Goal: Task Accomplishment & Management: Manage account settings

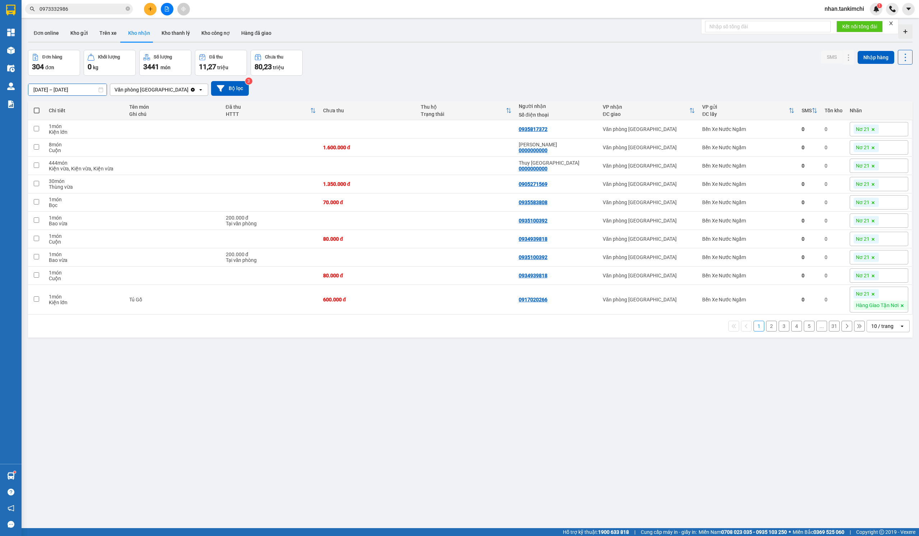
drag, startPoint x: 82, startPoint y: 91, endPoint x: 118, endPoint y: 116, distance: 44.0
click at [82, 91] on input "[DATE] – [DATE]" at bounding box center [67, 89] width 78 height 11
click at [223, 91] on button "Bộ lọc" at bounding box center [230, 88] width 38 height 15
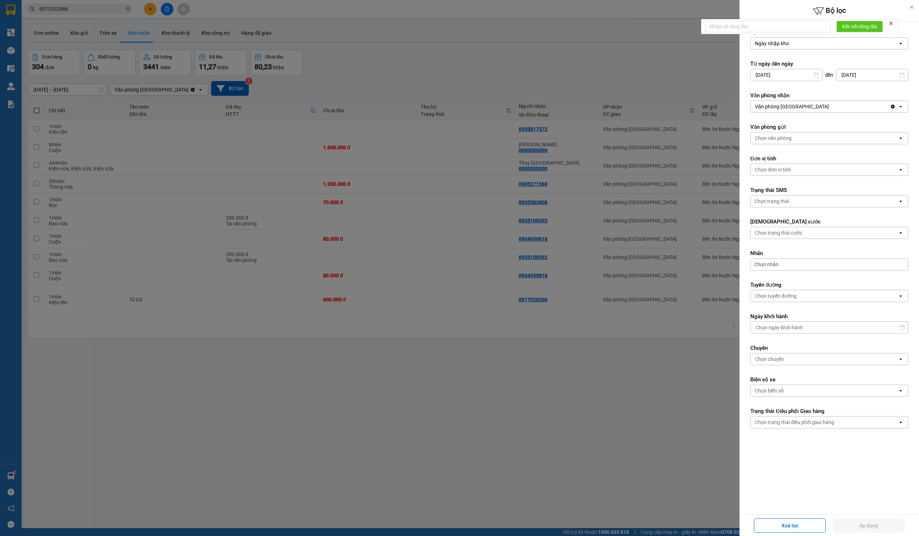
click at [789, 273] on form "Lọc theo Ngày nhập kho open Từ ngày đến ngày 12/08/2025 Press the down arrow ke…" at bounding box center [829, 234] width 158 height 411
click at [809, 268] on div "Chọn nhãn" at bounding box center [829, 264] width 158 height 12
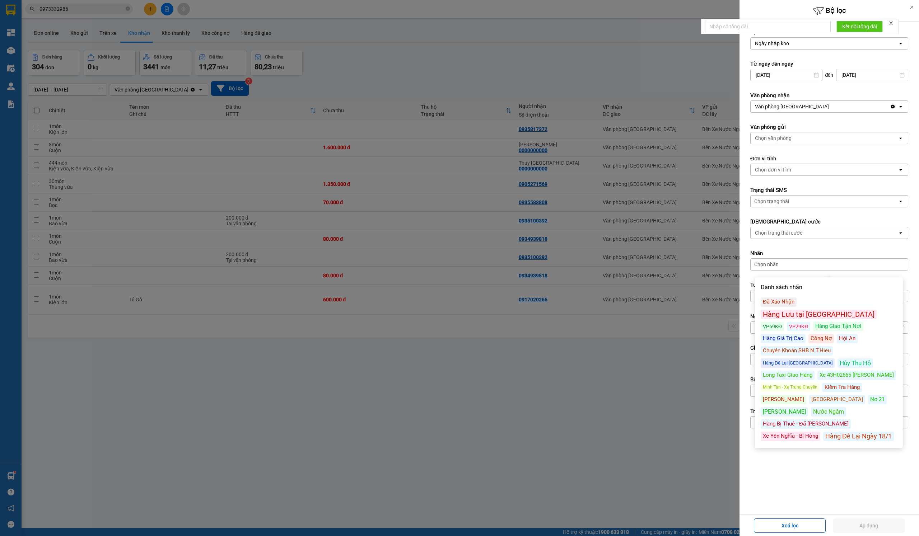
click at [786, 303] on div "Đã Xác Nhận" at bounding box center [779, 302] width 36 height 9
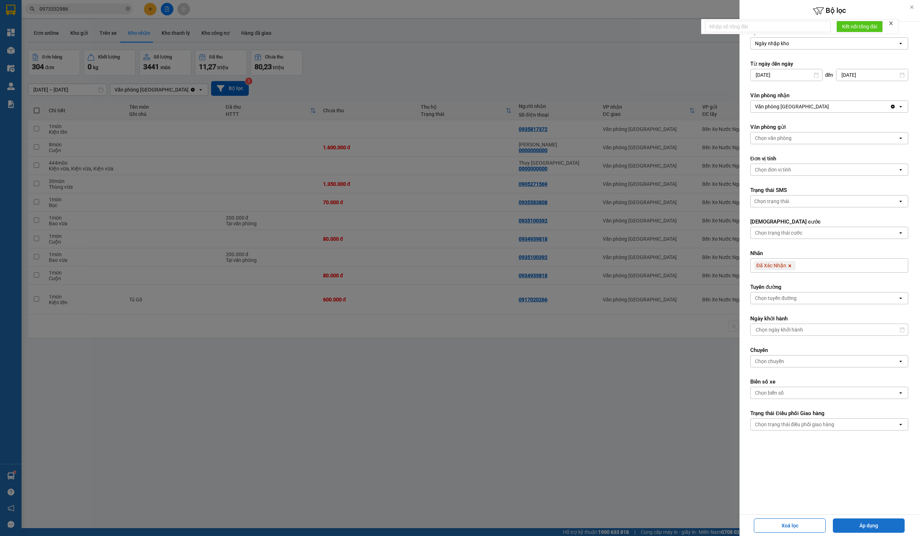
click at [866, 524] on button "Áp dụng" at bounding box center [869, 526] width 72 height 14
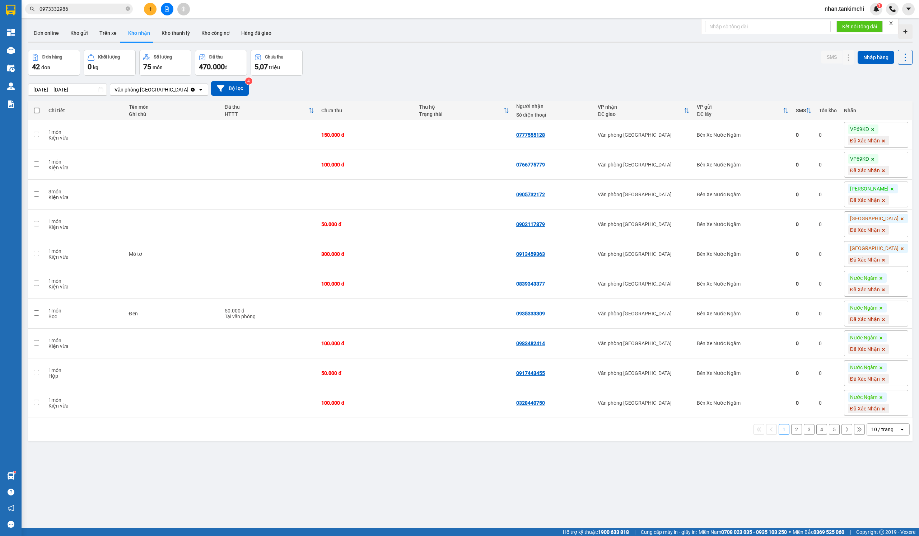
click at [880, 433] on div "10 / trang" at bounding box center [882, 429] width 22 height 7
click at [883, 518] on div "100 / trang" at bounding box center [887, 514] width 43 height 13
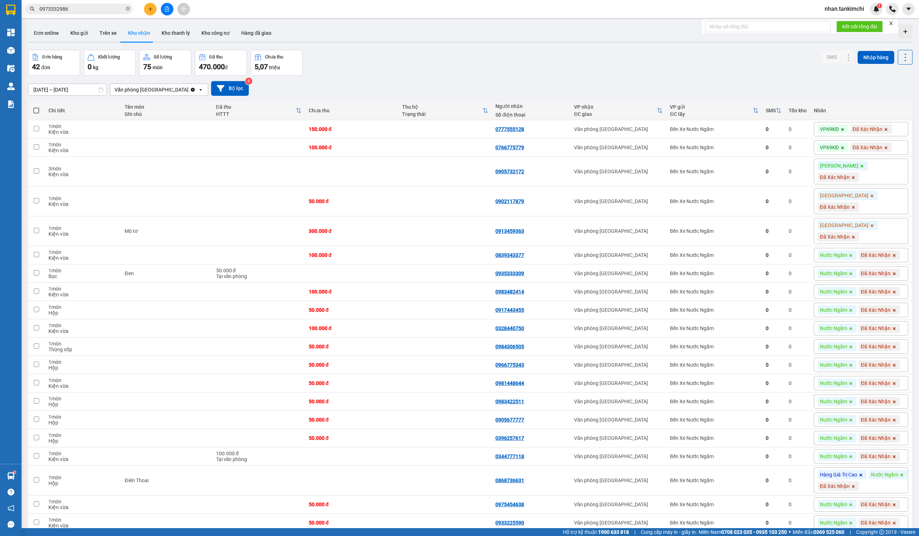
click at [33, 111] on span at bounding box center [36, 111] width 6 height 6
click at [36, 107] on input "checkbox" at bounding box center [36, 107] width 0 height 0
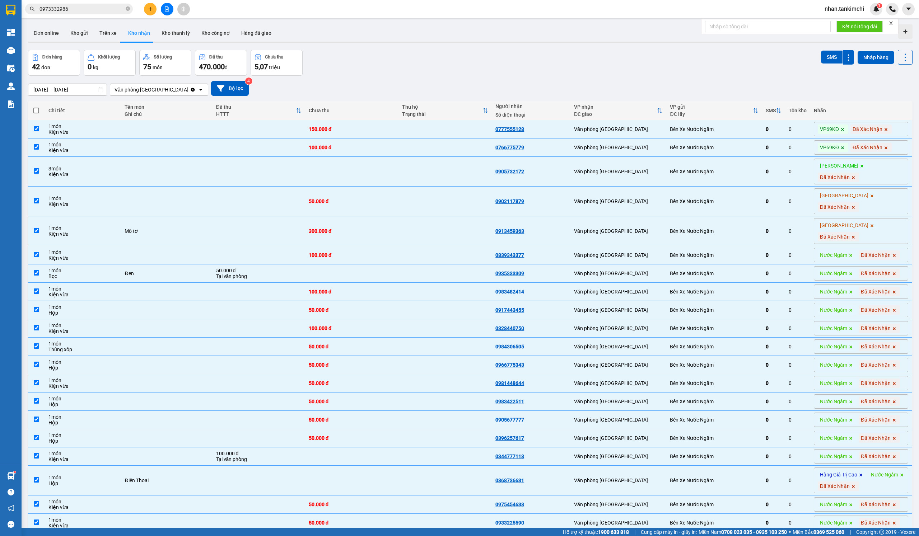
checkbox input "true"
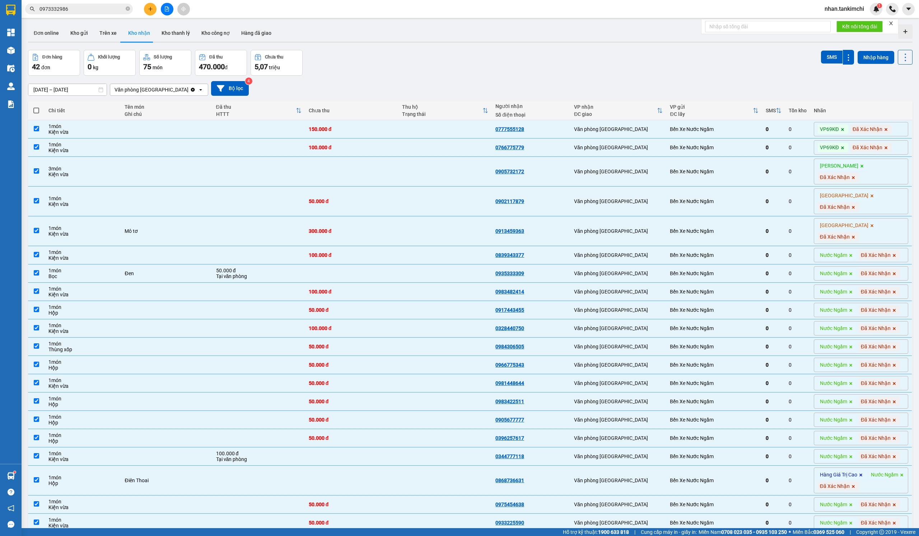
checkbox input "true"
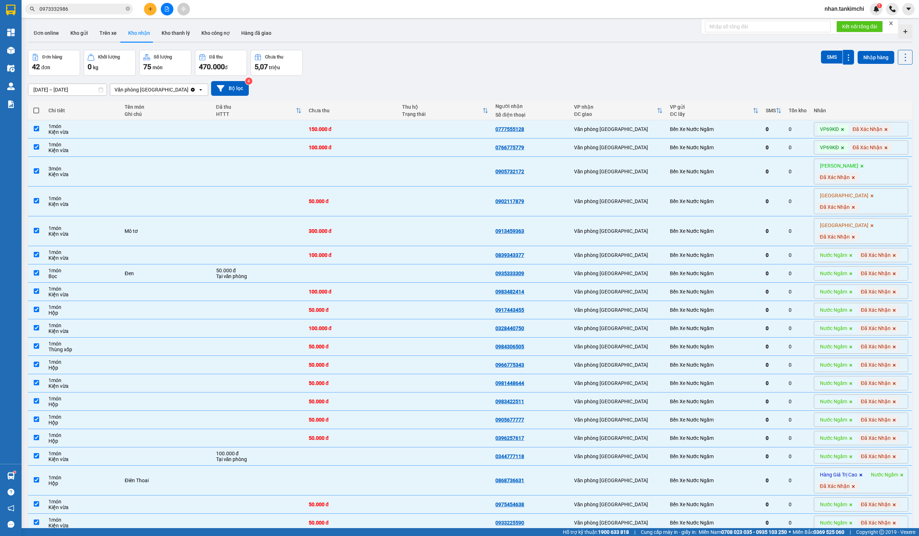
checkbox input "true"
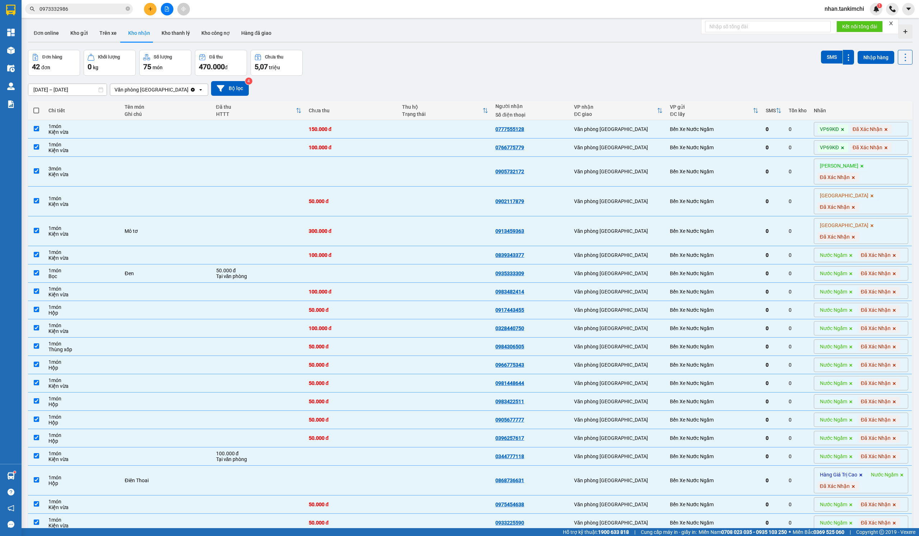
checkbox input "true"
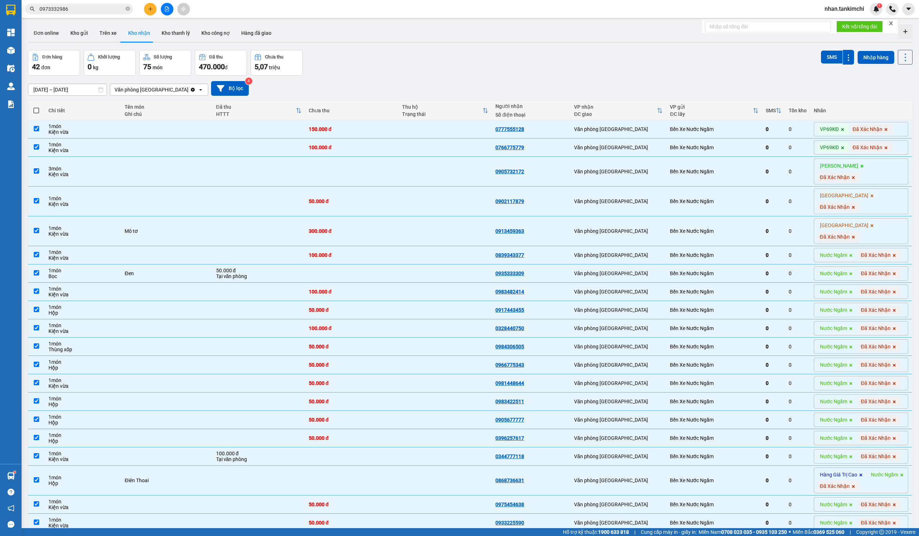
checkbox input "true"
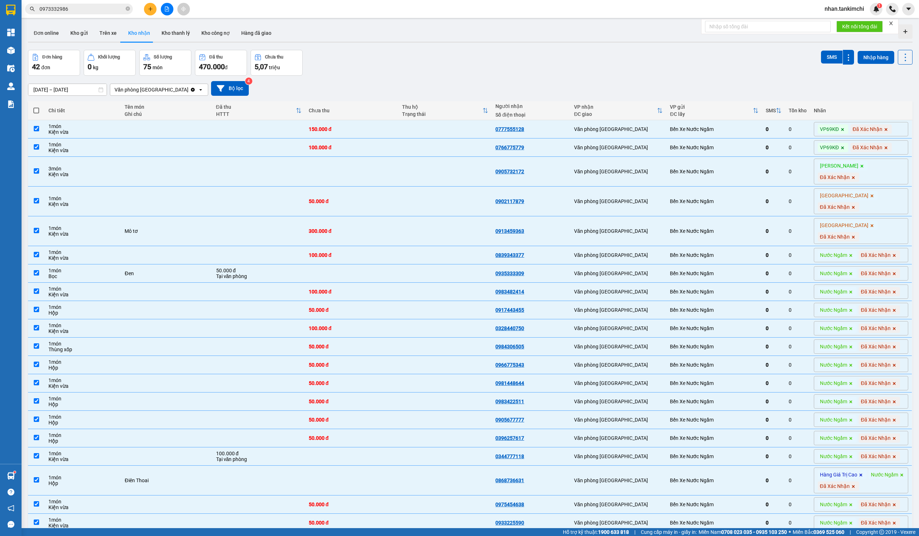
checkbox input "true"
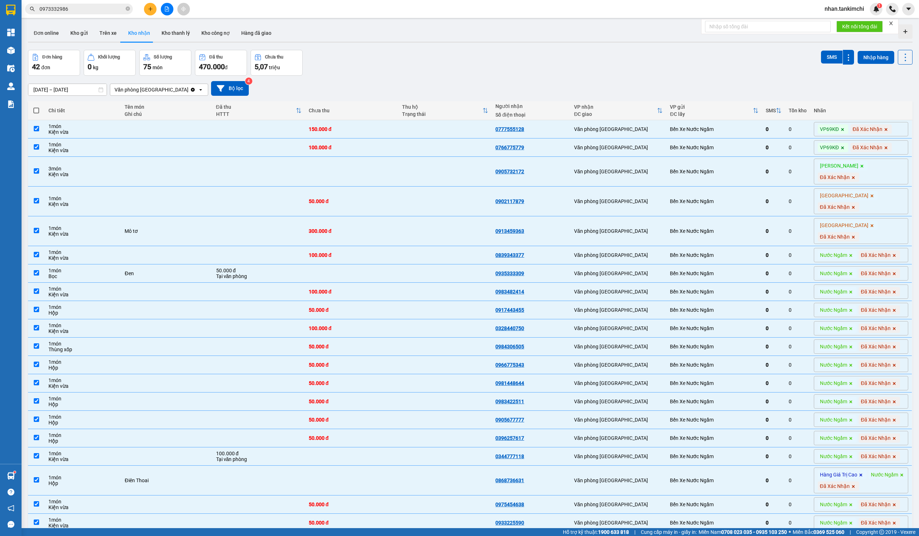
checkbox input "true"
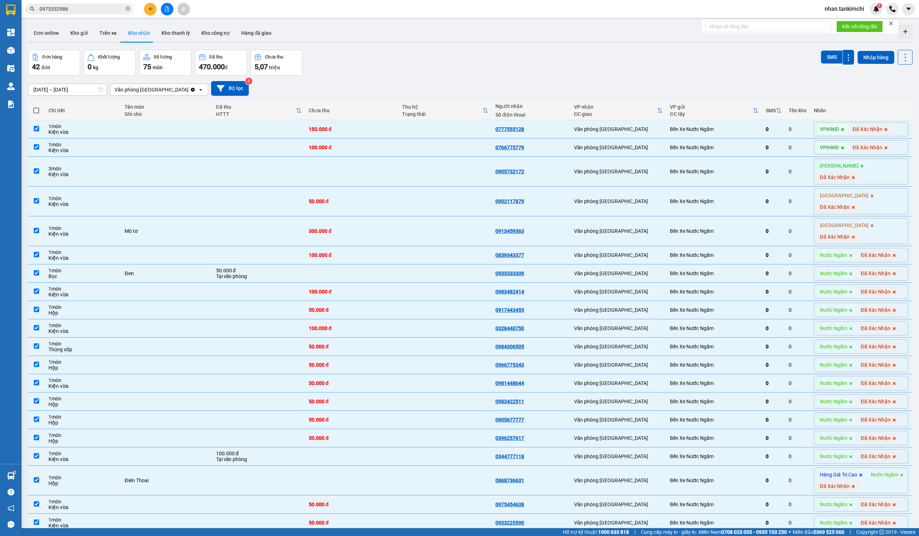
checkbox input "true"
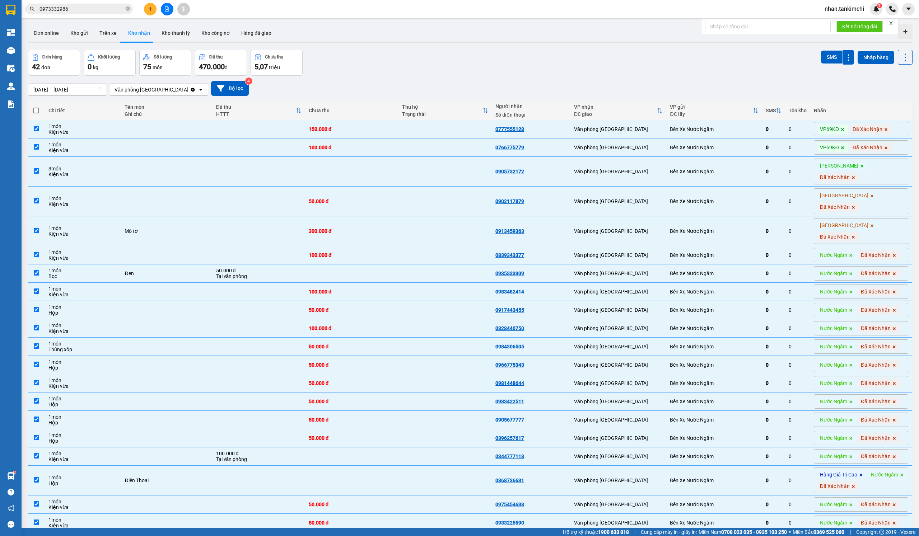
checkbox input "true"
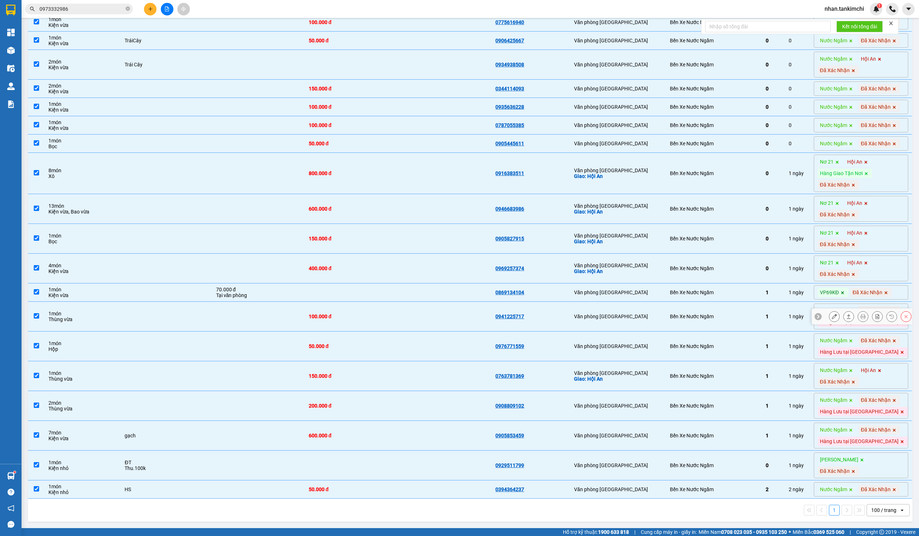
scroll to position [980, 0]
click at [746, 361] on td "Bến Xe Nước Ngầm" at bounding box center [713, 376] width 95 height 30
checkbox input "false"
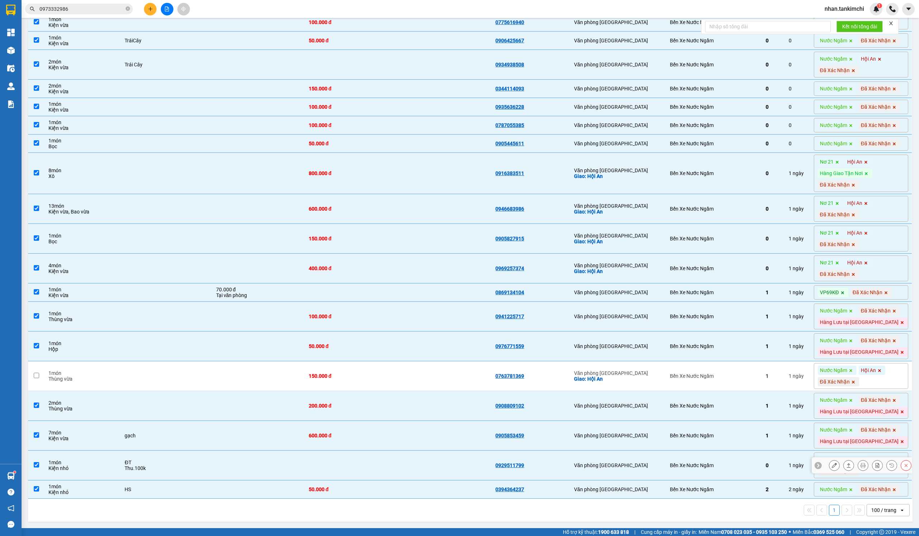
click at [733, 463] on div "Bến Xe Nước Ngầm" at bounding box center [714, 466] width 88 height 6
checkbox input "false"
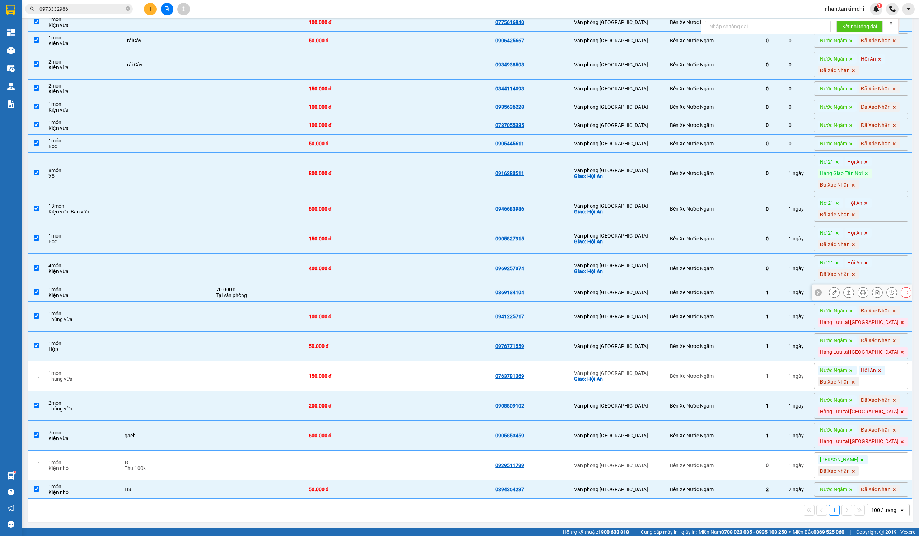
scroll to position [938, 0]
click at [692, 266] on div "Bến Xe Nước Ngầm" at bounding box center [714, 269] width 88 height 6
checkbox input "false"
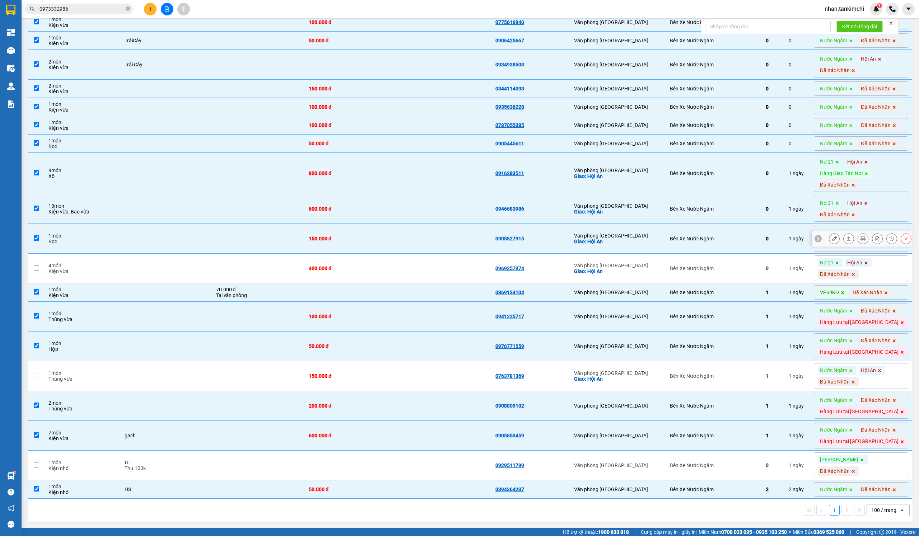
click at [666, 224] on td "Văn phòng Đà Nẵng Giao: Hội An" at bounding box center [618, 239] width 96 height 30
checkbox input "false"
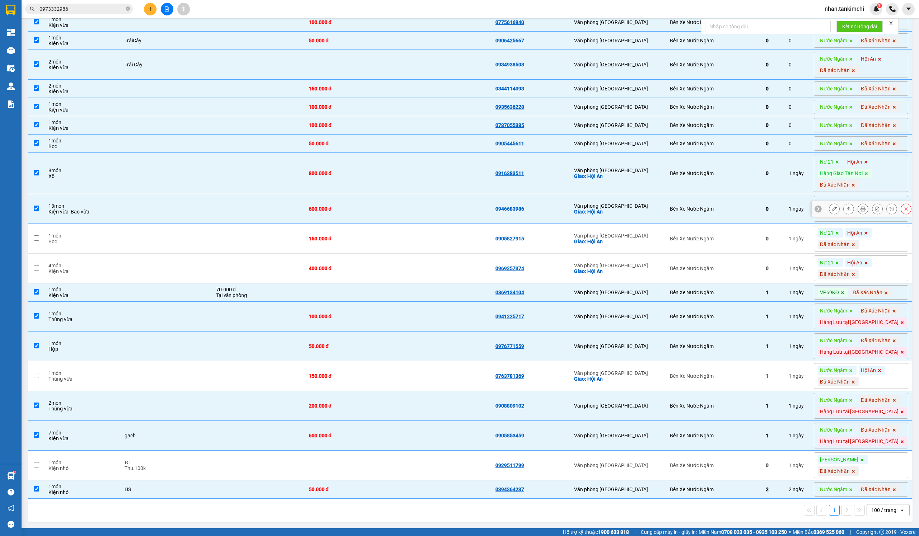
click at [663, 209] on div "Giao: Hội An" at bounding box center [618, 212] width 89 height 6
checkbox input "false"
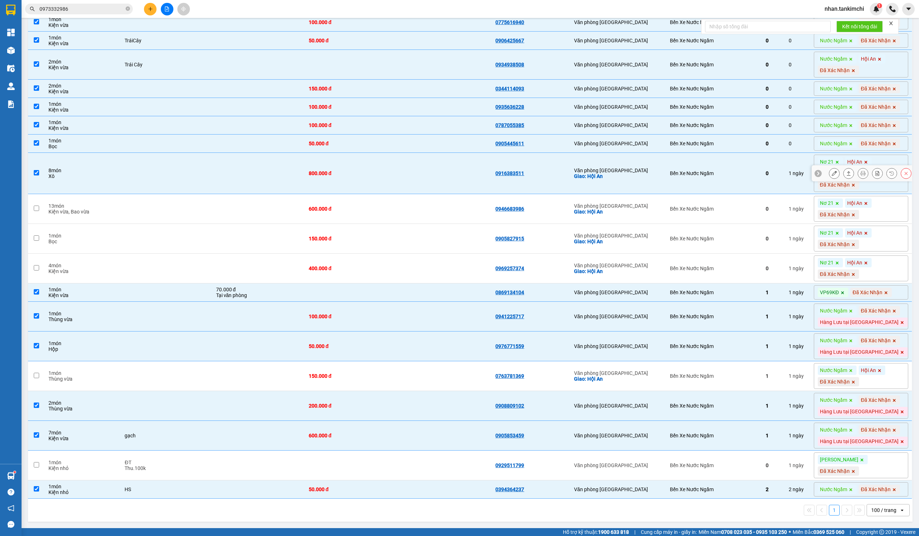
click at [666, 153] on td "Văn phòng Đà Nẵng Giao: Hội An" at bounding box center [618, 173] width 96 height 41
checkbox input "false"
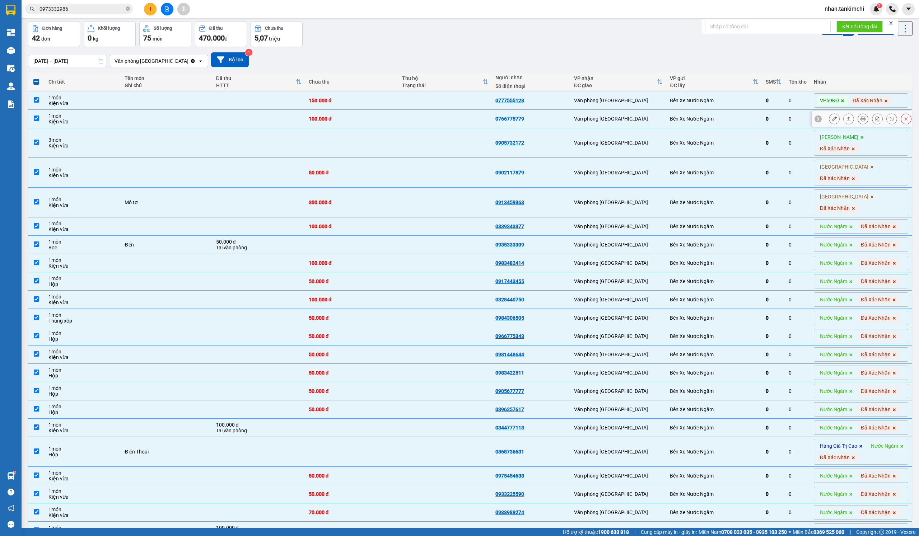
scroll to position [0, 0]
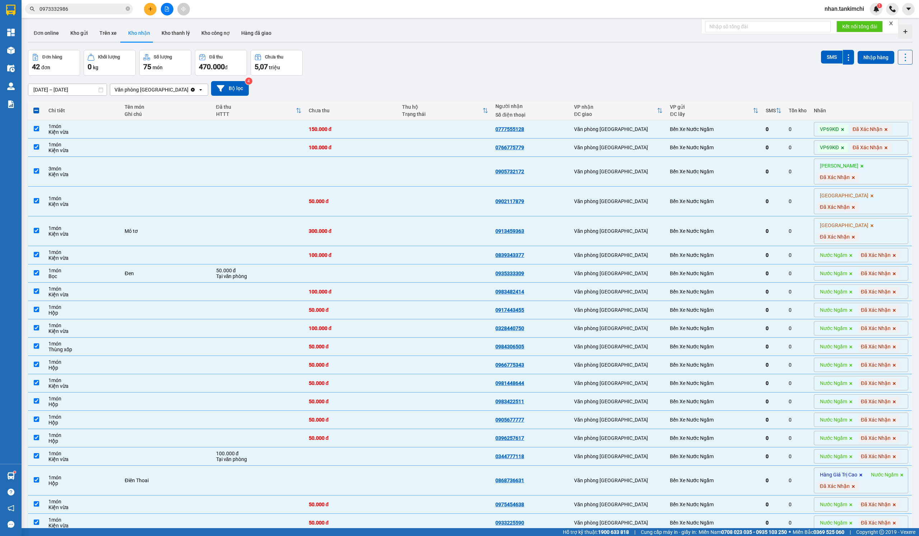
click at [89, 88] on input "[DATE] – [DATE]" at bounding box center [67, 89] width 78 height 11
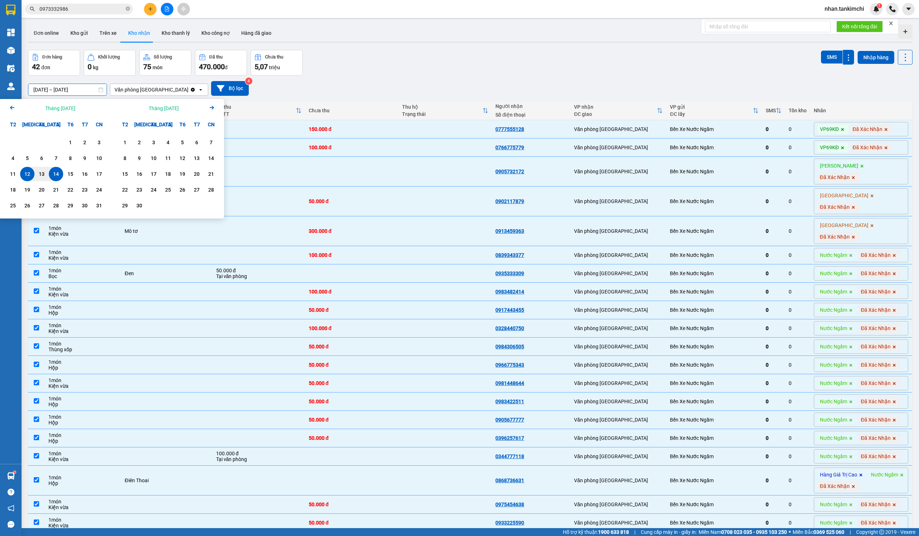
click at [57, 174] on div "14" at bounding box center [56, 174] width 10 height 9
type input "[DATE] – [DATE]"
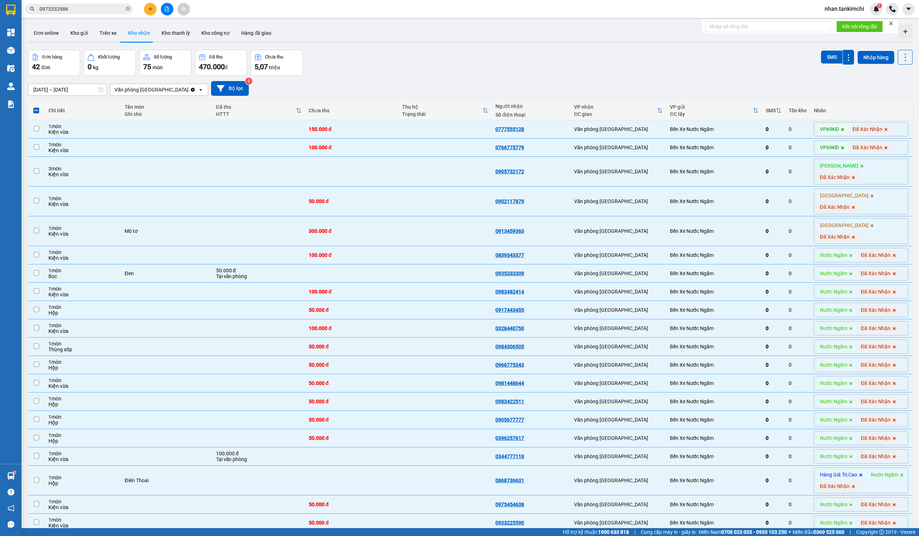
checkbox input "false"
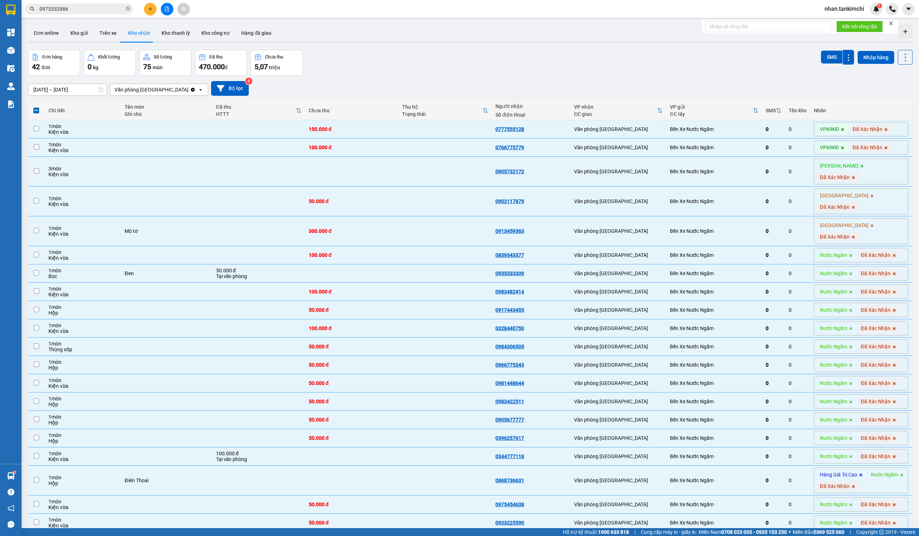
checkbox input "false"
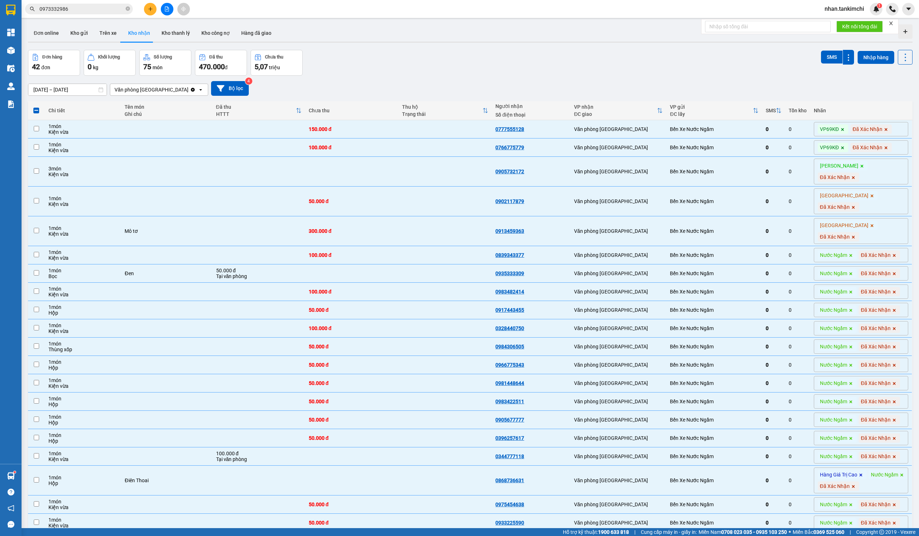
checkbox input "false"
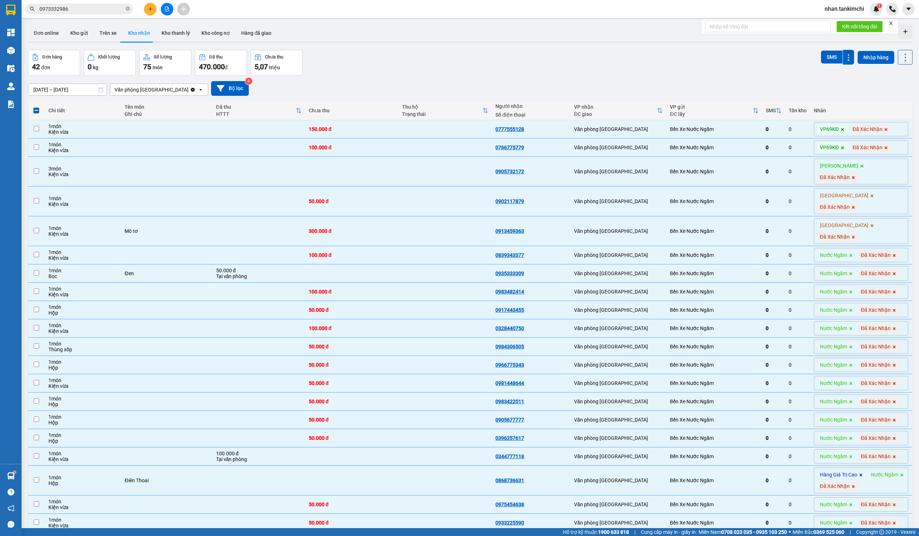
checkbox input "false"
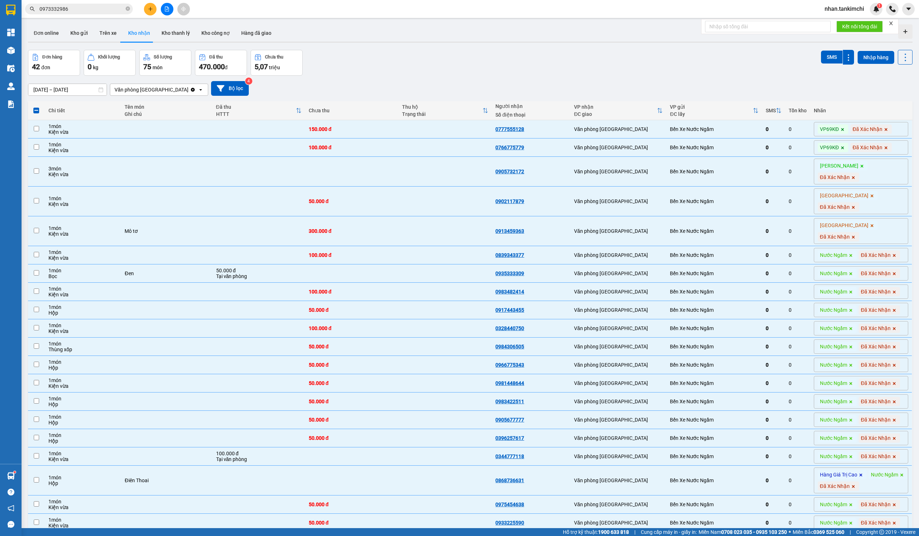
checkbox input "false"
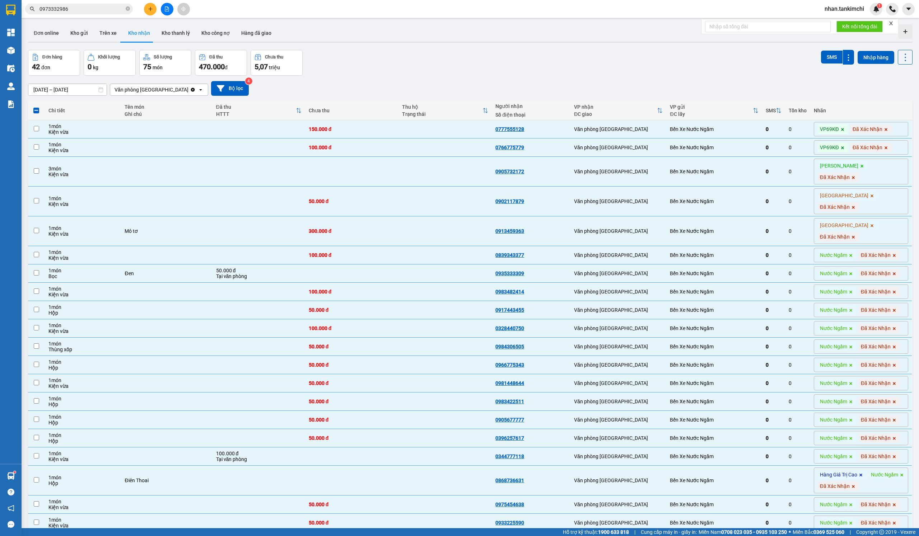
checkbox input "false"
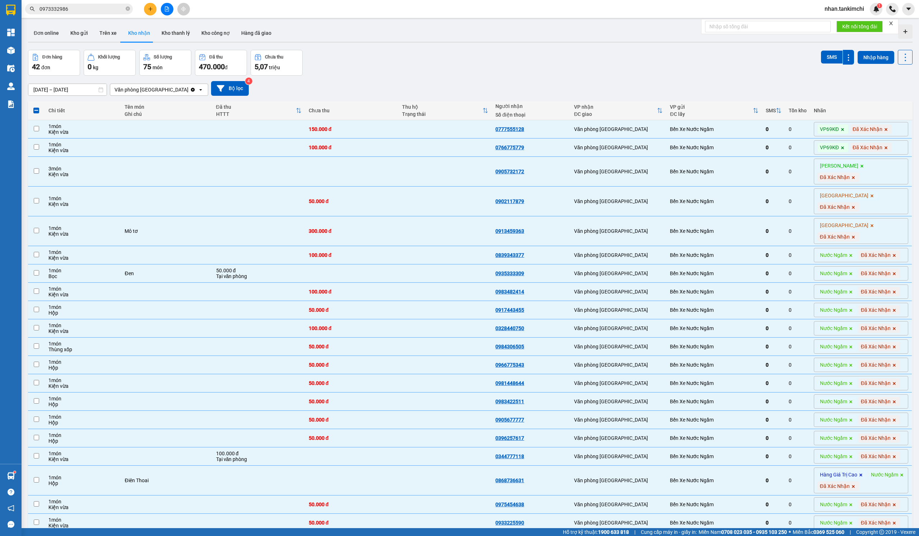
checkbox input "false"
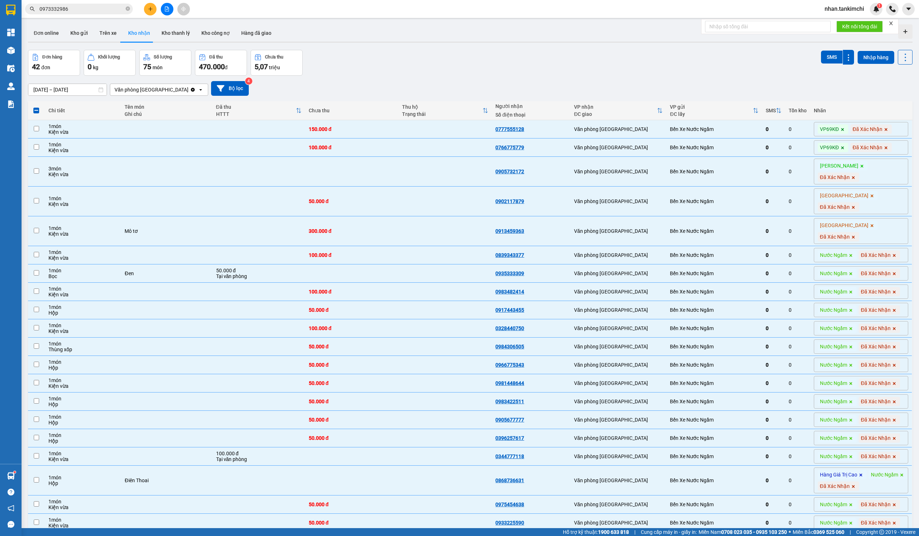
checkbox input "false"
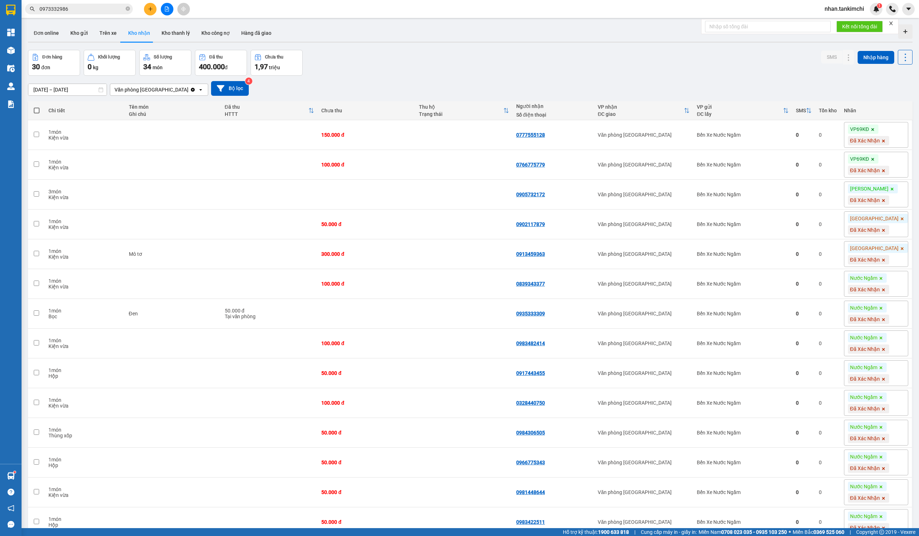
click at [35, 108] on span at bounding box center [37, 111] width 6 height 6
click at [37, 107] on input "checkbox" at bounding box center [37, 107] width 0 height 0
checkbox input "true"
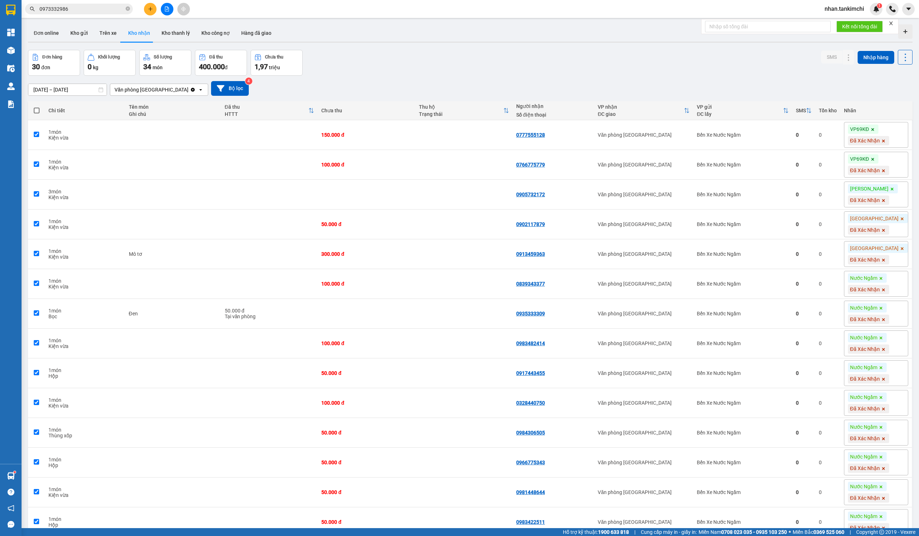
checkbox input "true"
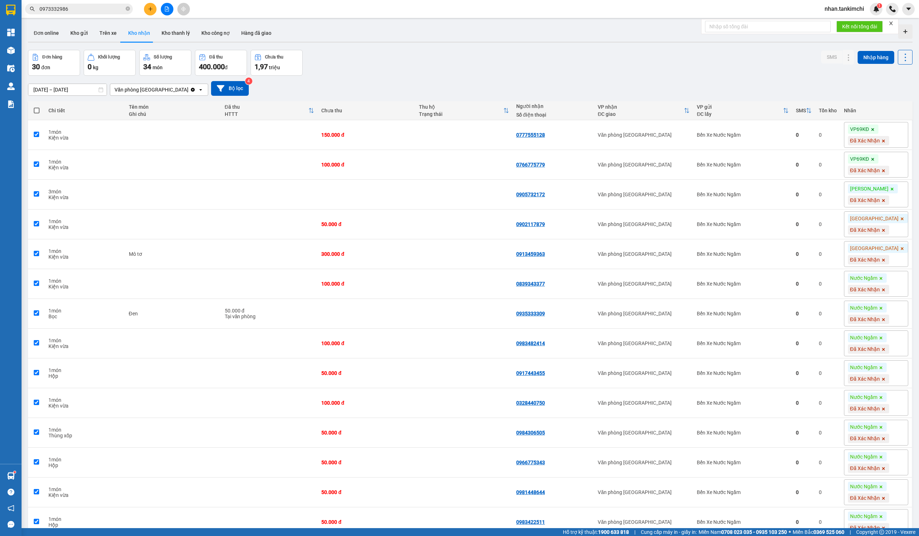
checkbox input "true"
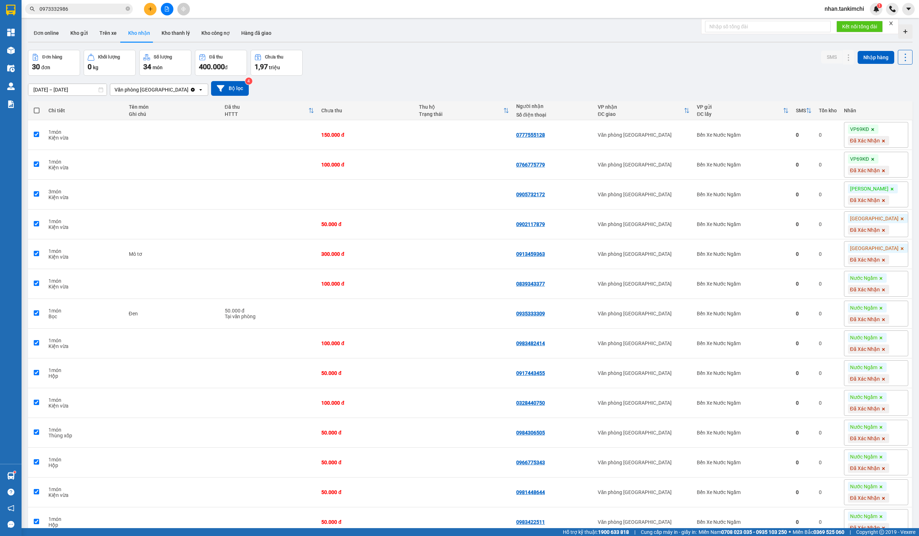
checkbox input "true"
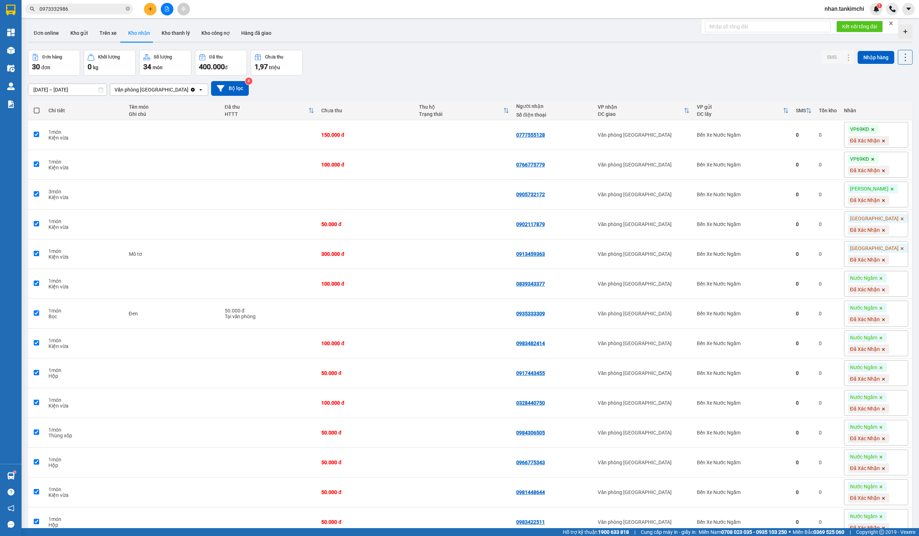
checkbox input "true"
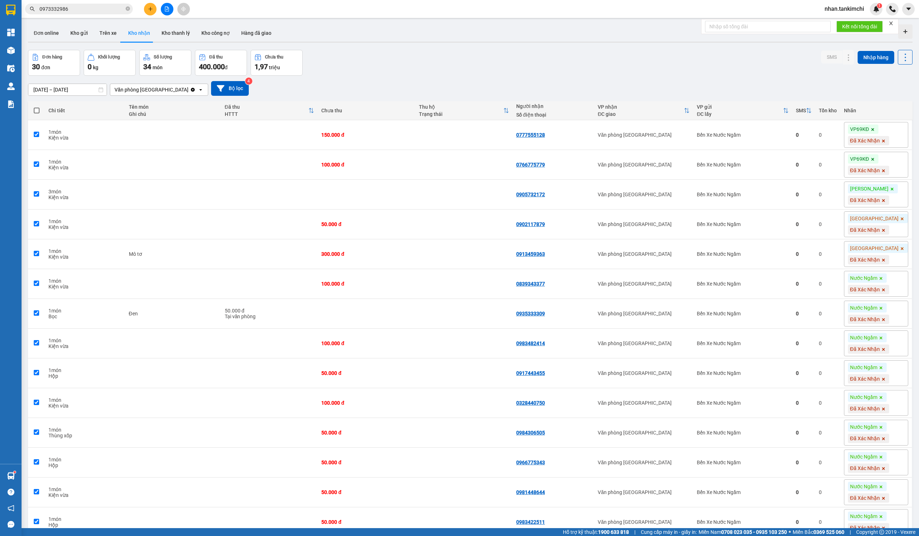
checkbox input "true"
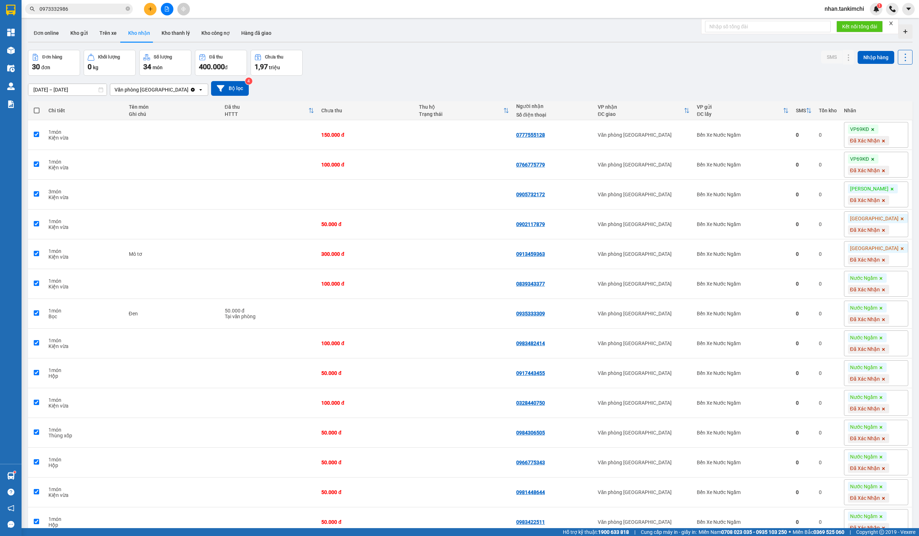
checkbox input "true"
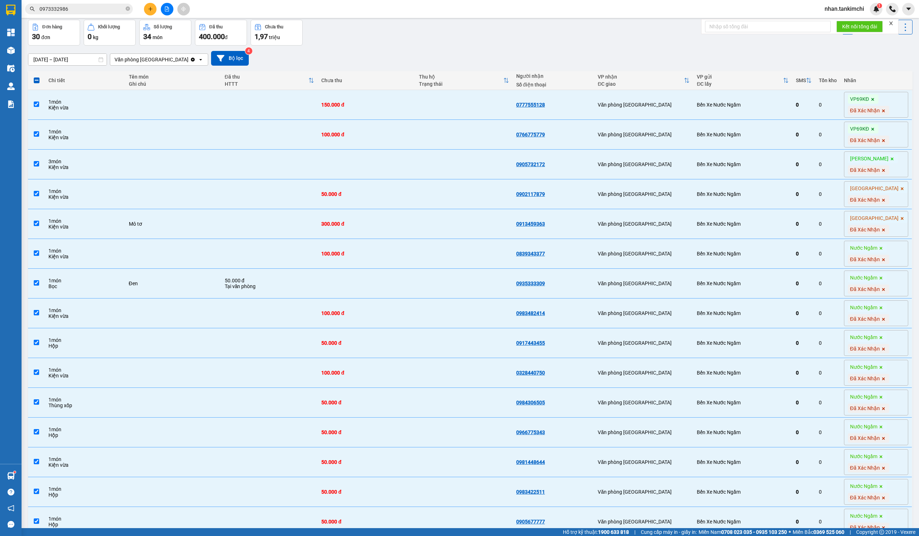
scroll to position [14, 0]
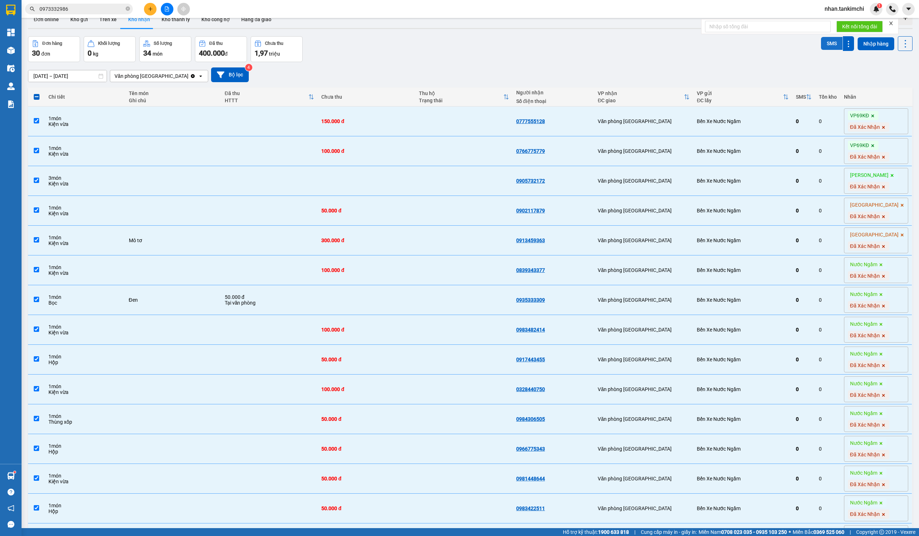
click at [830, 47] on button "SMS" at bounding box center [832, 43] width 22 height 13
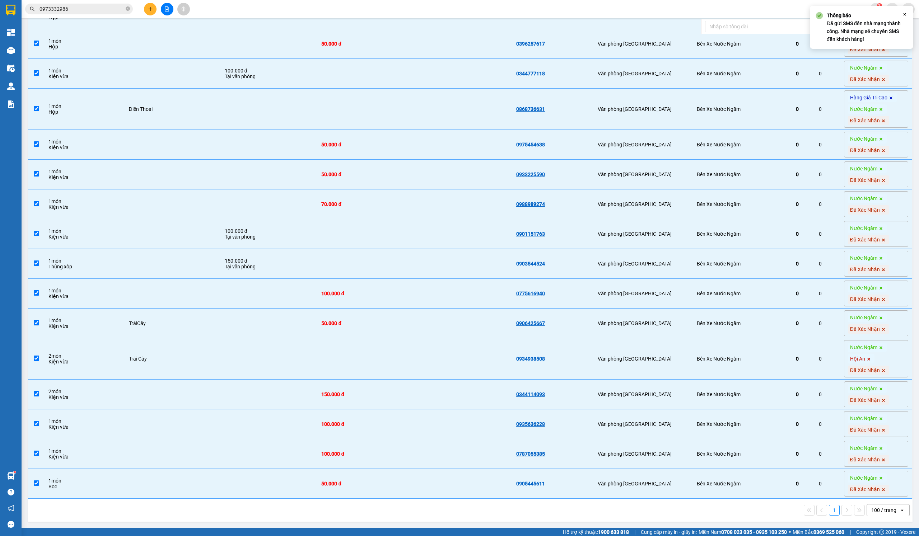
scroll to position [549, 0]
click at [127, 4] on span "0973332986" at bounding box center [79, 9] width 108 height 11
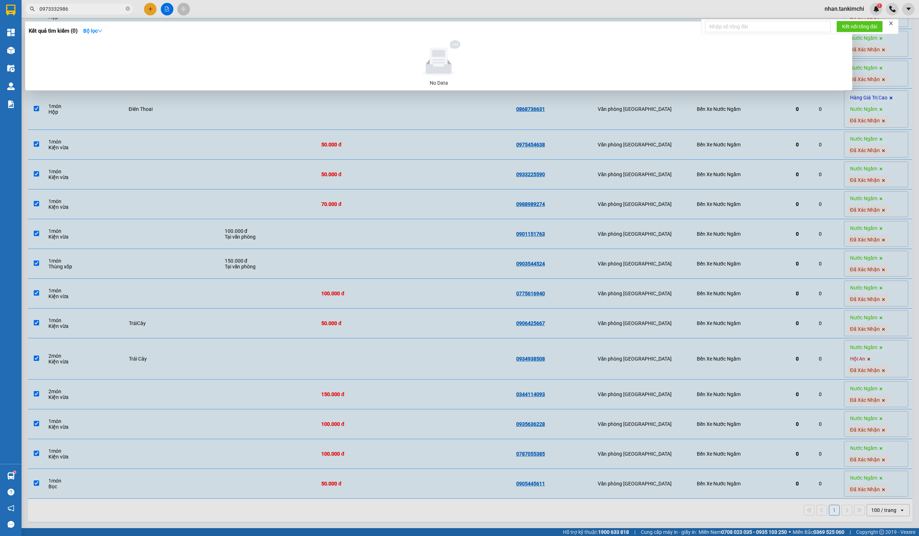
click at [111, 7] on input "0973332986" at bounding box center [81, 9] width 85 height 8
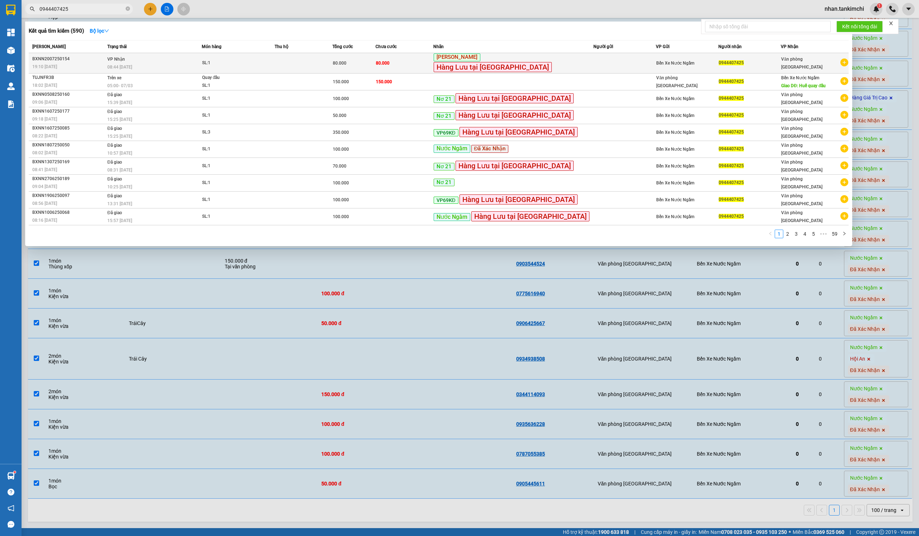
type input "0944407425"
click at [727, 55] on td "0944407425" at bounding box center [749, 63] width 62 height 20
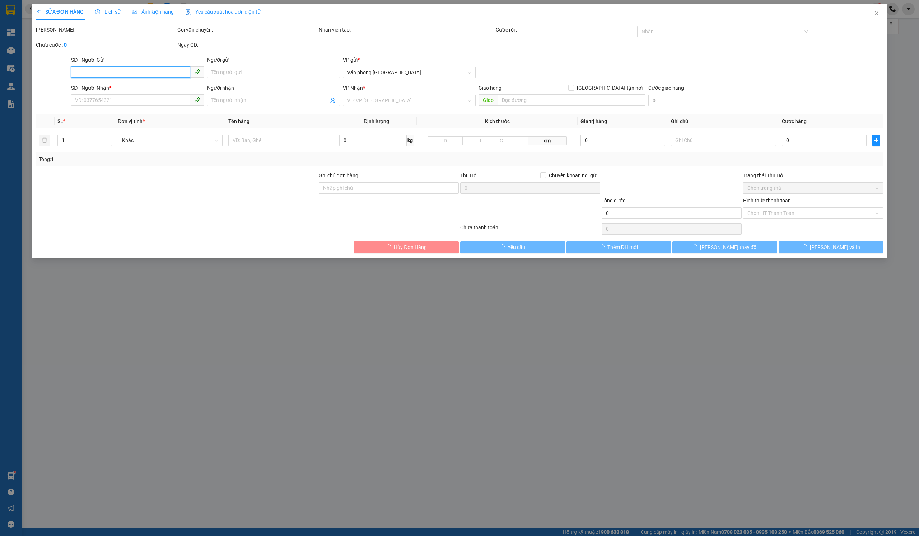
type input "0944407425"
type input "80.000"
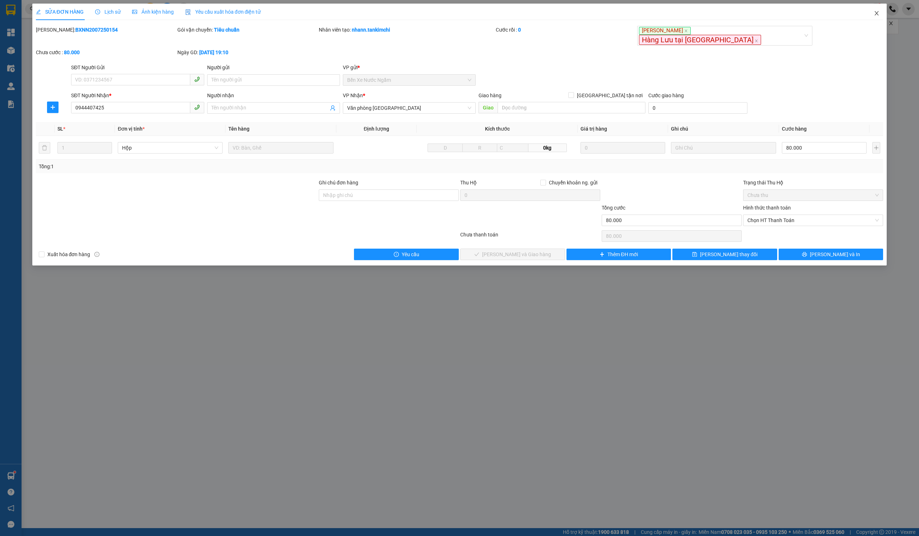
click at [874, 9] on span "Close" at bounding box center [876, 14] width 20 height 20
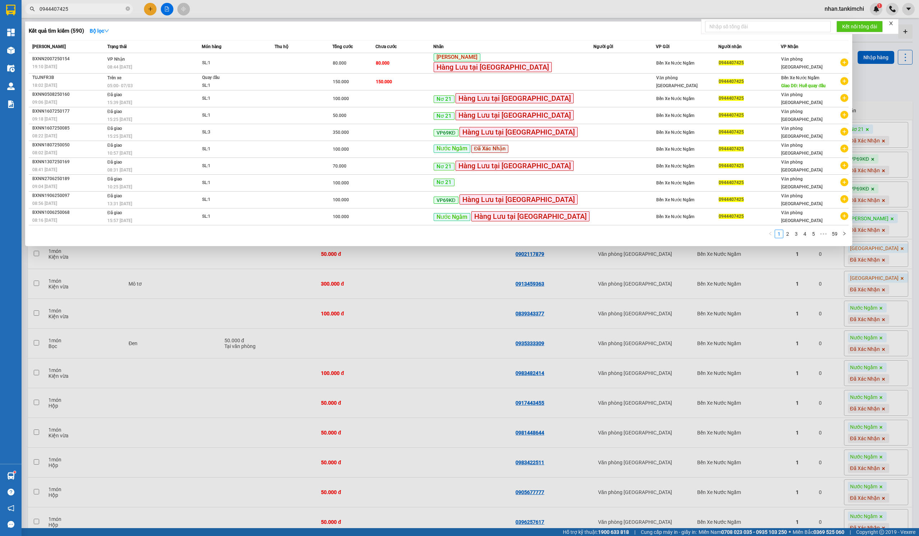
click at [116, 7] on input "0944407425" at bounding box center [81, 9] width 85 height 8
click at [375, 53] on td "80.000" at bounding box center [353, 63] width 43 height 20
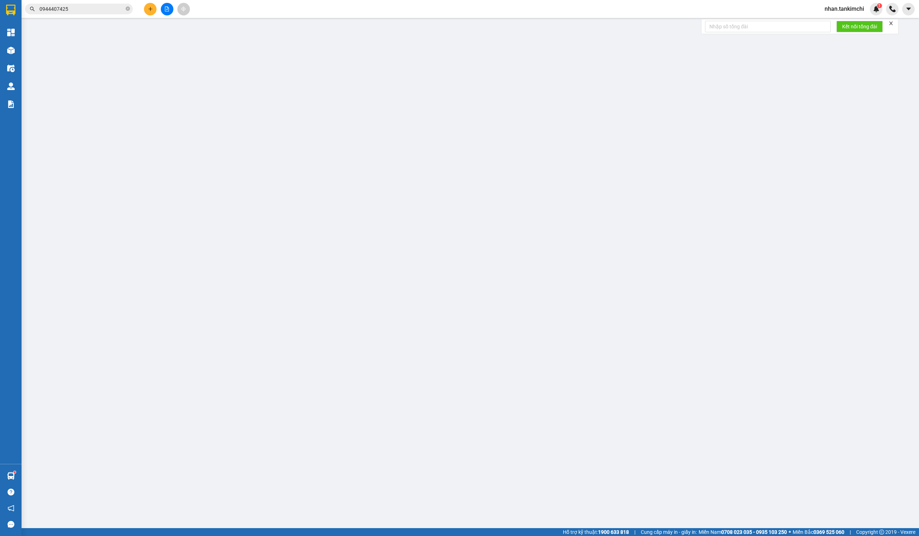
type input "0944407425"
type input "80.000"
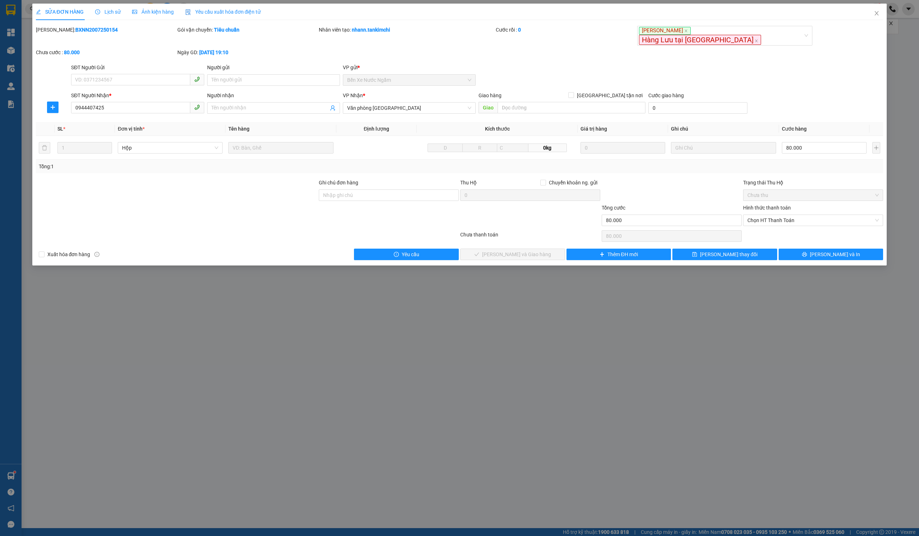
click at [764, 204] on div "Hình thức thanh toán" at bounding box center [813, 209] width 140 height 11
click at [780, 215] on span "Chọn HT Thanh Toán" at bounding box center [812, 220] width 131 height 11
click at [766, 229] on div "Tại văn phòng" at bounding box center [813, 226] width 132 height 8
type input "0"
click at [536, 251] on span "[PERSON_NAME] và Giao hàng" at bounding box center [516, 255] width 69 height 8
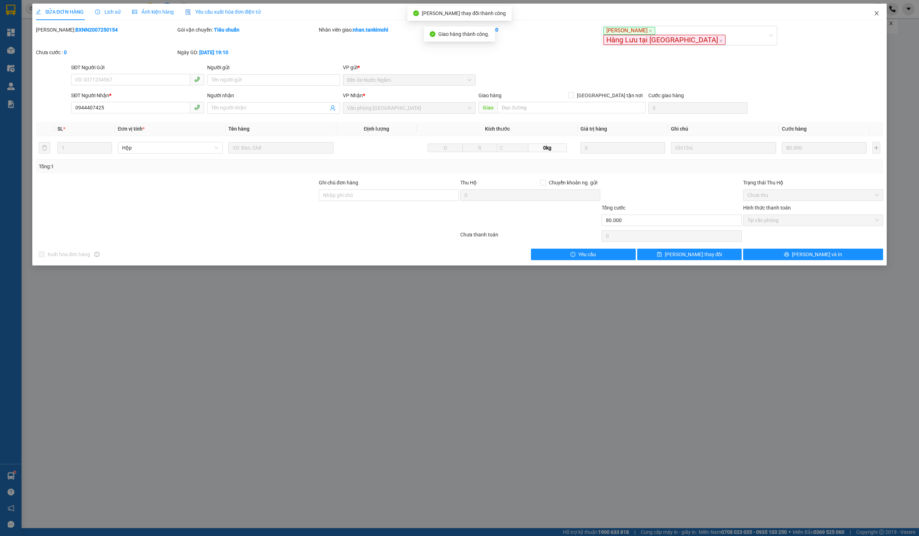
click at [870, 17] on span "Close" at bounding box center [876, 14] width 20 height 20
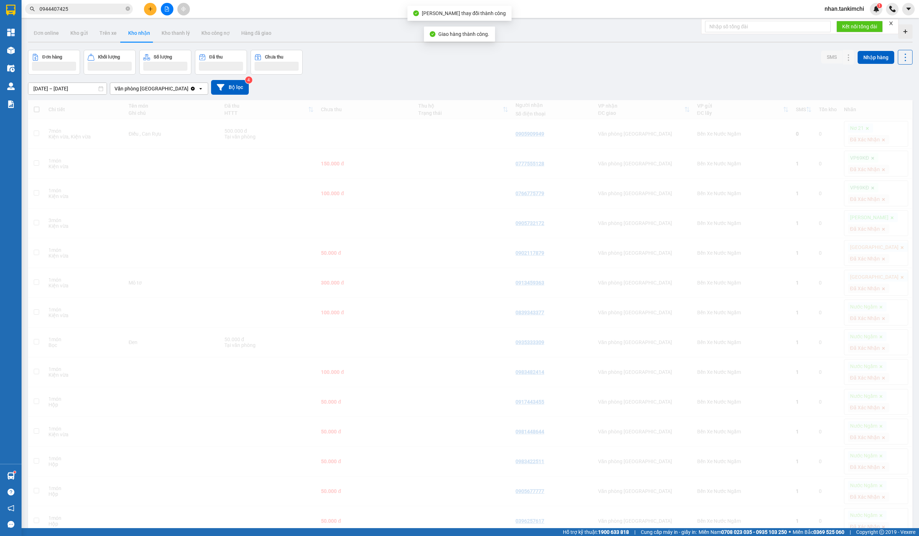
click at [833, 14] on div "nhan.tankimchi 1" at bounding box center [851, 9] width 64 height 13
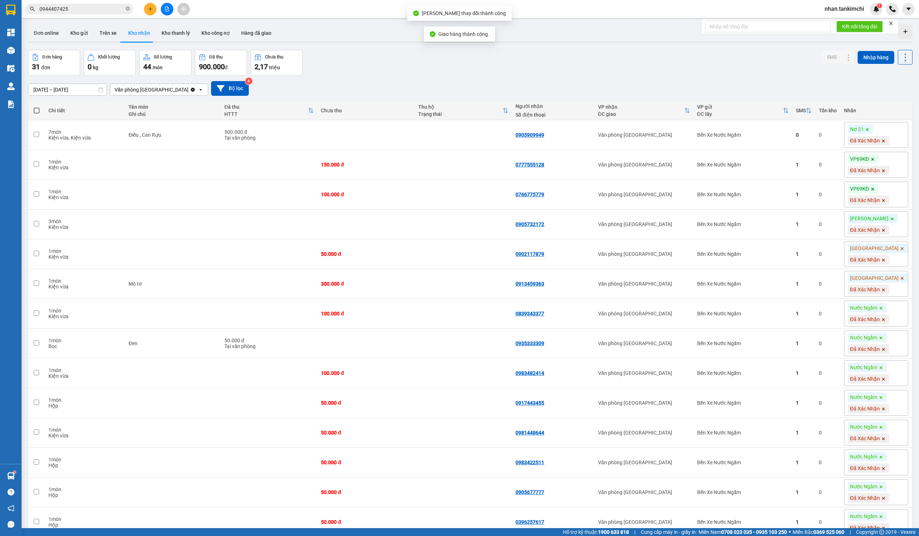
click at [846, 11] on span "nhan.tankimchi" at bounding box center [844, 8] width 51 height 9
click at [839, 20] on span "Đăng xuất" at bounding box center [846, 22] width 38 height 8
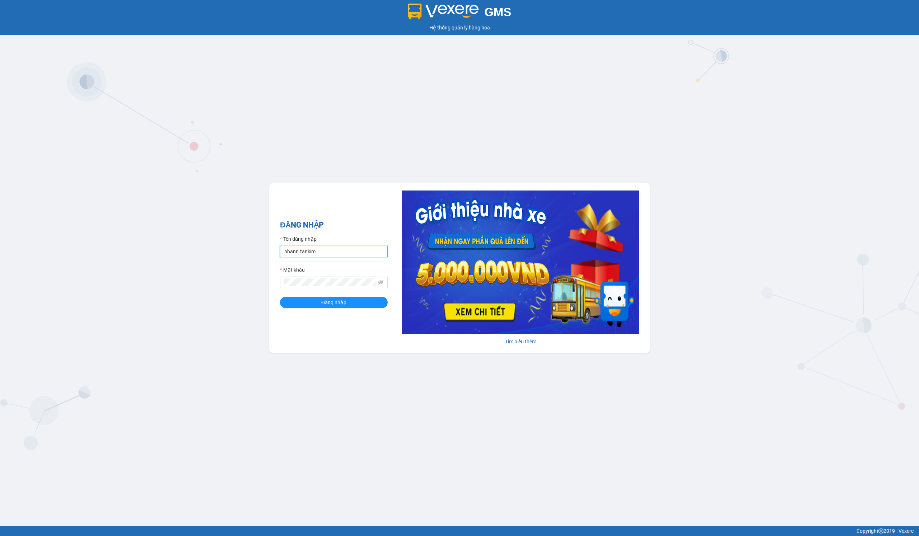
type input "nhann.tankimchi"
click at [345, 296] on form "Tên đăng nhập nhann.tankimchi Mật khẩu Đăng nhập" at bounding box center [334, 271] width 108 height 73
click at [342, 302] on span "Đăng nhập" at bounding box center [333, 303] width 25 height 8
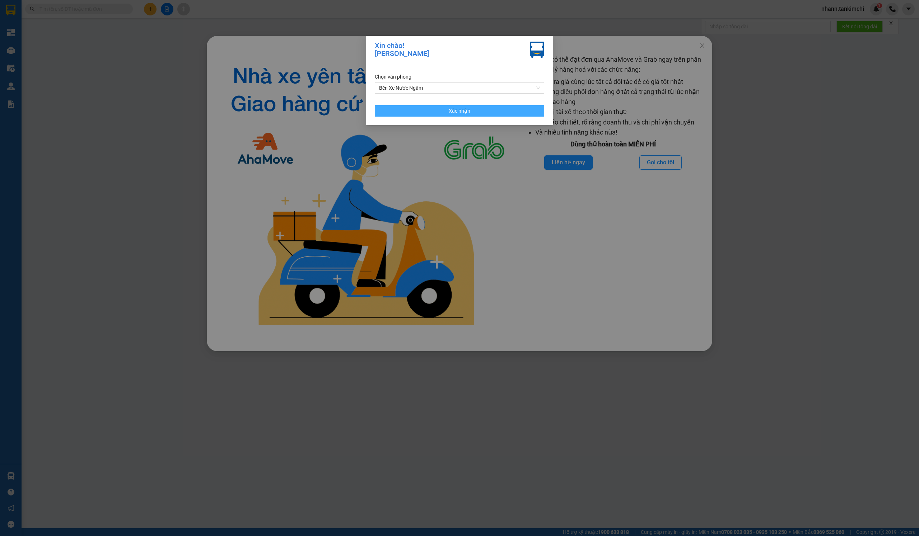
click at [497, 115] on button "Xác nhận" at bounding box center [459, 110] width 169 height 11
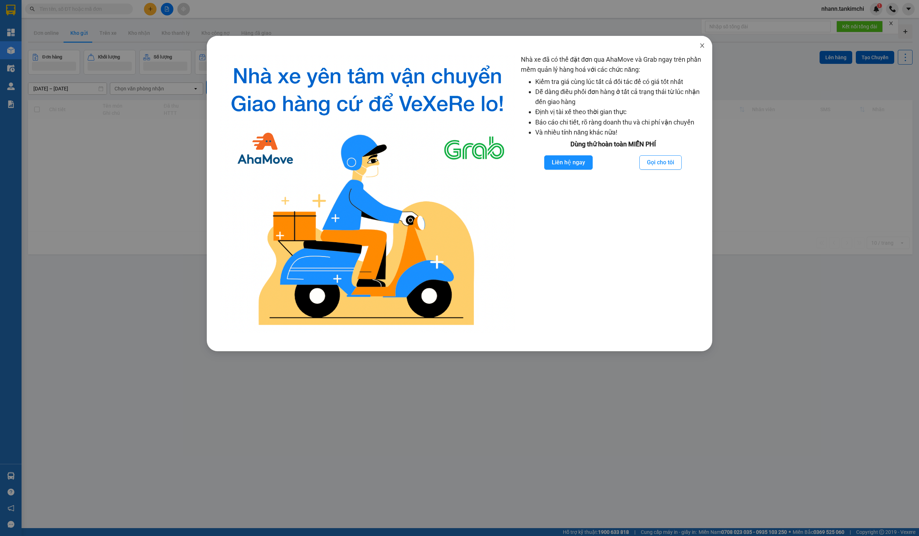
click at [703, 46] on icon "close" at bounding box center [702, 46] width 6 height 6
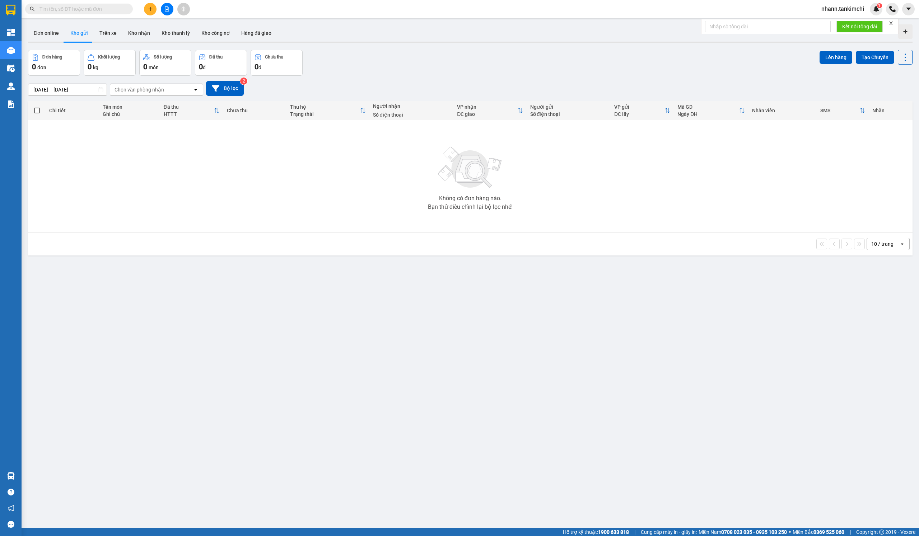
click at [149, 14] on button at bounding box center [150, 9] width 13 height 13
click at [179, 27] on div "Tạo đơn hàng" at bounding box center [178, 27] width 31 height 8
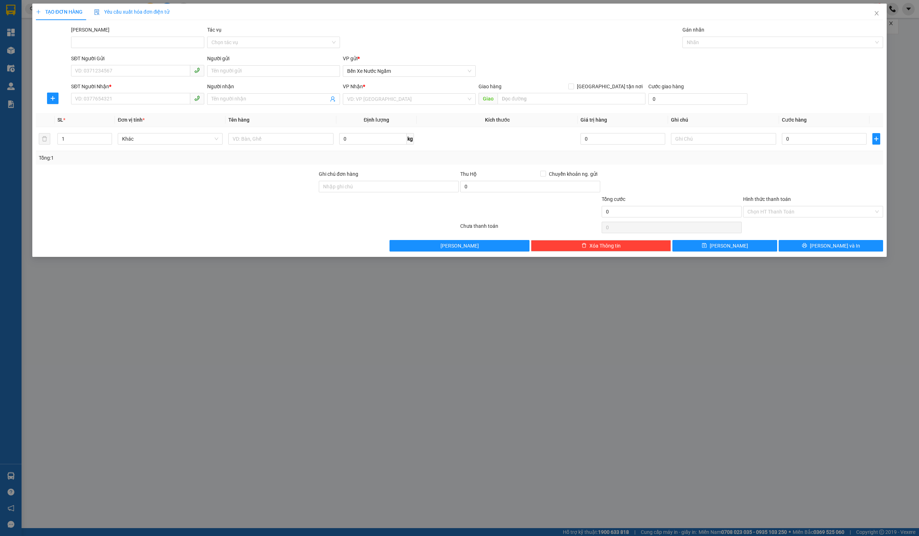
click at [118, 90] on div "SĐT Người Nhận *" at bounding box center [137, 88] width 133 height 11
click at [131, 106] on div "SĐT Người Nhận * VD: 0377654321" at bounding box center [137, 95] width 133 height 25
click at [166, 97] on input "SĐT Người Nhận *" at bounding box center [130, 98] width 119 height 11
click at [357, 88] on span "VP Nhận" at bounding box center [353, 87] width 20 height 6
click at [154, 99] on input "SĐT Người Nhận *" at bounding box center [130, 98] width 119 height 11
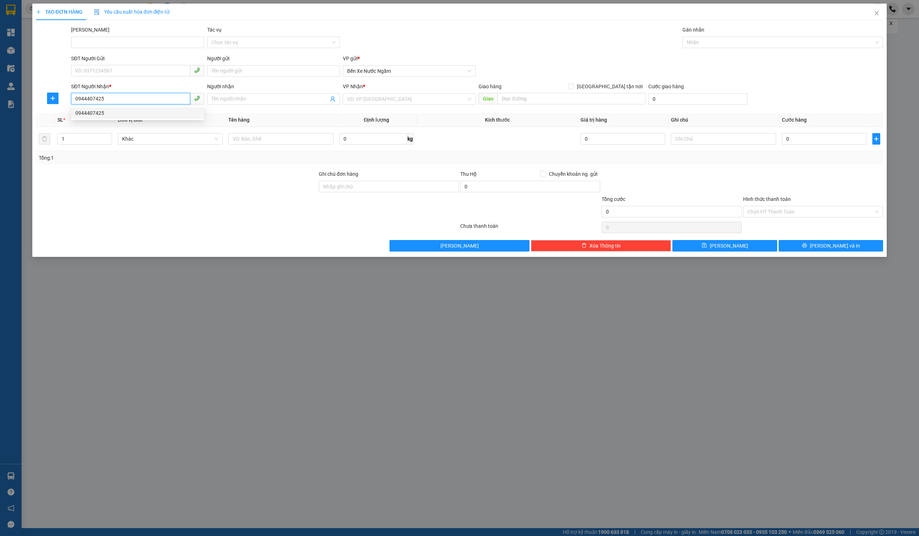
click at [136, 111] on div "0944407425" at bounding box center [137, 113] width 125 height 8
click at [165, 135] on span "Hàng thông thường" at bounding box center [170, 139] width 96 height 11
type input "0944407425"
type input "kie"
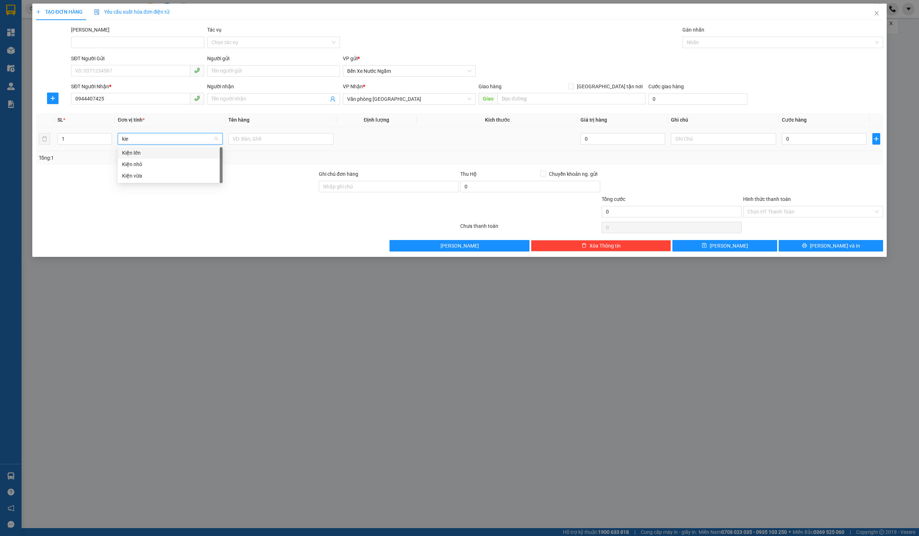
click at [161, 174] on div "Kiện vừa" at bounding box center [170, 176] width 96 height 8
click at [238, 146] on td at bounding box center [280, 139] width 111 height 24
click at [254, 136] on input "text" at bounding box center [280, 138] width 105 height 11
click at [762, 38] on div at bounding box center [779, 42] width 190 height 9
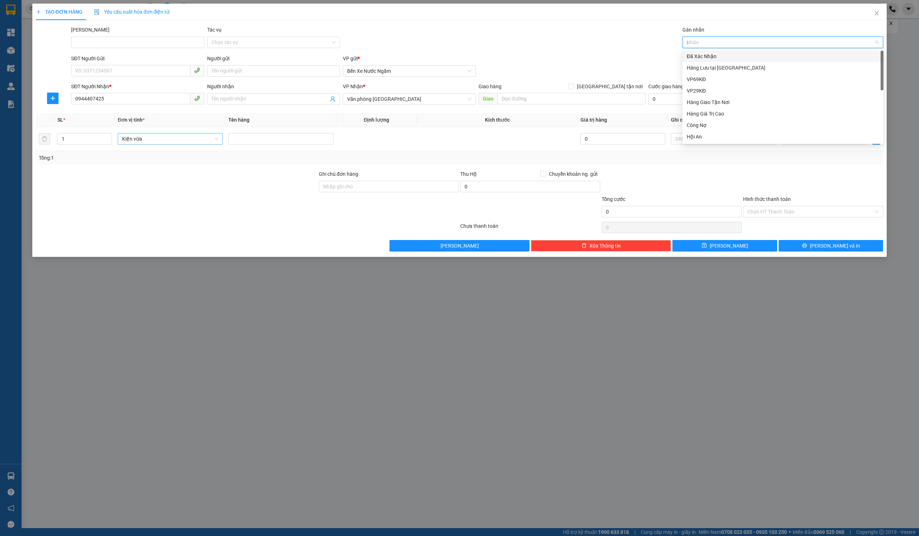
type input "da"
click at [717, 55] on div "Đã Xác Nhận" at bounding box center [783, 56] width 192 height 8
click at [731, 244] on span "Lưu" at bounding box center [729, 246] width 38 height 8
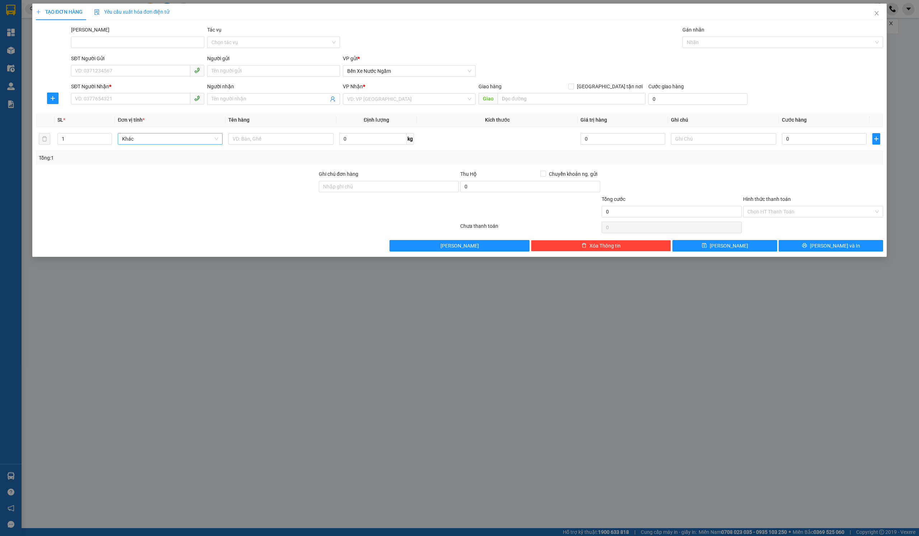
drag, startPoint x: 886, startPoint y: 17, endPoint x: 876, endPoint y: 20, distance: 11.0
click at [876, 20] on span "Close" at bounding box center [876, 14] width 20 height 20
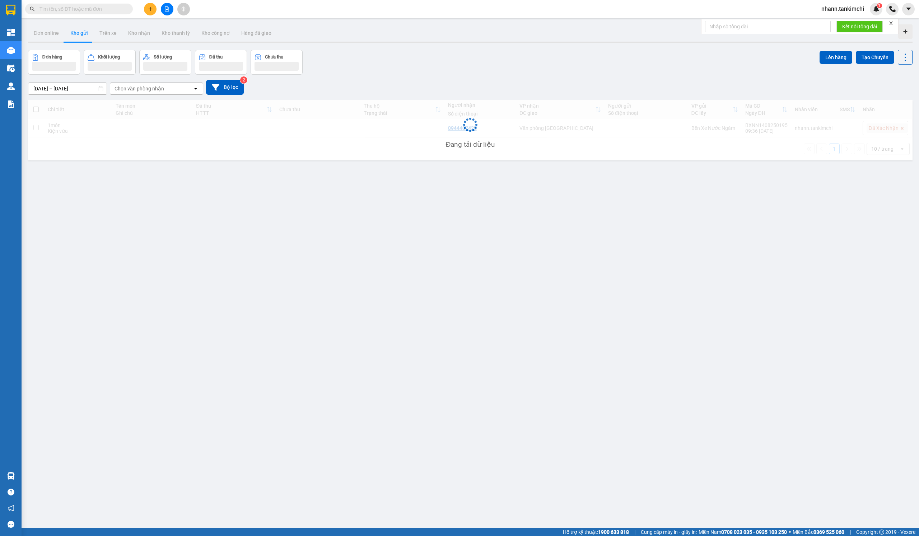
click at [108, 9] on input "text" at bounding box center [81, 9] width 85 height 8
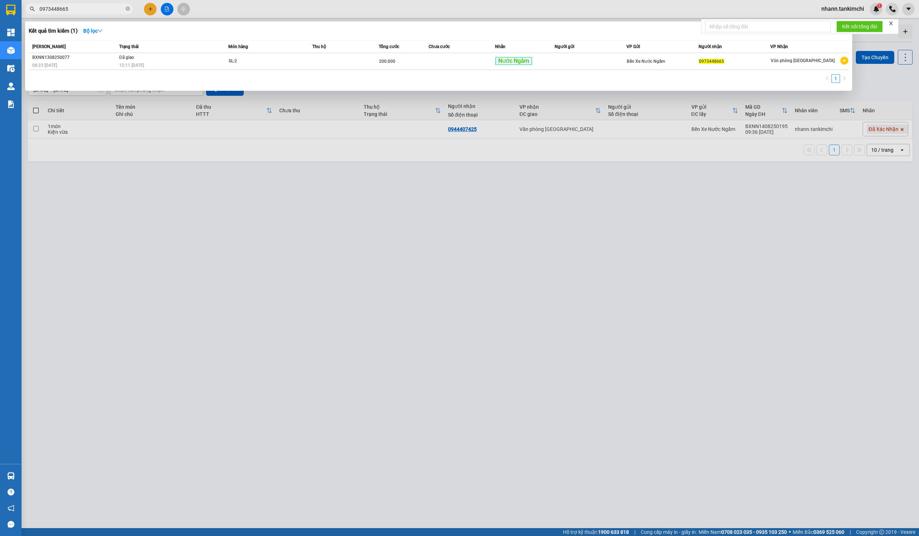
type input "0973448665"
click at [399, 48] on span "Tổng cước" at bounding box center [389, 46] width 20 height 5
click at [399, 58] on div "200.000" at bounding box center [403, 61] width 49 height 8
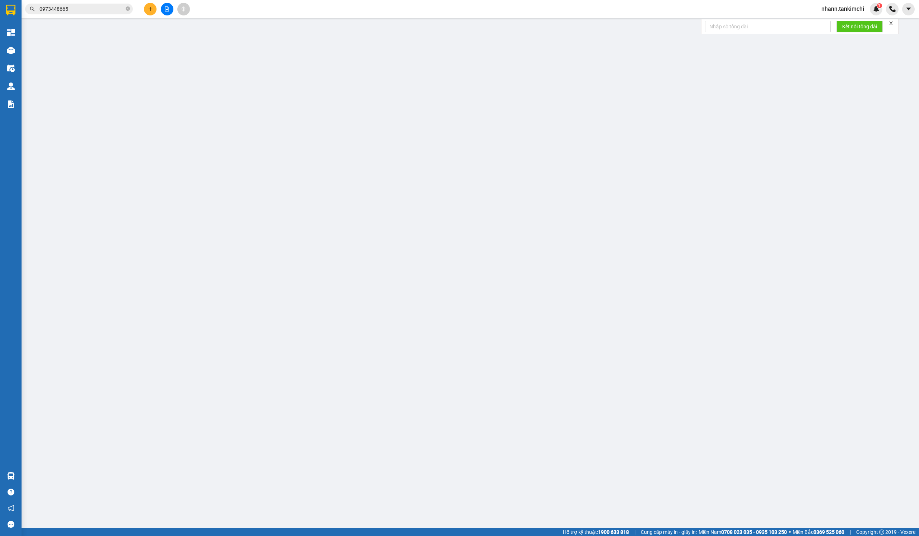
type input "0973448665"
type input "200.000"
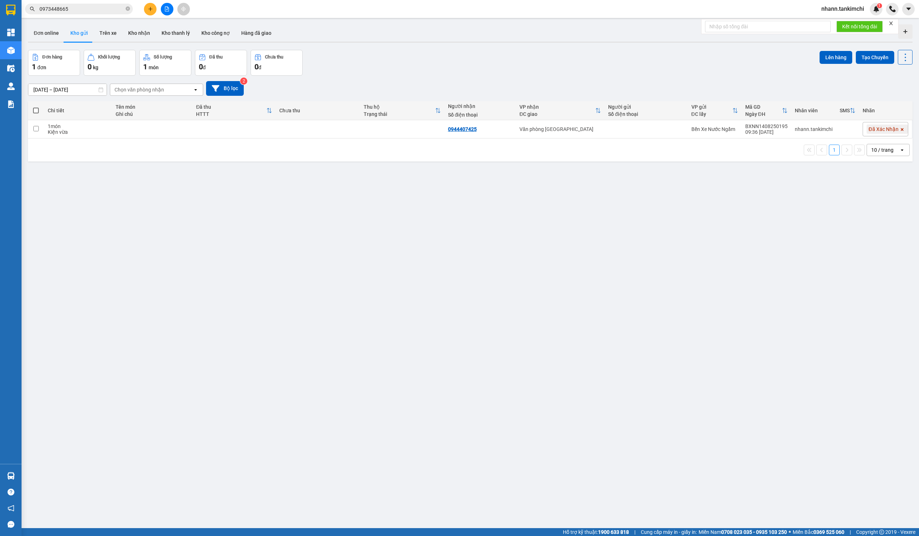
click at [91, 14] on span "0973448665" at bounding box center [79, 9] width 108 height 11
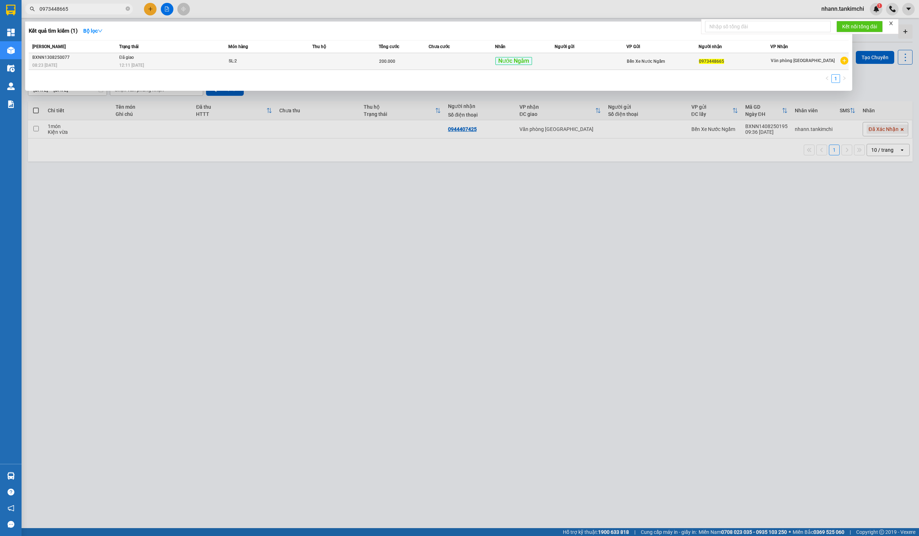
click at [276, 57] on div "SL: 2" at bounding box center [256, 61] width 54 height 8
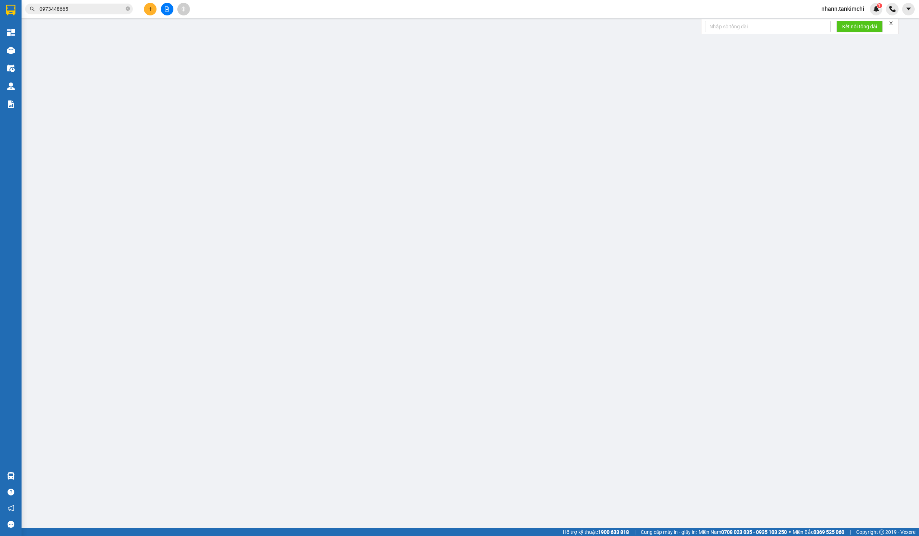
type input "0973448665"
type input "200.000"
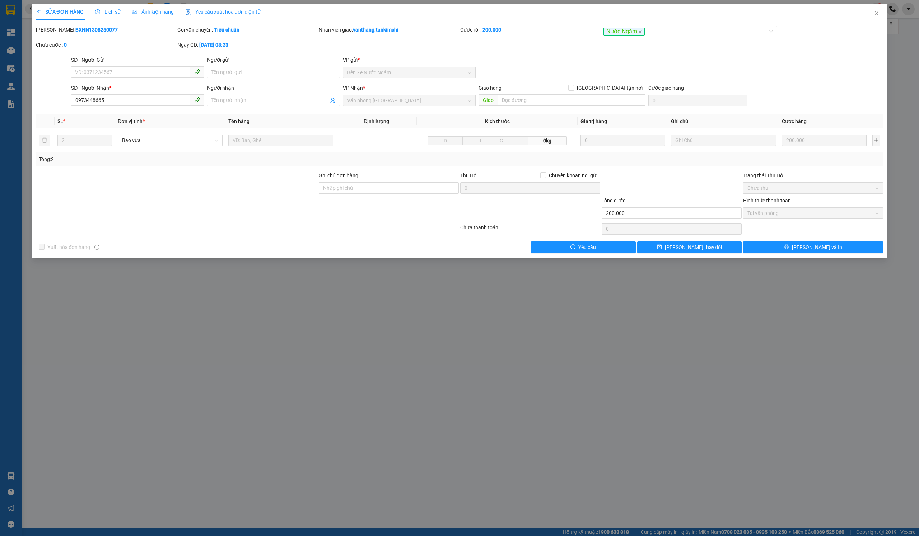
click at [111, 15] on div "Lịch sử" at bounding box center [107, 12] width 25 height 17
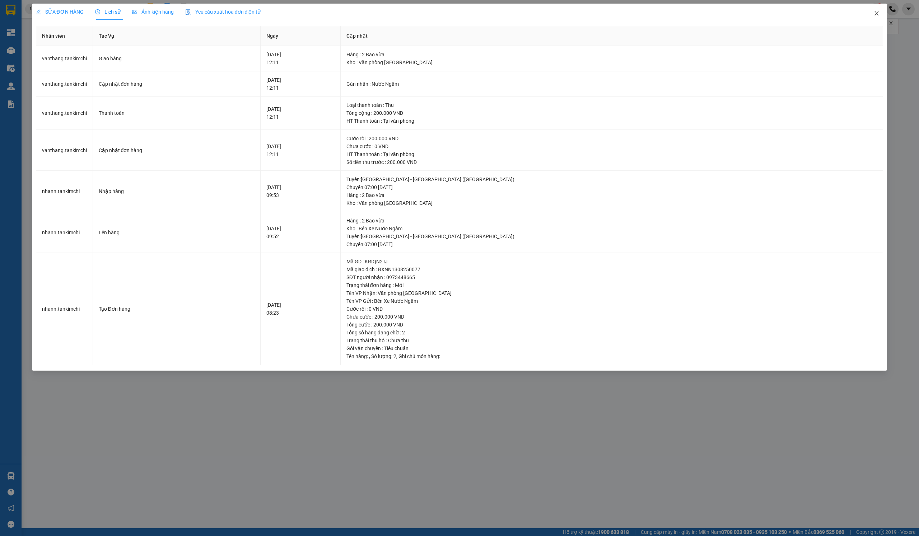
click at [870, 13] on span "Close" at bounding box center [876, 14] width 20 height 20
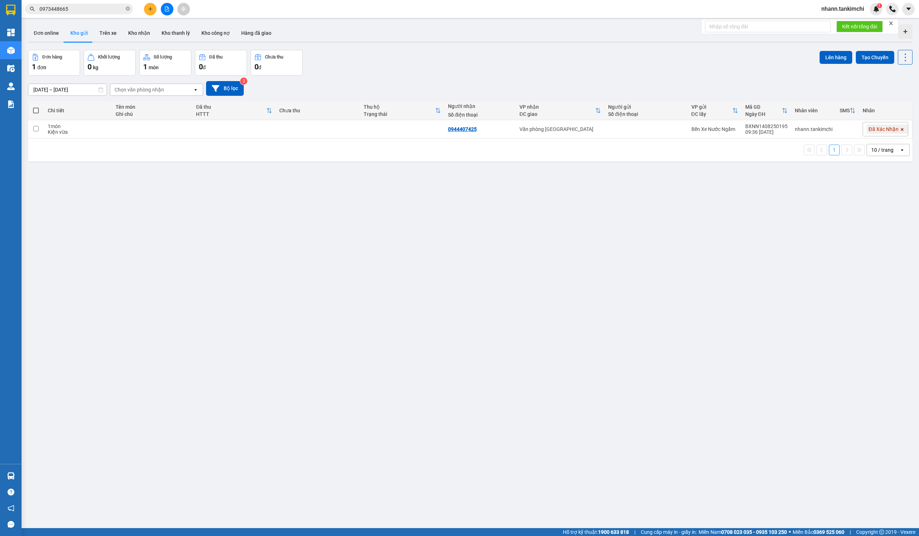
click at [110, 6] on input "0973448665" at bounding box center [81, 9] width 85 height 8
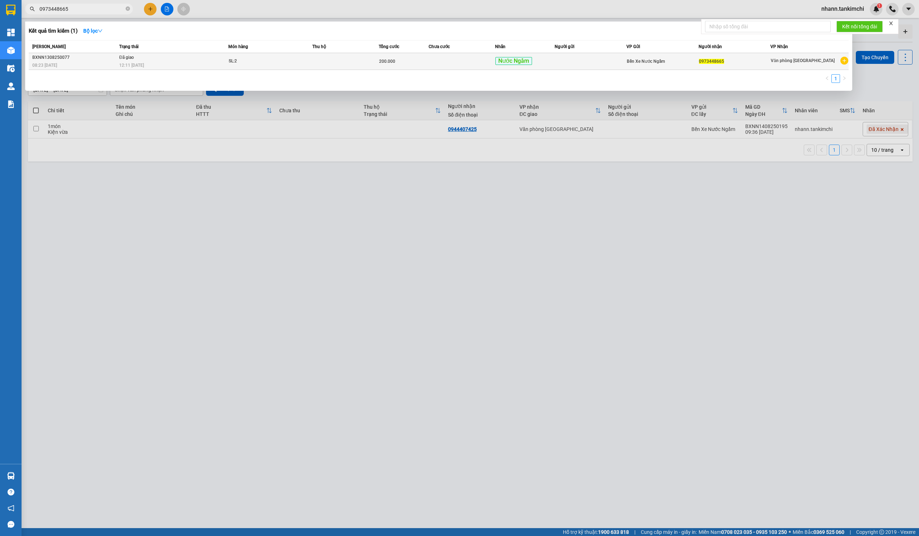
click at [430, 66] on td at bounding box center [462, 61] width 66 height 17
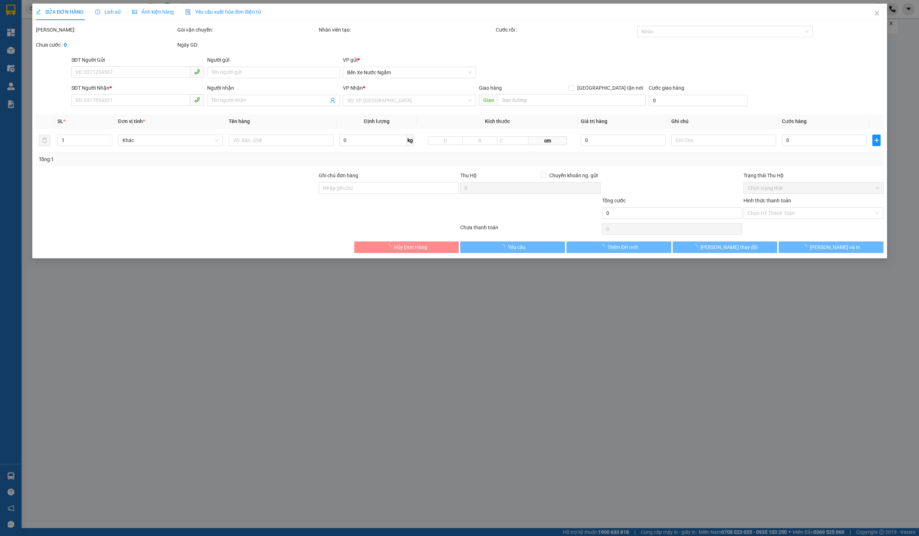
type input "0973448665"
type input "200.000"
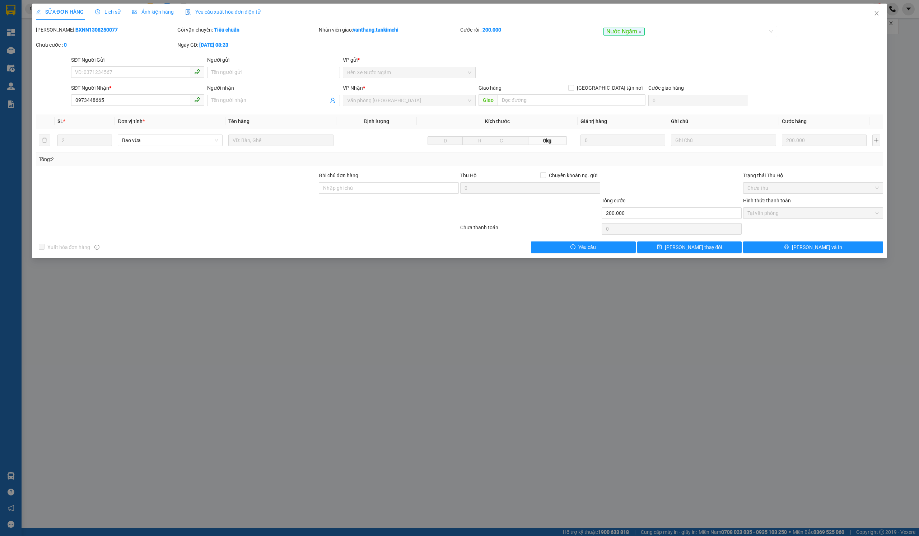
click at [117, 11] on span "Lịch sử" at bounding box center [107, 12] width 25 height 6
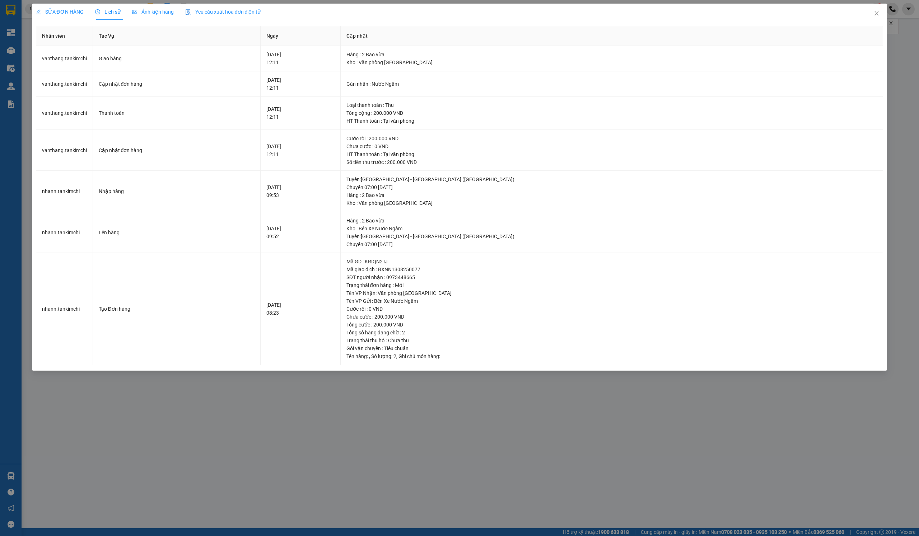
click at [863, 9] on div "SỬA ĐƠN HÀNG Lịch sử Ảnh kiện hàng Yêu cầu xuất hóa đơn điện tử" at bounding box center [459, 12] width 847 height 17
click at [878, 9] on span "Close" at bounding box center [876, 14] width 20 height 20
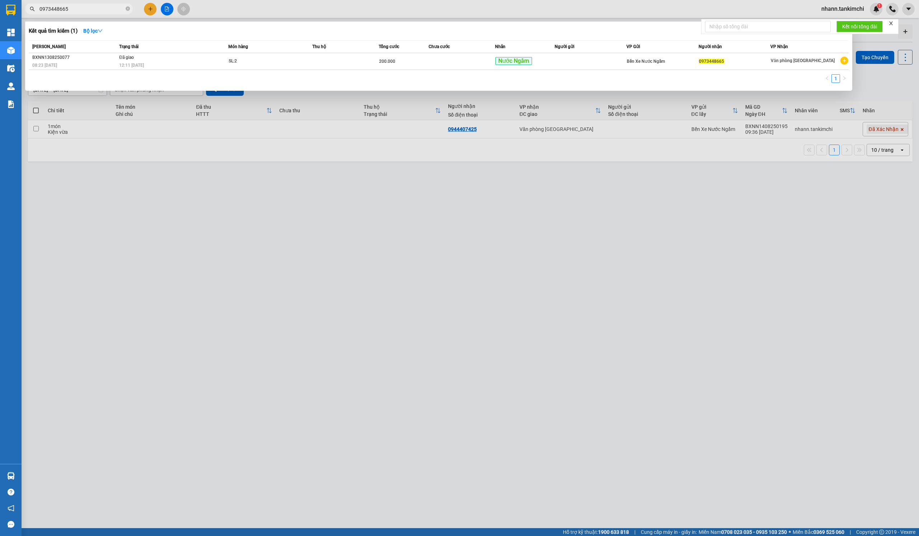
click at [107, 5] on input "0973448665" at bounding box center [81, 9] width 85 height 8
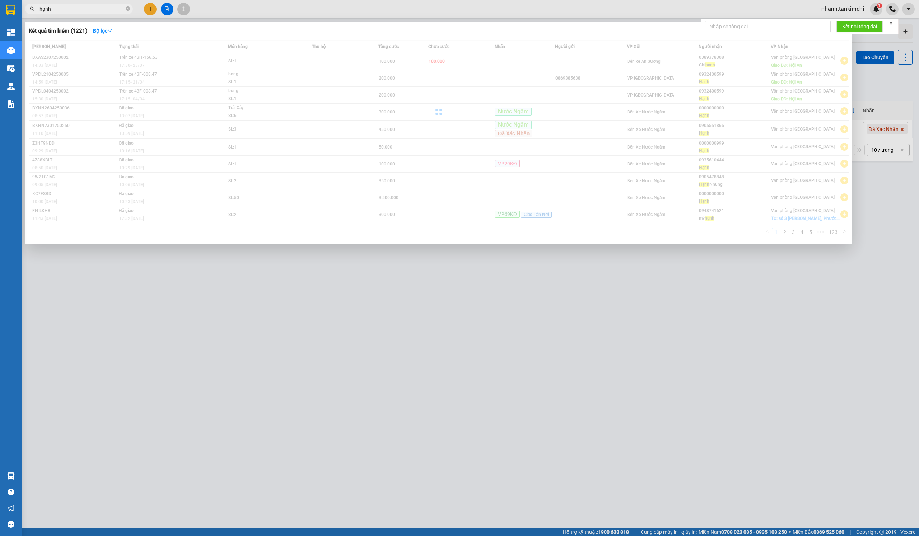
type input "hạnh"
click at [125, 39] on div "Kết quả tìm kiếm ( 1221 ) Bộ lọc Mã ĐH Trạng thái Món hàng Thu hộ Tổng cước Chư…" at bounding box center [438, 133] width 827 height 223
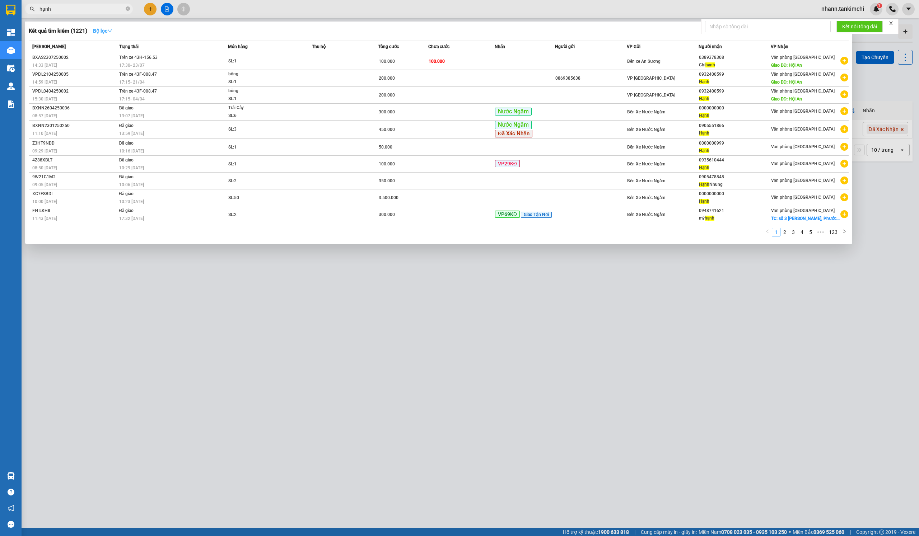
click at [108, 29] on strong "Bộ lọc" at bounding box center [102, 31] width 19 height 6
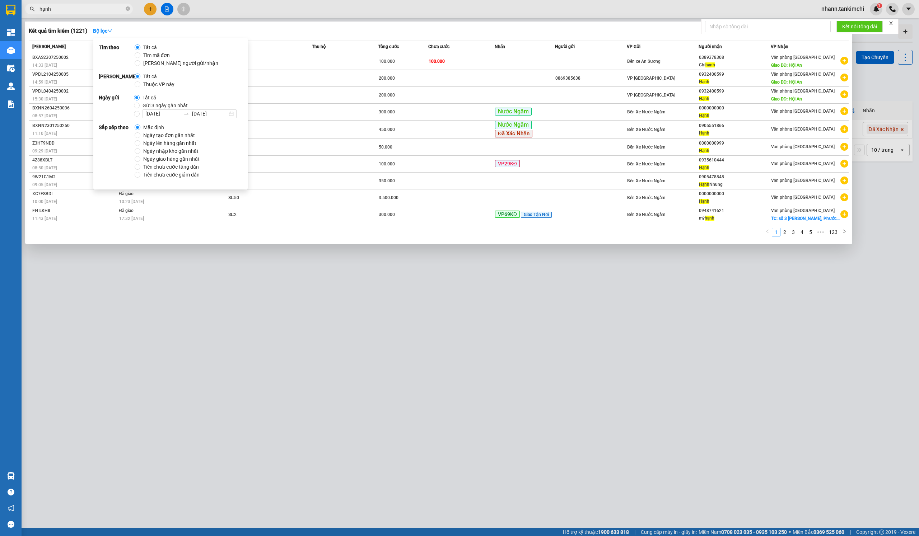
click at [165, 102] on span "Gửi 3 ngày gần nhất" at bounding box center [165, 106] width 51 height 8
click at [140, 103] on input "Gửi 3 ngày gần nhất" at bounding box center [137, 106] width 6 height 6
radio input "true"
radio input "false"
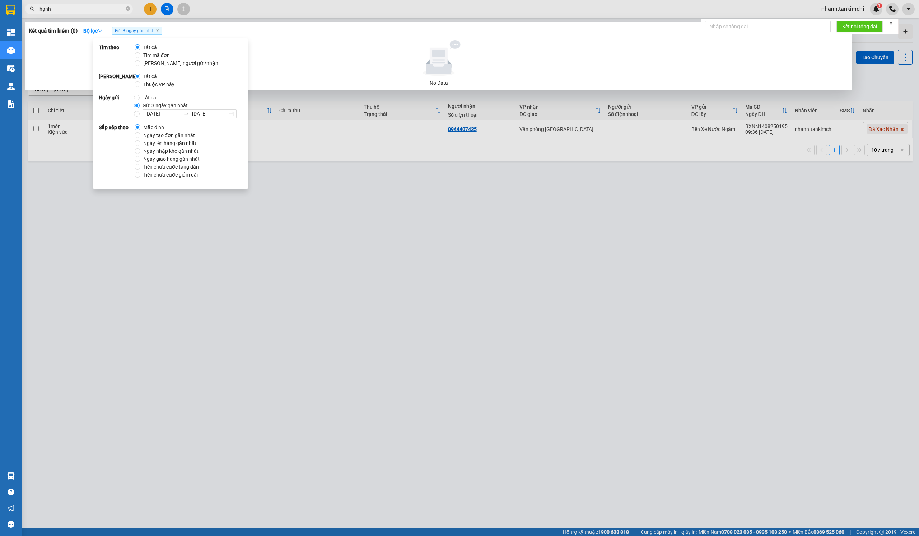
click at [88, 9] on input "hạnh" at bounding box center [81, 9] width 85 height 8
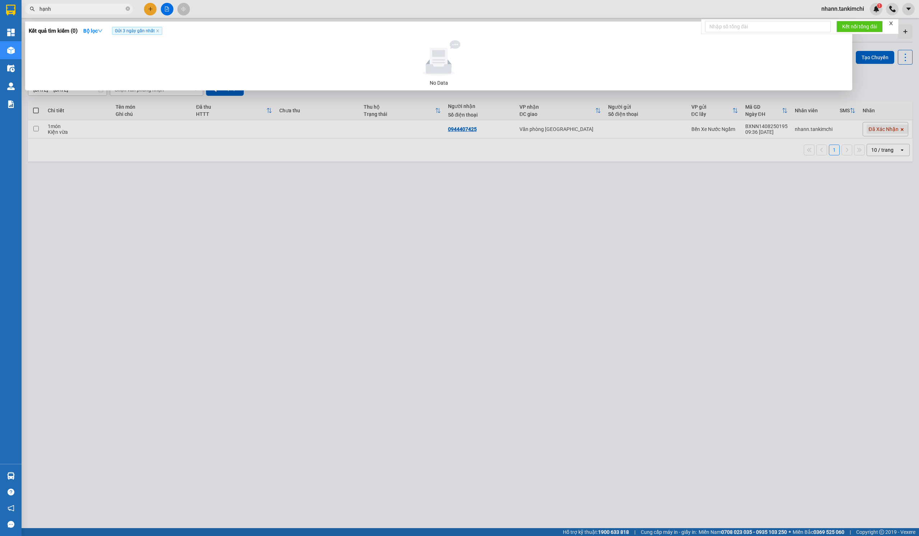
click at [88, 9] on input "hạnh" at bounding box center [81, 9] width 85 height 8
type input "0849954369"
click at [169, 26] on div "Kết quả tìm kiếm ( 0 ) Bộ lọc Gửi 3 ngày gần nhất" at bounding box center [439, 30] width 820 height 11
click at [162, 33] on span "Gửi 3 ngày gần nhất" at bounding box center [137, 31] width 50 height 8
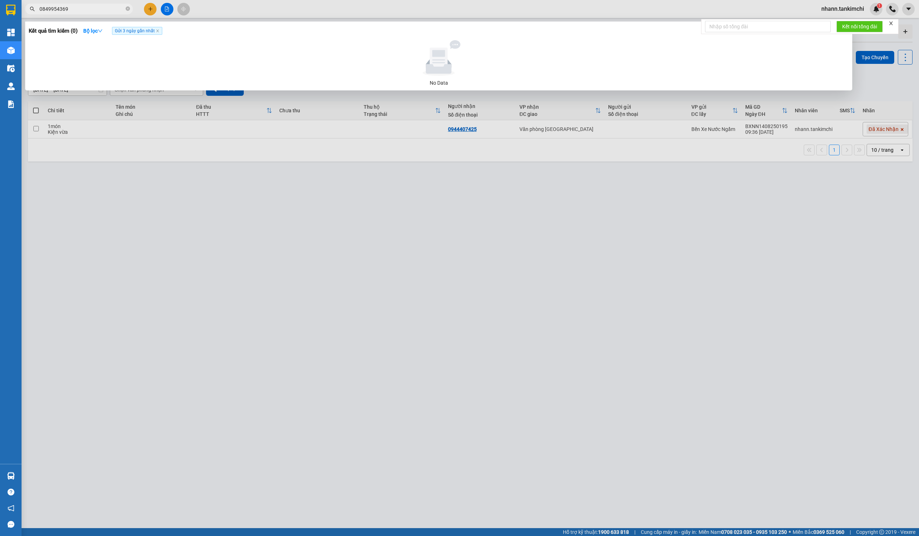
click at [687, 153] on div at bounding box center [459, 268] width 919 height 536
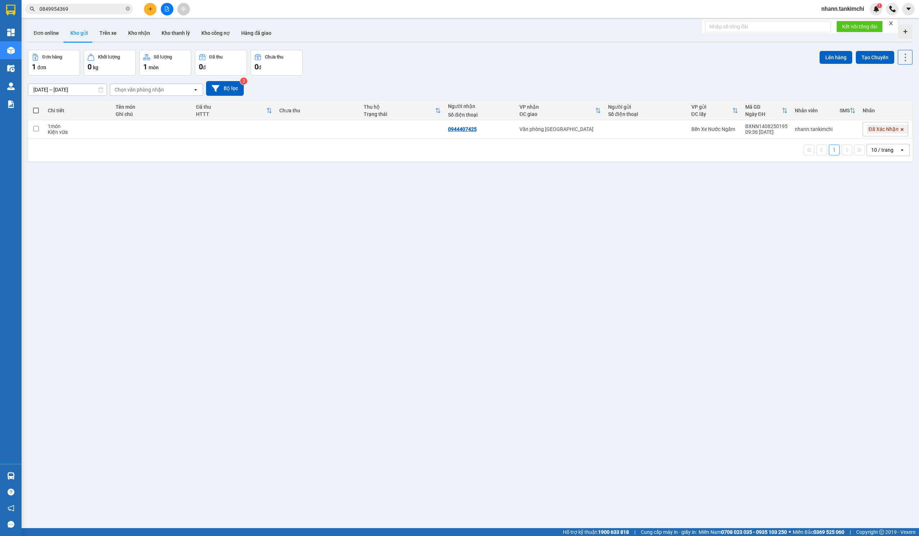
click at [149, 8] on icon "plus" at bounding box center [150, 8] width 5 height 5
click at [169, 24] on div "Tạo đơn hàng" at bounding box center [178, 27] width 31 height 8
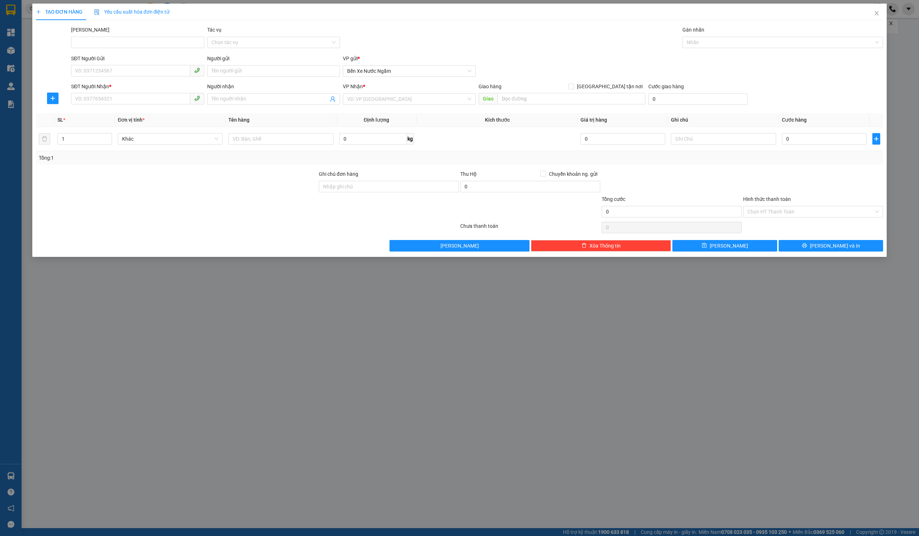
click at [112, 89] on div "SĐT Người Nhận *" at bounding box center [137, 87] width 133 height 8
click at [112, 93] on input "SĐT Người Nhận *" at bounding box center [130, 98] width 119 height 11
click at [126, 100] on input "SĐT Người Nhận *" at bounding box center [130, 98] width 119 height 11
click at [150, 98] on input "SĐT Người Nhận *" at bounding box center [130, 98] width 119 height 11
paste input "0849954369"
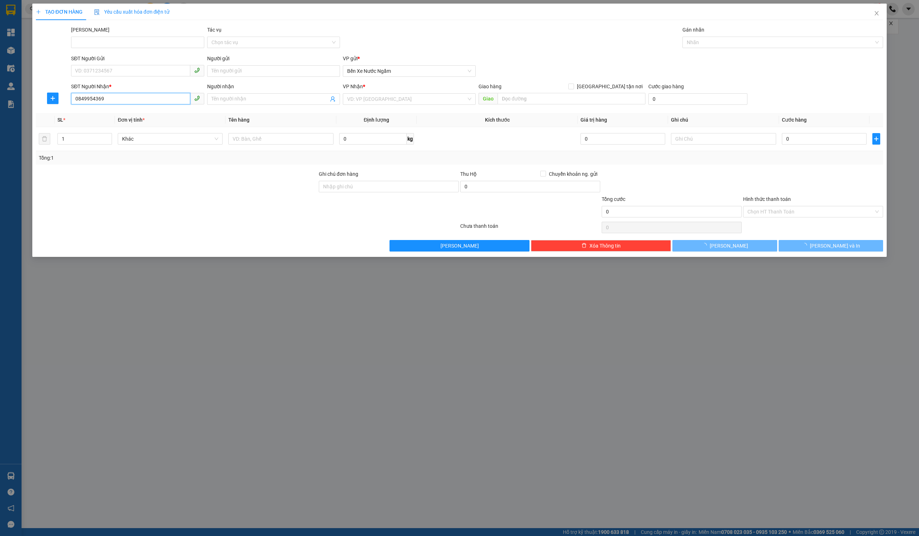
type input "0849954369"
click at [365, 90] on div "VP Nhận *" at bounding box center [409, 88] width 133 height 11
click at [384, 99] on input "search" at bounding box center [406, 99] width 119 height 11
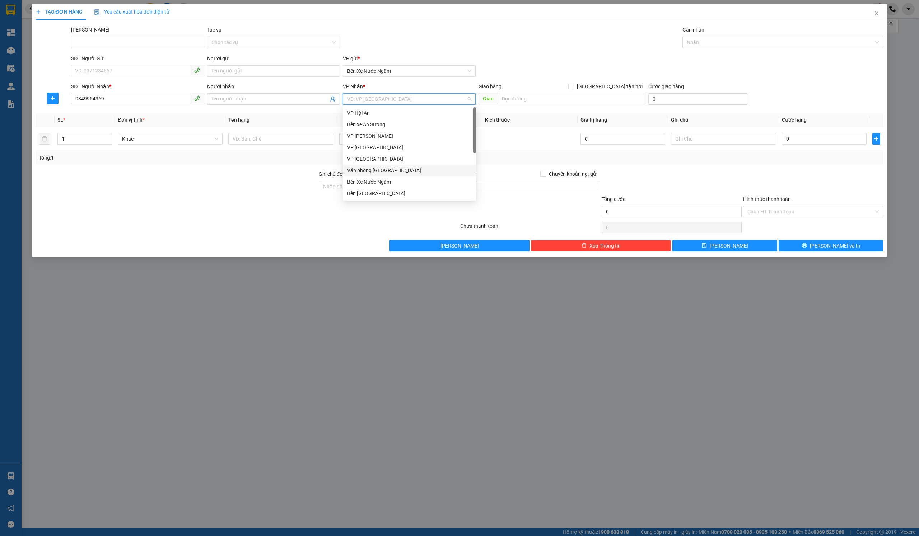
click at [391, 169] on div "Văn phòng [GEOGRAPHIC_DATA]" at bounding box center [409, 171] width 125 height 8
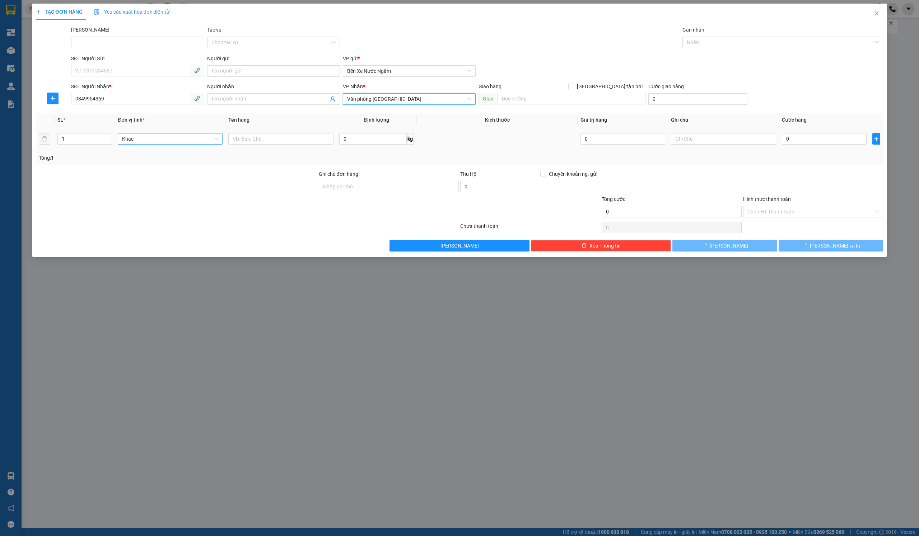
click at [151, 144] on span "Khác" at bounding box center [170, 139] width 96 height 11
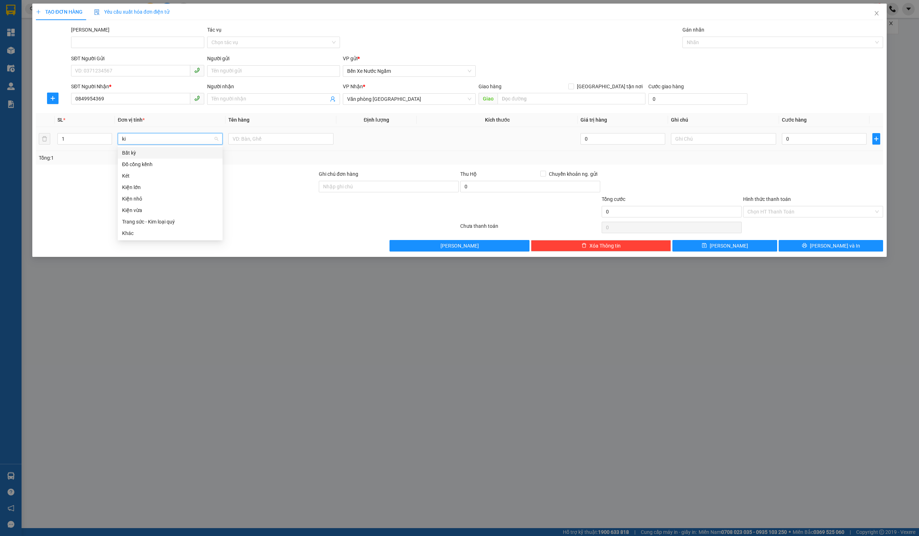
type input "kie"
click at [149, 174] on div "Kiện vừa" at bounding box center [170, 176] width 96 height 8
click at [269, 134] on input "text" at bounding box center [280, 138] width 105 height 11
click at [721, 37] on div "Nhãn" at bounding box center [782, 42] width 201 height 11
type input "d"
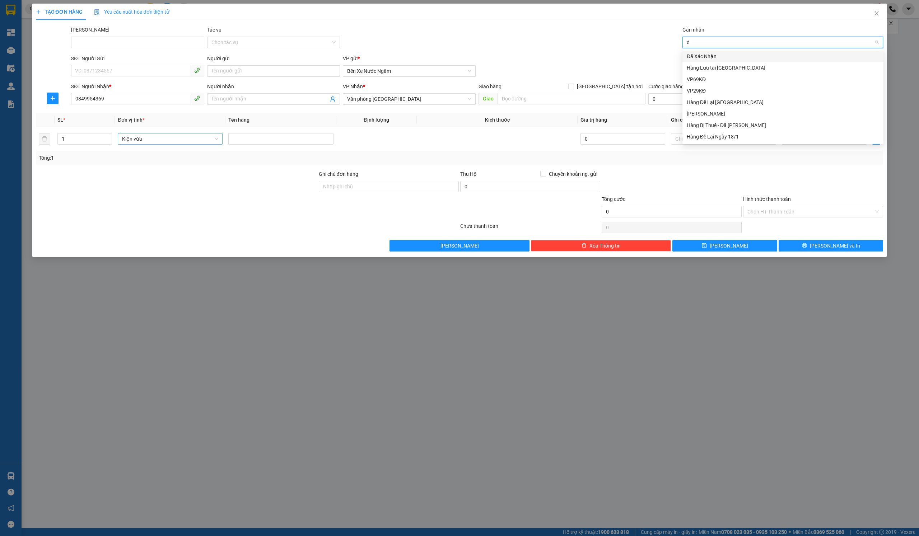
click at [726, 61] on div "Đã Xác Nhận" at bounding box center [782, 56] width 201 height 11
click at [722, 248] on button "Lưu" at bounding box center [724, 245] width 105 height 11
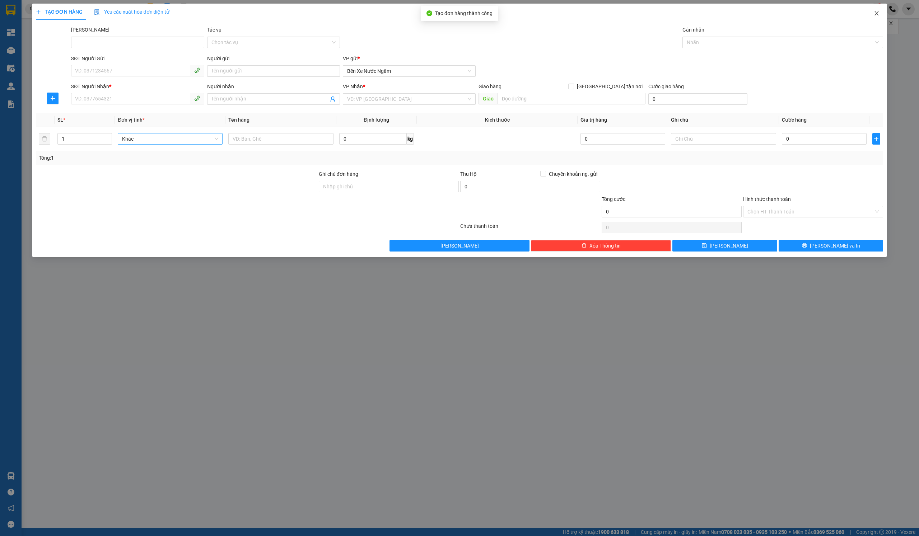
click at [879, 15] on span "Close" at bounding box center [876, 14] width 20 height 20
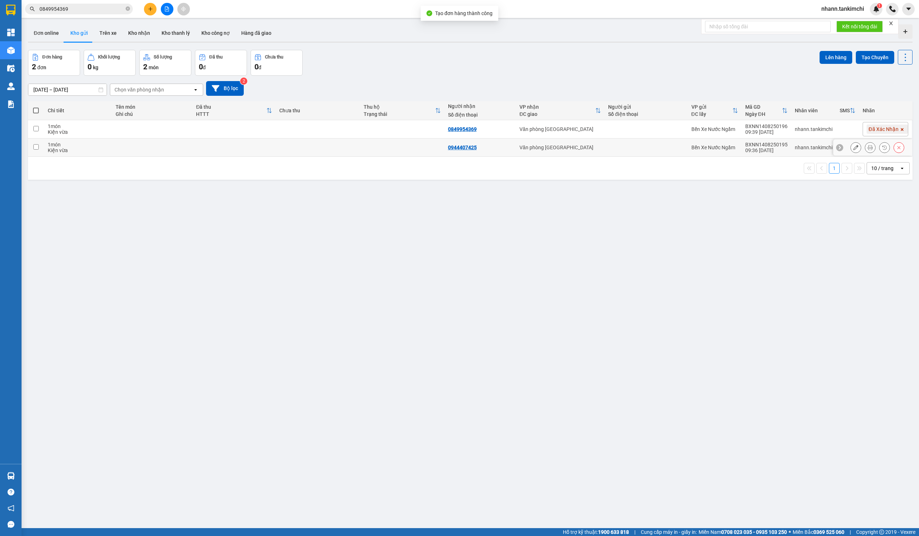
click at [617, 143] on td at bounding box center [645, 148] width 83 height 18
checkbox input "true"
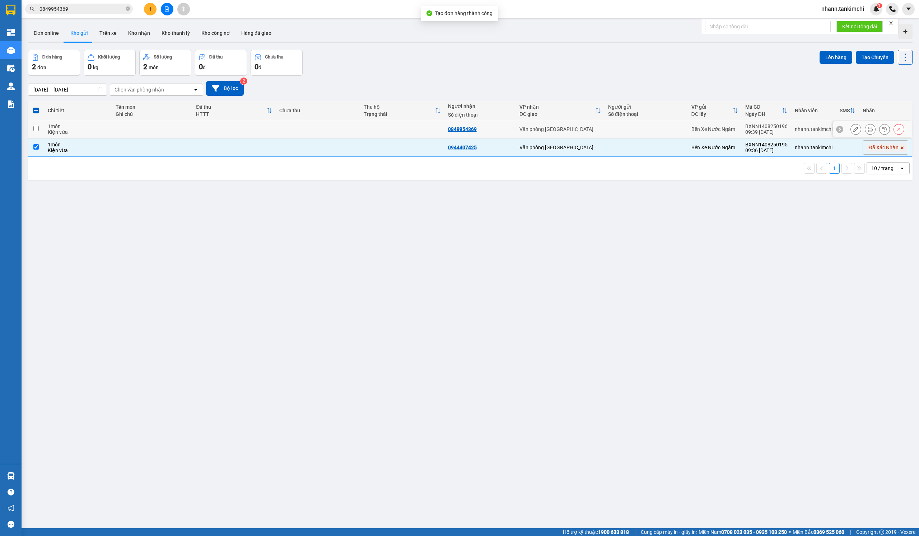
click at [630, 123] on td at bounding box center [645, 129] width 83 height 18
checkbox input "true"
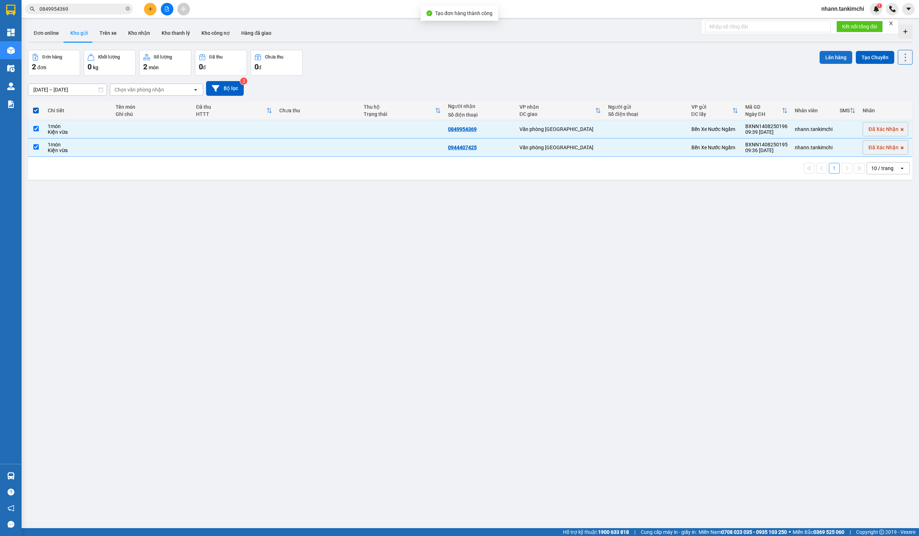
click at [832, 51] on button "Lên hàng" at bounding box center [835, 57] width 33 height 13
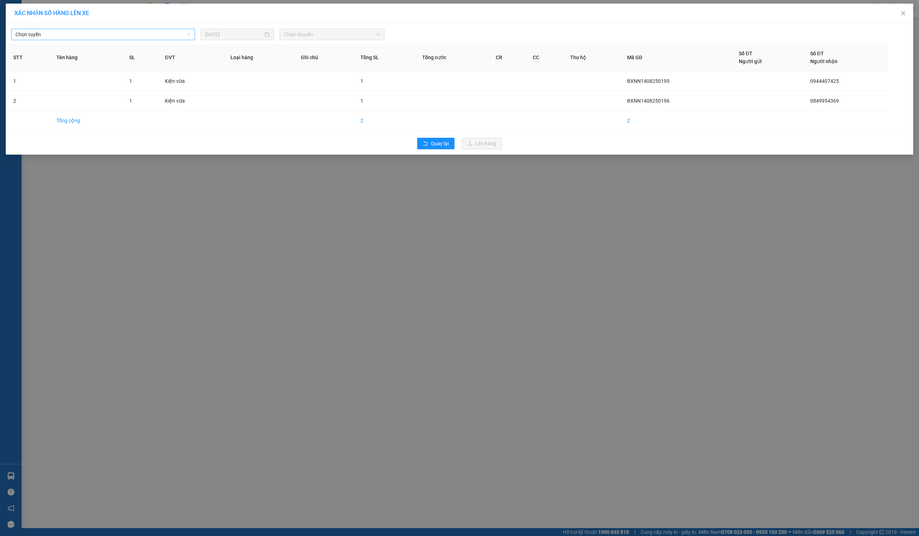
click at [120, 38] on span "Chọn tuyến" at bounding box center [102, 34] width 175 height 11
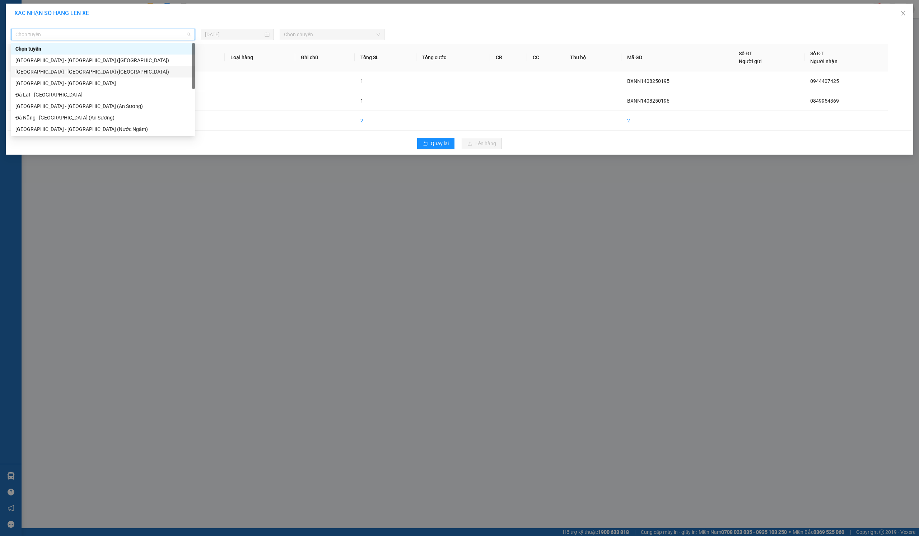
click at [84, 72] on div "[GEOGRAPHIC_DATA] - [GEOGRAPHIC_DATA] ([GEOGRAPHIC_DATA])" at bounding box center [102, 72] width 175 height 8
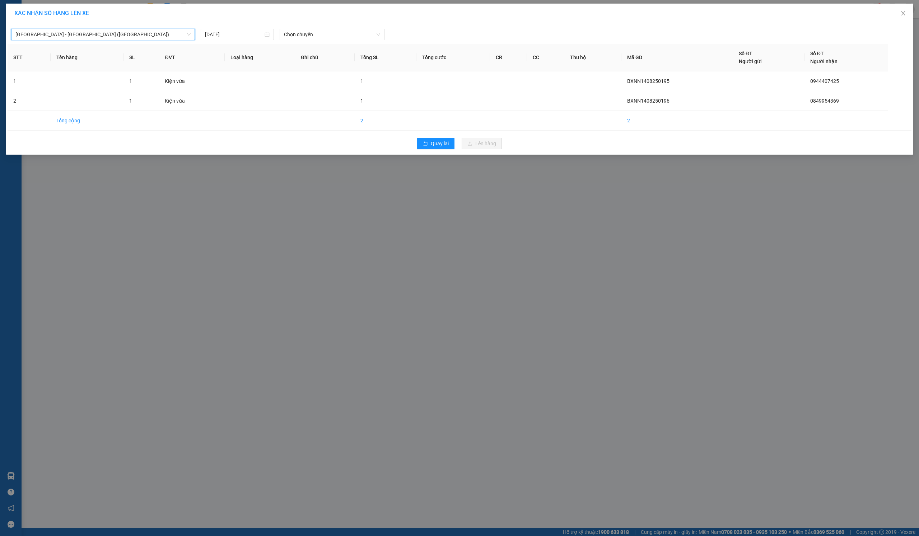
click at [303, 41] on div "Hà Nội - Đà Nẵng (Hàng) Hà Nội - Đà Nẵng (Hàng) 14/08/2025 Chọn chuyến STT Tên …" at bounding box center [459, 88] width 907 height 131
click at [320, 38] on span "Chọn chuyến" at bounding box center [332, 34] width 96 height 11
click at [310, 57] on div "07:00" at bounding box center [312, 60] width 56 height 8
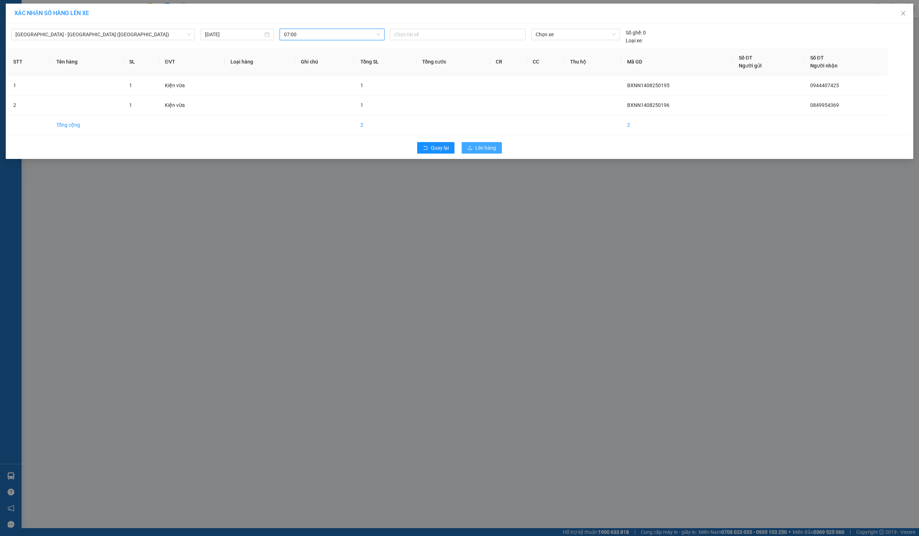
click at [490, 144] on span "Lên hàng" at bounding box center [485, 148] width 21 height 8
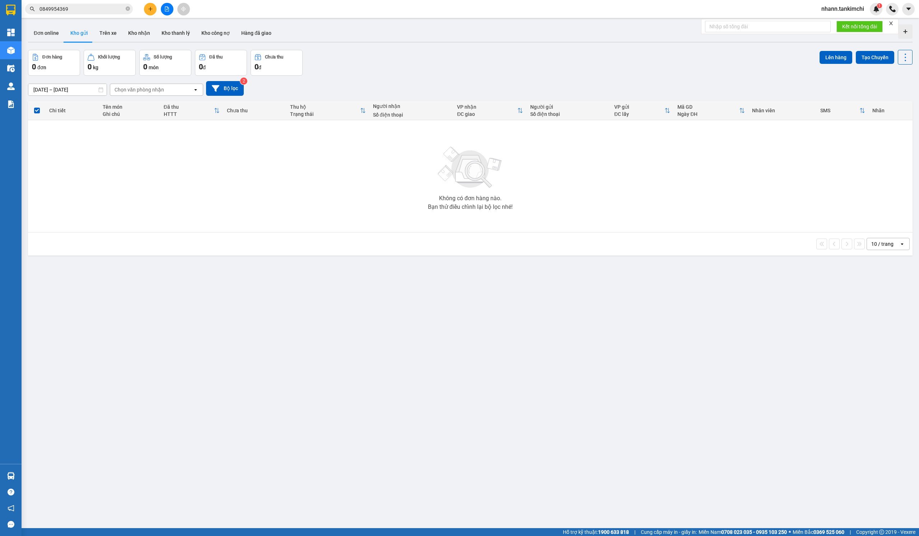
click at [833, 19] on div "Kết nối tổng đài" at bounding box center [799, 26] width 197 height 15
click at [844, 9] on span "nhann.tankimchi" at bounding box center [842, 8] width 54 height 9
click at [834, 20] on span "Đăng xuất" at bounding box center [844, 22] width 41 height 8
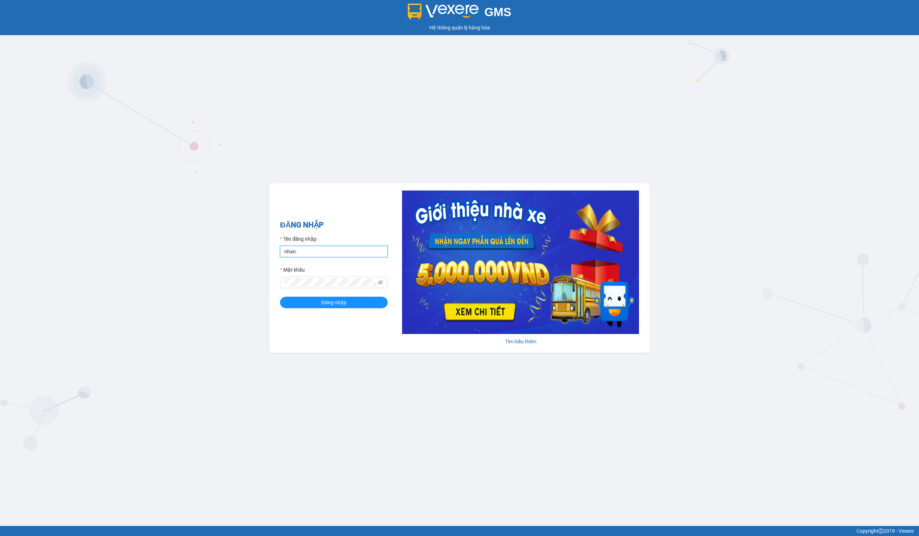
type input "nhan.tankimchi"
click at [339, 295] on form "Tên đăng nhập nhan.tankimchi Mật khẩu Đăng nhập" at bounding box center [334, 271] width 108 height 73
click at [342, 306] on span "Đăng nhập" at bounding box center [333, 303] width 25 height 8
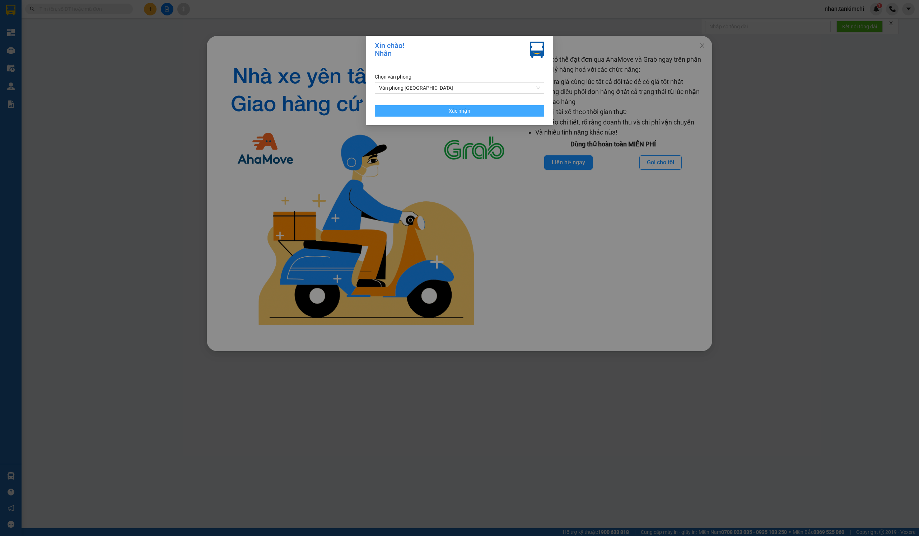
click at [464, 113] on span "Xác nhận" at bounding box center [460, 111] width 22 height 8
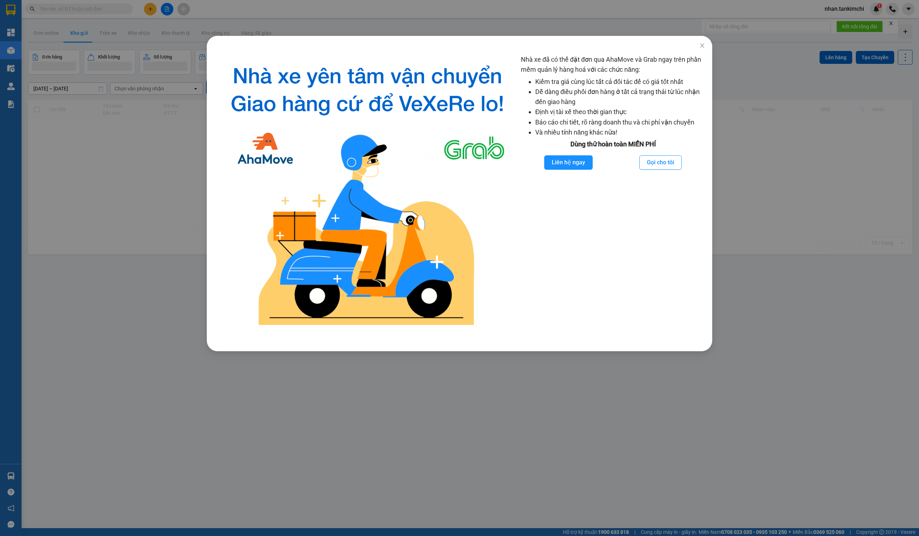
click at [704, 43] on icon "close" at bounding box center [702, 46] width 6 height 6
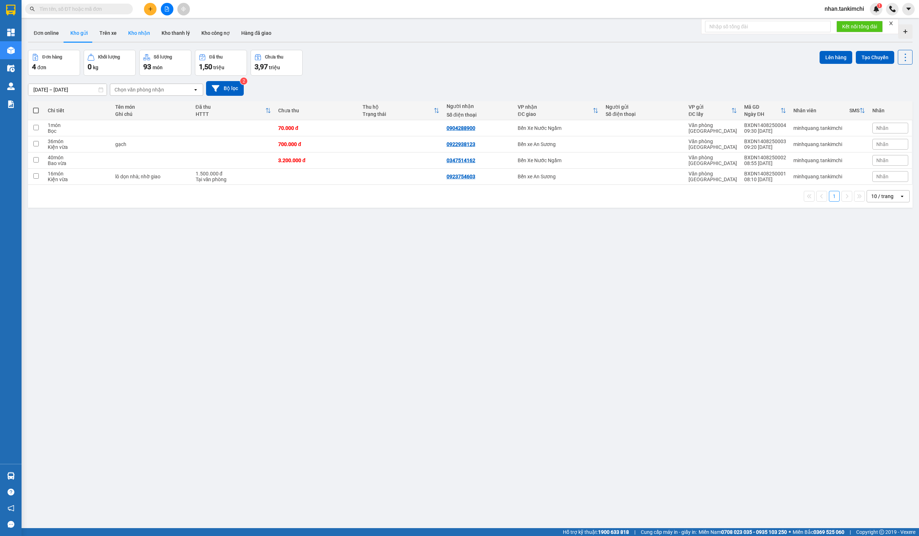
click at [131, 34] on button "Kho nhận" at bounding box center [138, 32] width 33 height 17
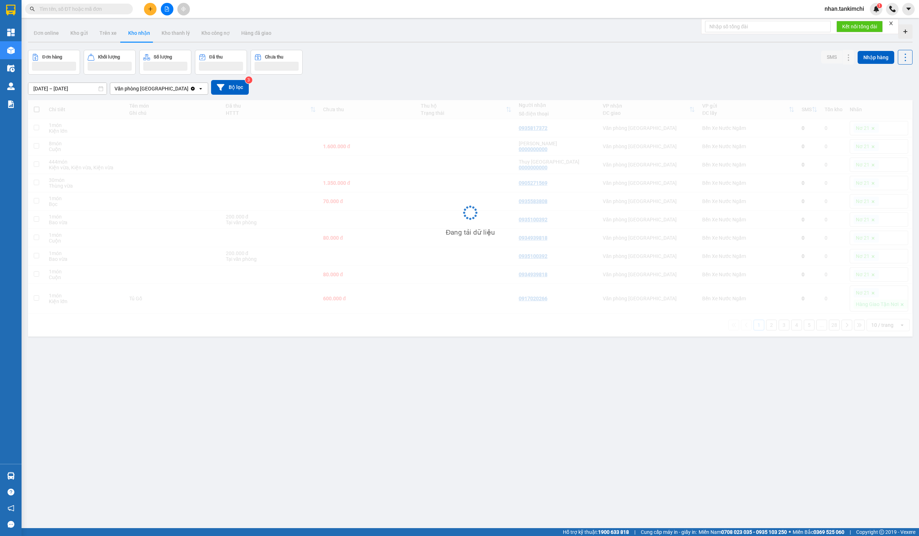
click at [164, 9] on icon "file-add" at bounding box center [166, 8] width 5 height 5
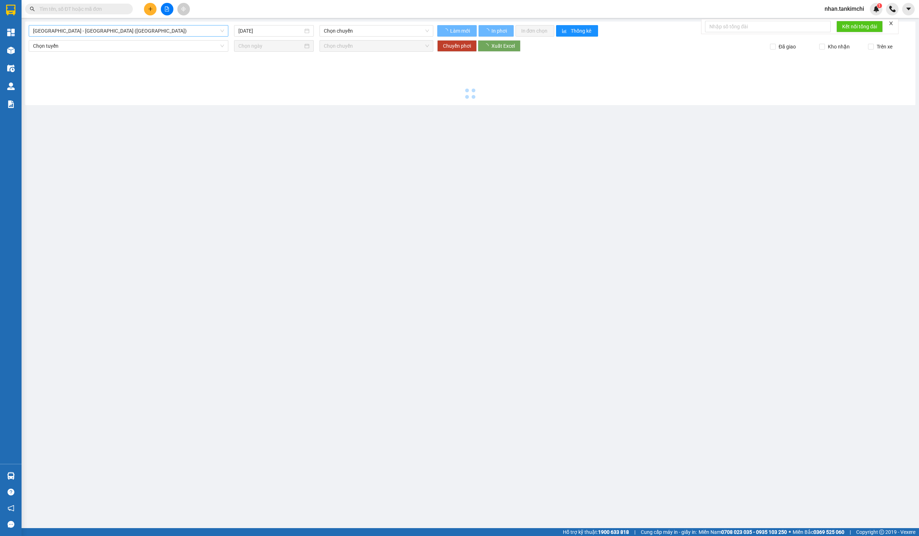
click at [105, 29] on span "[GEOGRAPHIC_DATA] - [GEOGRAPHIC_DATA] ([GEOGRAPHIC_DATA])" at bounding box center [128, 30] width 191 height 11
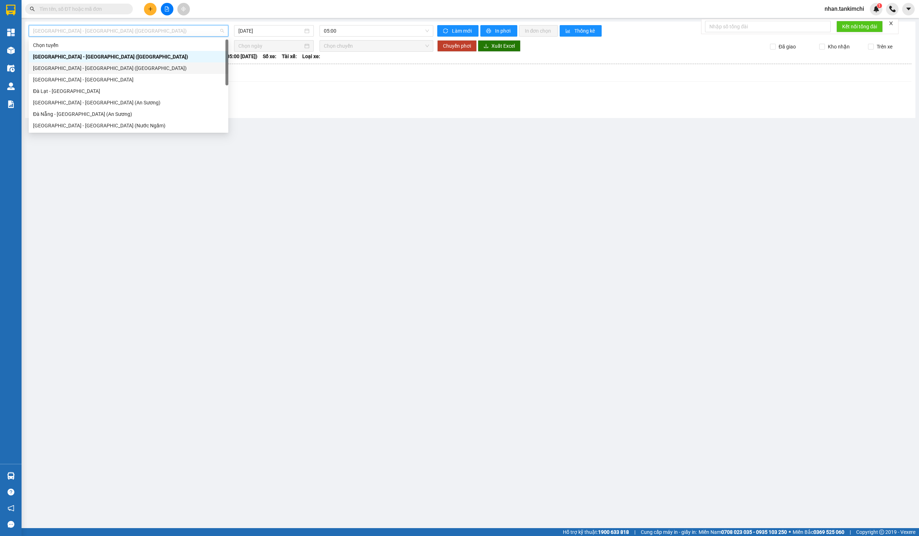
click at [101, 71] on div "[GEOGRAPHIC_DATA] - [GEOGRAPHIC_DATA] ([GEOGRAPHIC_DATA])" at bounding box center [128, 68] width 191 height 8
type input "[DATE]"
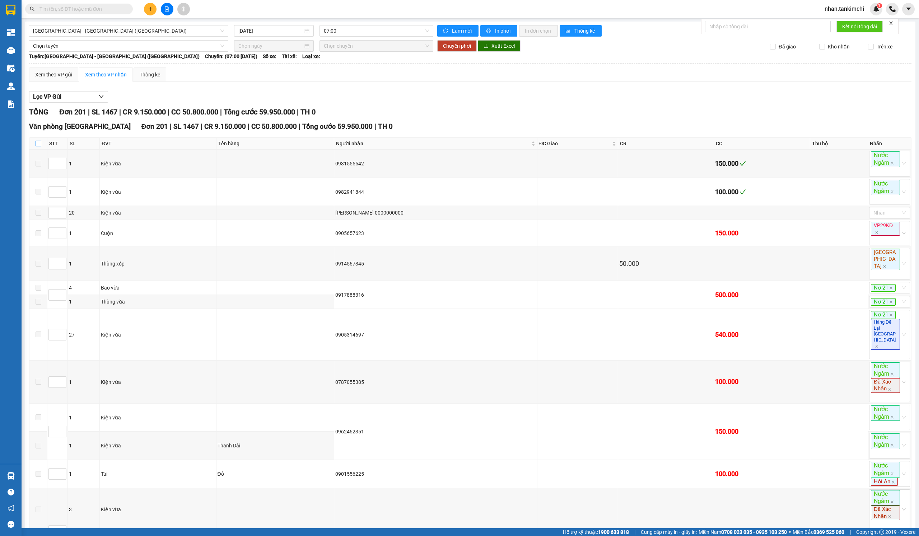
click at [38, 143] on input "checkbox" at bounding box center [39, 144] width 6 height 6
checkbox input "true"
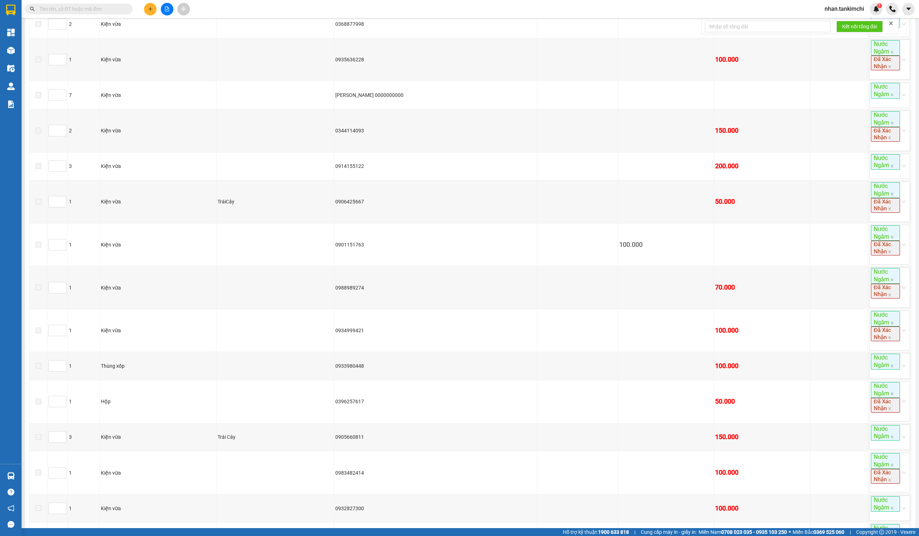
scroll to position [5356, 0]
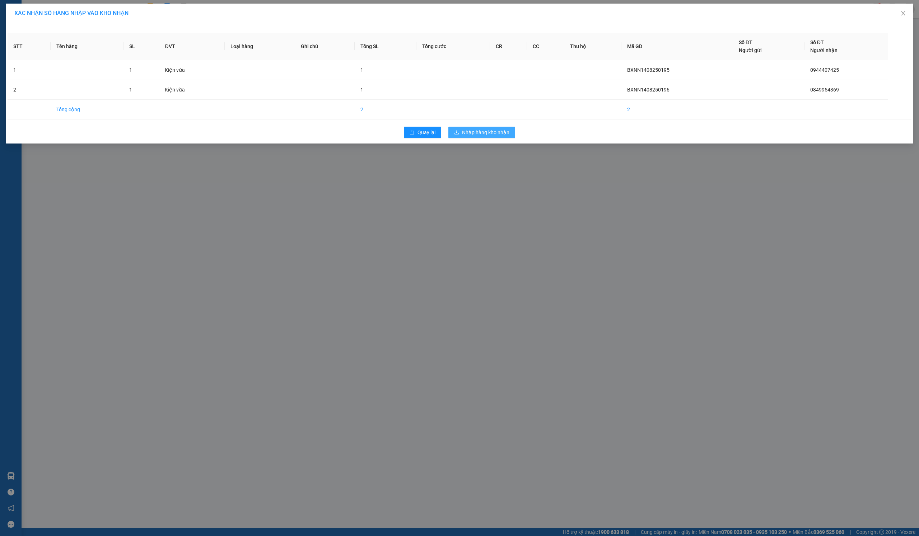
click at [476, 131] on span "Nhập hàng kho nhận" at bounding box center [485, 132] width 47 height 8
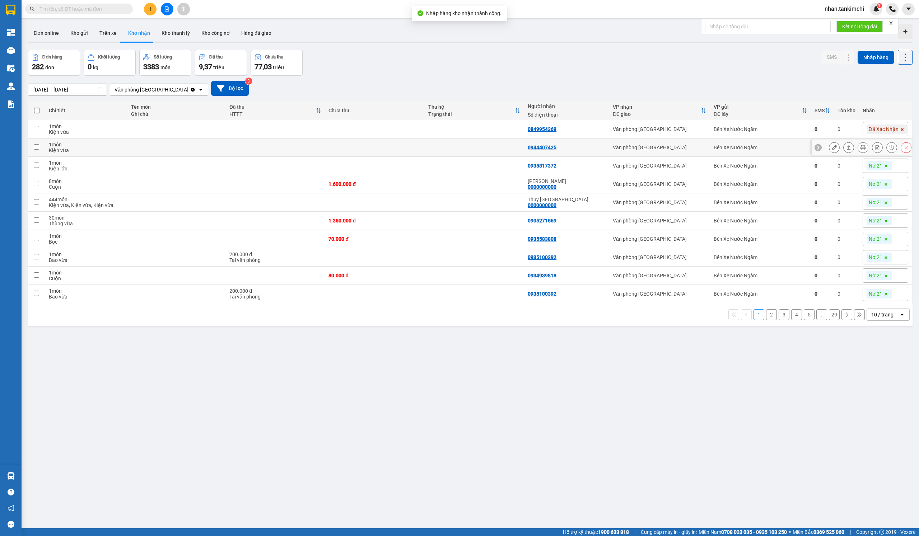
click at [714, 148] on div "Bến Xe Nước Ngầm" at bounding box center [760, 148] width 93 height 6
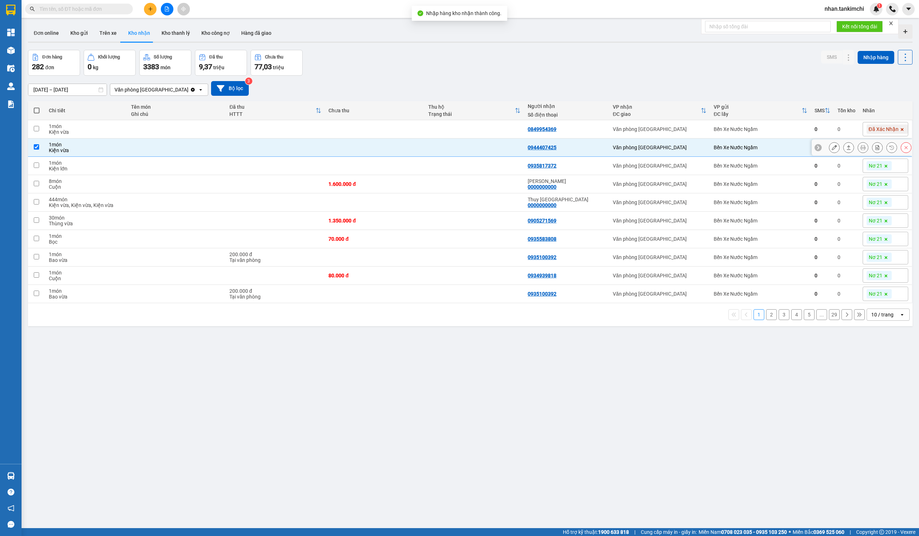
checkbox input "true"
click at [229, 91] on button "Bộ lọc" at bounding box center [230, 88] width 38 height 15
type input "[DATE]"
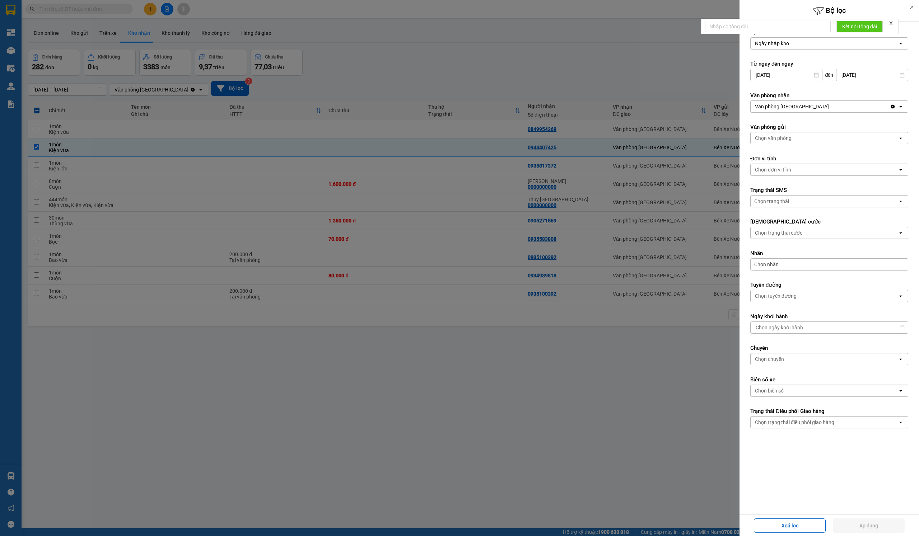
click at [75, 82] on div at bounding box center [459, 268] width 919 height 536
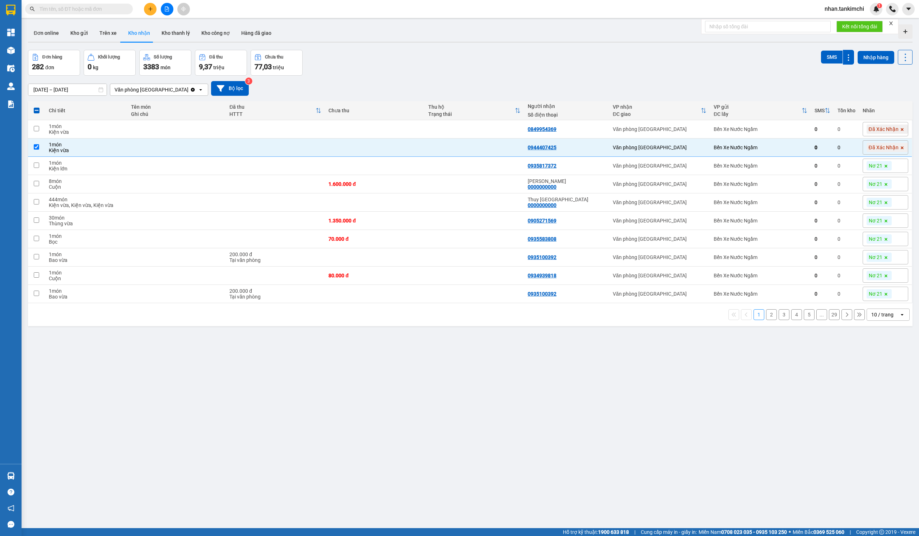
click at [79, 91] on div at bounding box center [459, 268] width 919 height 536
drag, startPoint x: 82, startPoint y: 92, endPoint x: 92, endPoint y: 153, distance: 61.4
click at [82, 92] on input "[DATE] – [DATE]" at bounding box center [67, 89] width 78 height 11
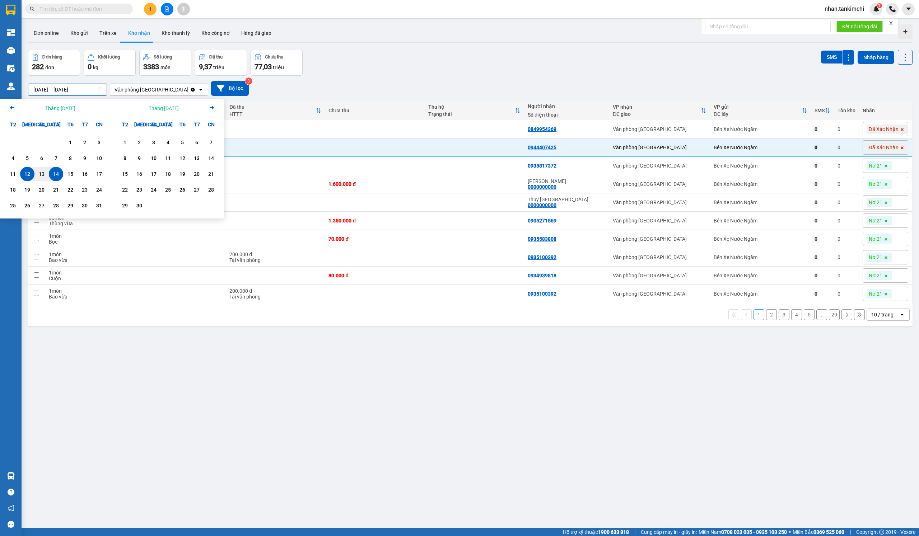
click at [57, 174] on div "14" at bounding box center [56, 174] width 10 height 9
type input "[DATE] – [DATE]"
checkbox input "false"
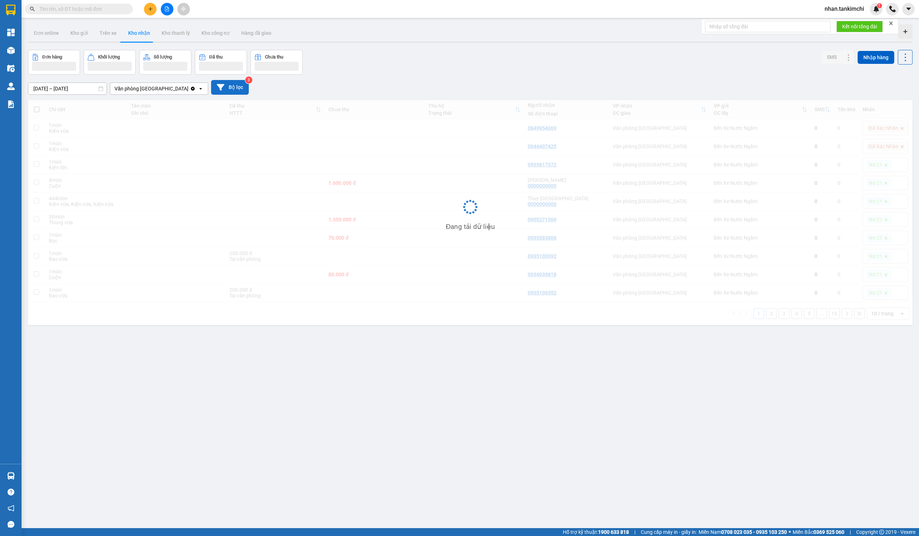
click at [223, 85] on button "Bộ lọc" at bounding box center [230, 87] width 38 height 15
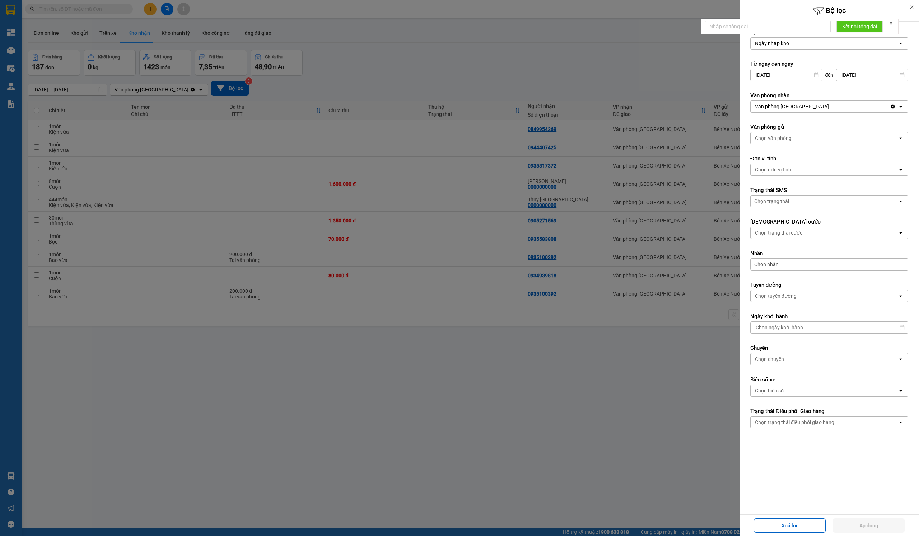
click at [787, 259] on div "Nhãn Chọn nhãn" at bounding box center [829, 260] width 158 height 21
click at [812, 262] on div "Chọn nhãn" at bounding box center [829, 264] width 158 height 12
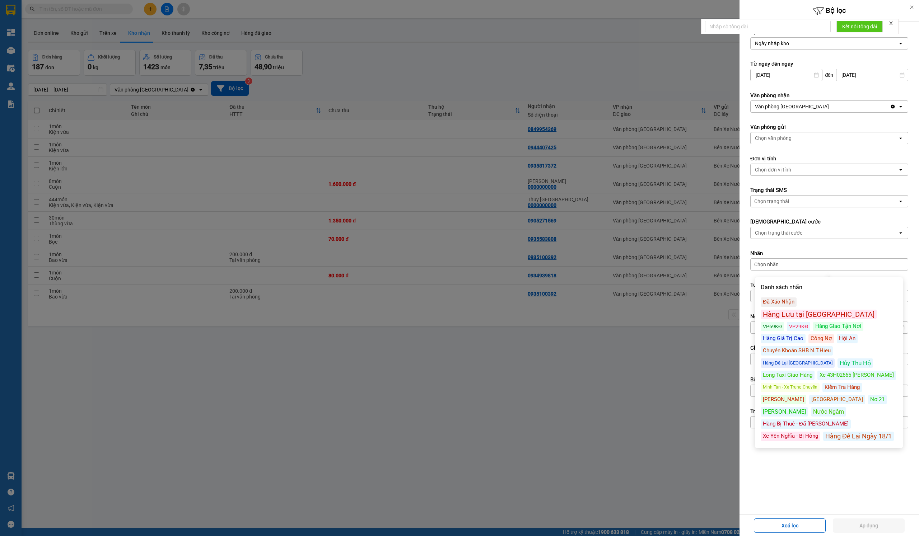
click at [792, 299] on div "Đã Xác Nhận" at bounding box center [779, 302] width 36 height 9
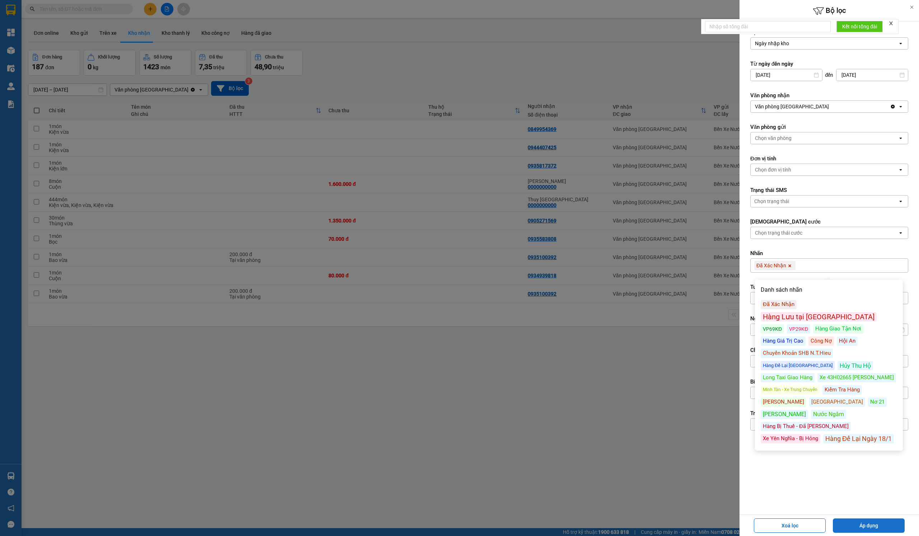
click at [868, 523] on button "Áp dụng" at bounding box center [869, 526] width 72 height 14
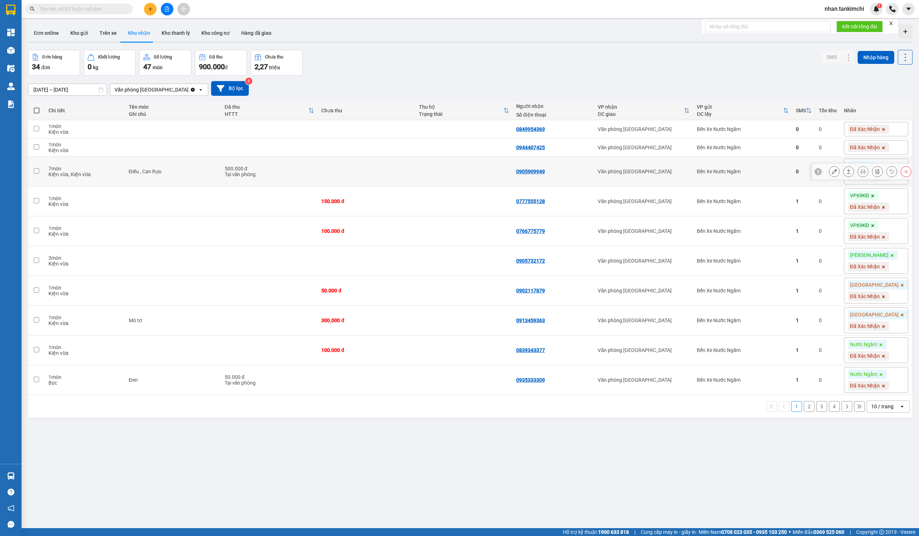
click at [788, 170] on div "Bến Xe Nước Ngầm" at bounding box center [743, 172] width 92 height 6
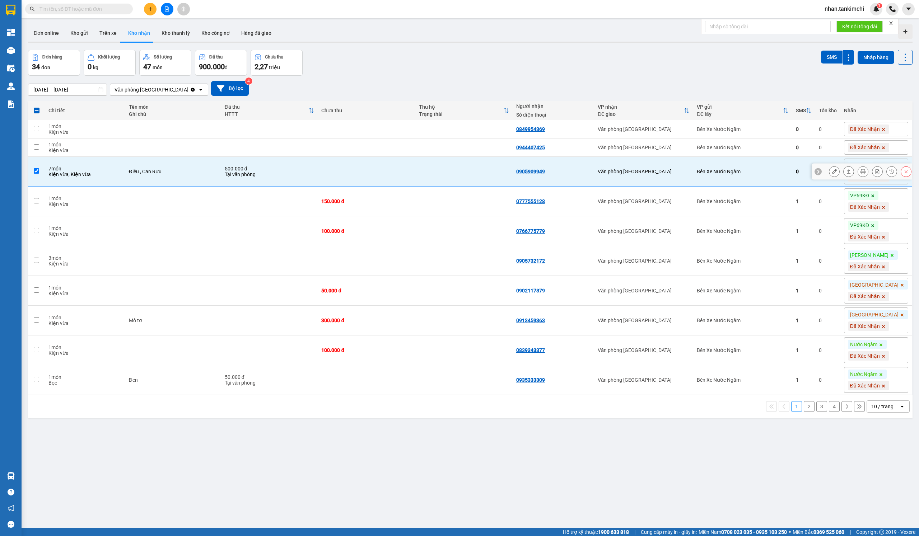
click at [780, 160] on td "Bến Xe Nước Ngầm" at bounding box center [742, 172] width 99 height 30
checkbox input "false"
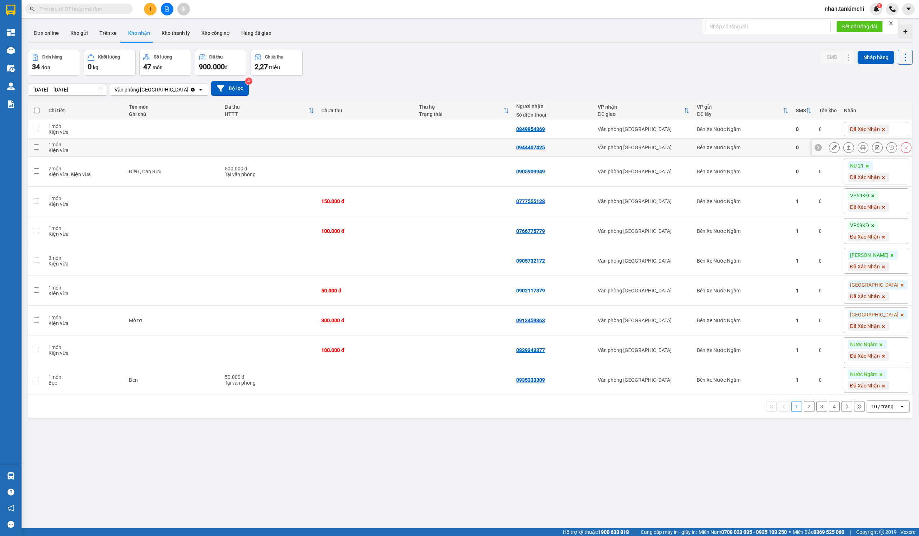
click at [778, 142] on td "Bến Xe Nước Ngầm" at bounding box center [742, 148] width 99 height 18
checkbox input "true"
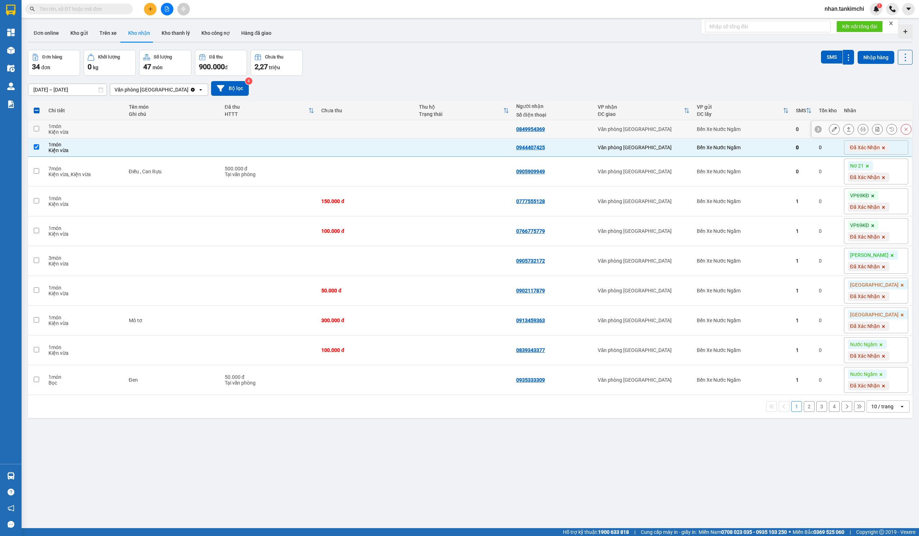
click at [775, 131] on div "Bến Xe Nước Ngầm" at bounding box center [743, 129] width 92 height 6
checkbox input "true"
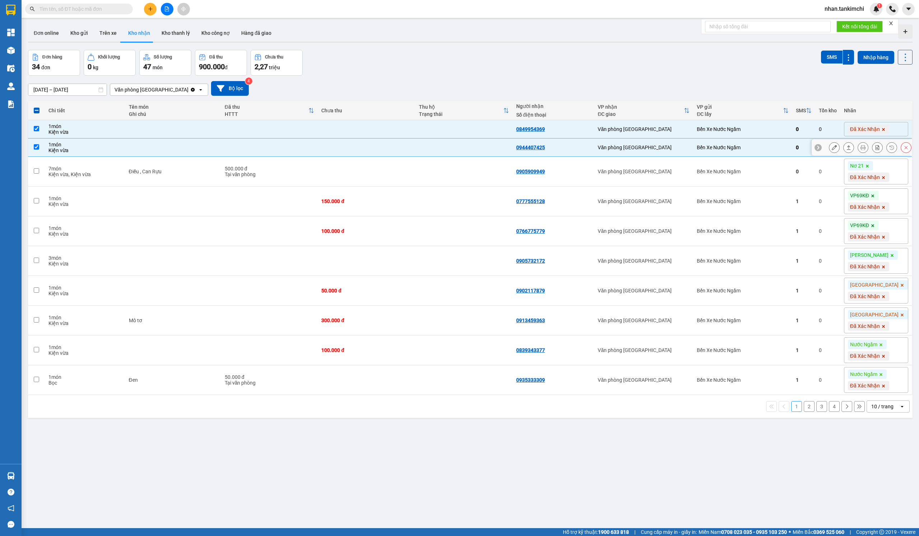
click at [767, 162] on td "Bến Xe Nước Ngầm" at bounding box center [742, 172] width 99 height 30
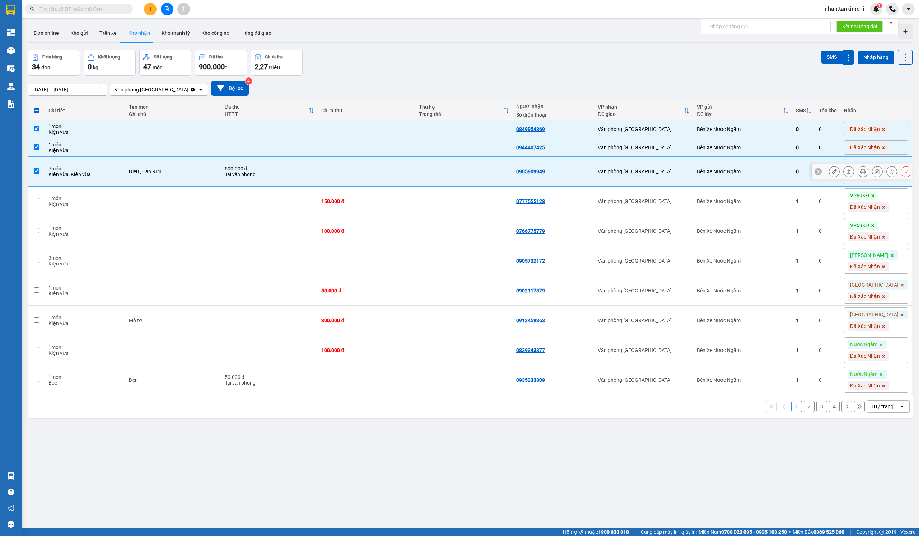
checkbox input "true"
click at [835, 56] on button "SMS" at bounding box center [832, 57] width 22 height 13
click at [811, 411] on button "2" at bounding box center [809, 406] width 11 height 11
checkbox input "false"
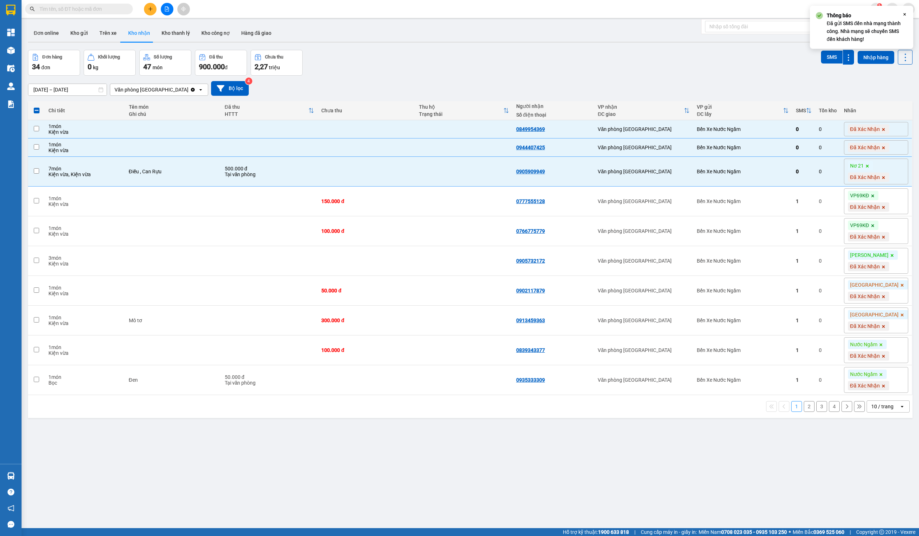
checkbox input "false"
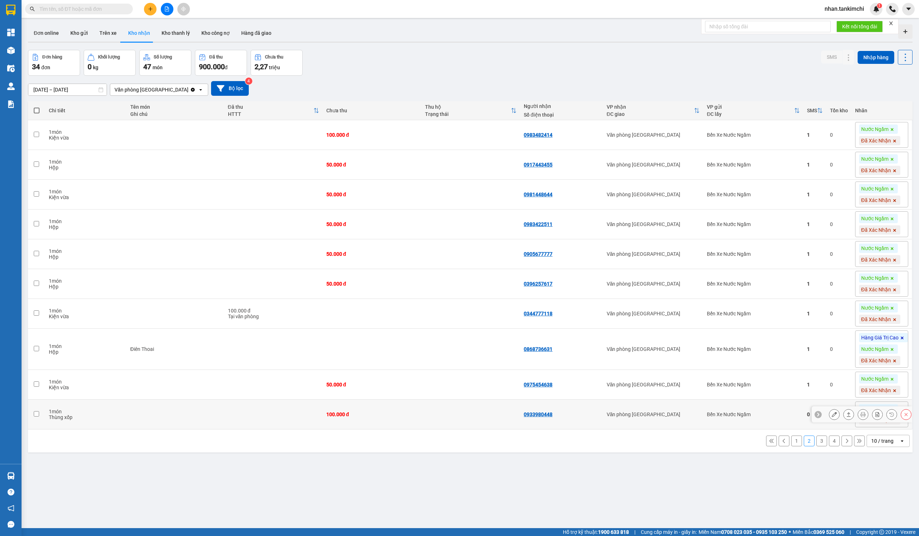
click at [789, 424] on td "Bến Xe Nước Ngầm" at bounding box center [753, 415] width 100 height 30
checkbox input "true"
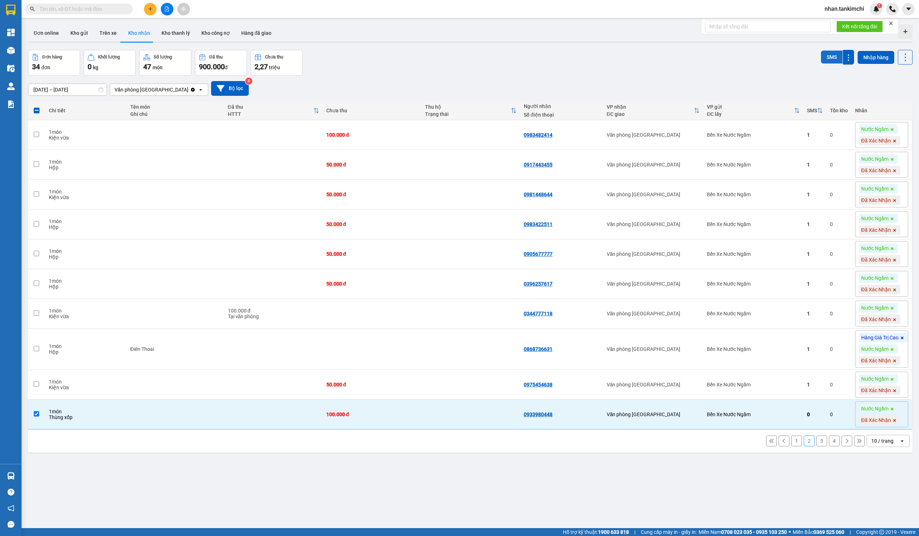
click at [830, 59] on button "SMS" at bounding box center [832, 57] width 22 height 13
click at [820, 453] on div "1 2 3 4 10 / trang open" at bounding box center [470, 441] width 884 height 23
click at [230, 88] on button "Bộ lọc" at bounding box center [230, 88] width 38 height 15
type input "[DATE]"
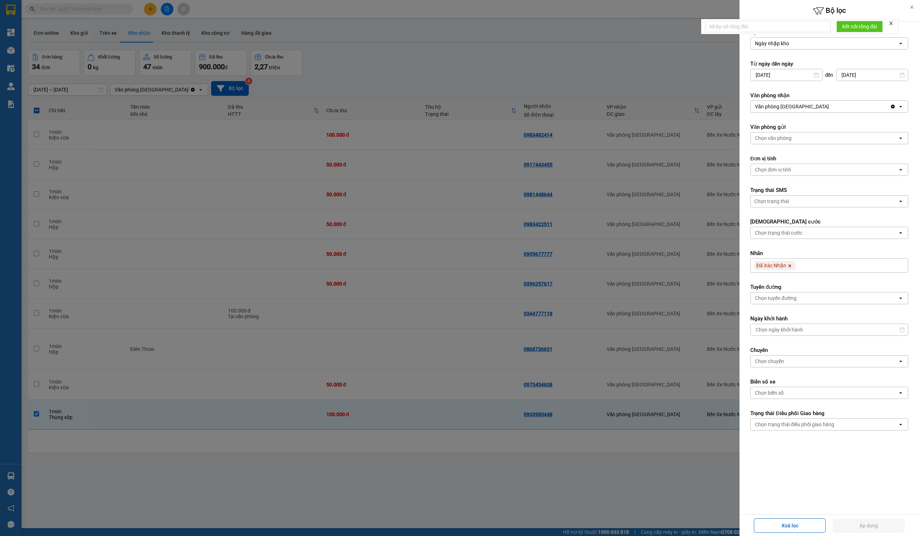
click at [797, 202] on div "Chọn trạng thái" at bounding box center [824, 201] width 147 height 11
click at [799, 230] on div "Chưa gửi tin nhắn" at bounding box center [829, 231] width 158 height 13
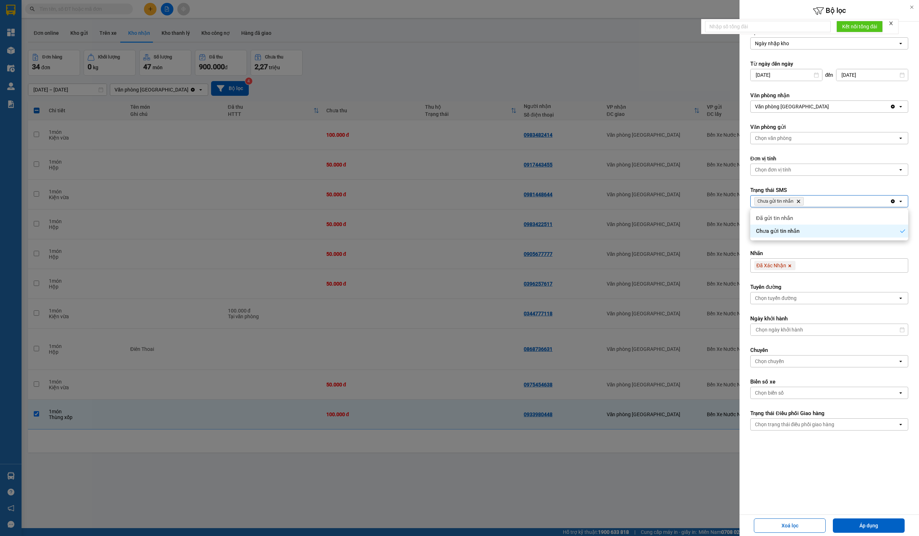
click at [873, 518] on div "Xoá lọc Áp dụng" at bounding box center [829, 526] width 176 height 18
click at [869, 523] on button "Áp dụng" at bounding box center [869, 526] width 72 height 14
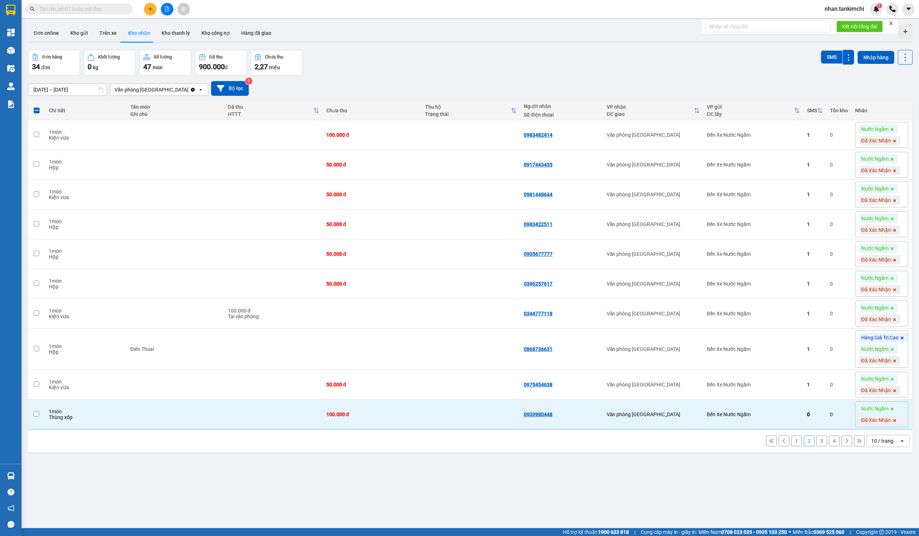
checkbox input "false"
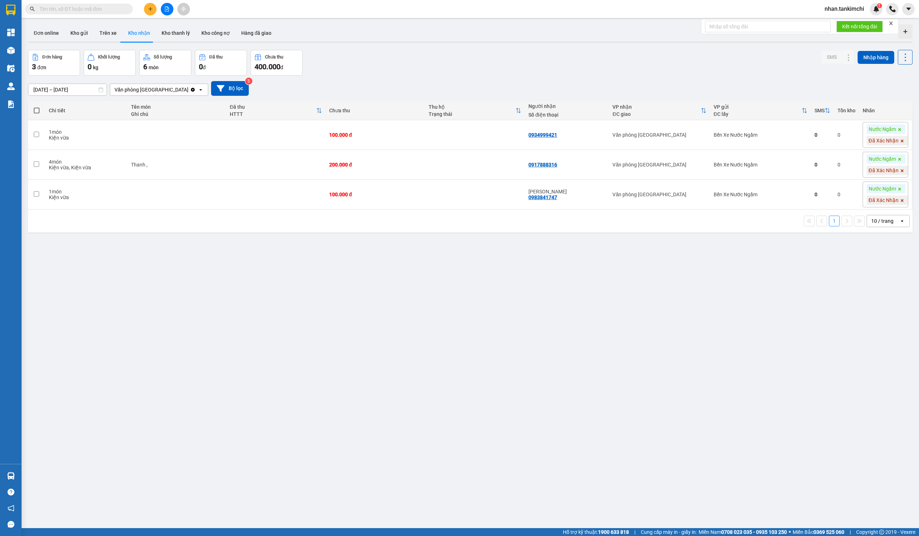
click at [39, 109] on label at bounding box center [37, 110] width 10 height 7
click at [37, 107] on input "checkbox" at bounding box center [37, 107] width 0 height 0
checkbox input "true"
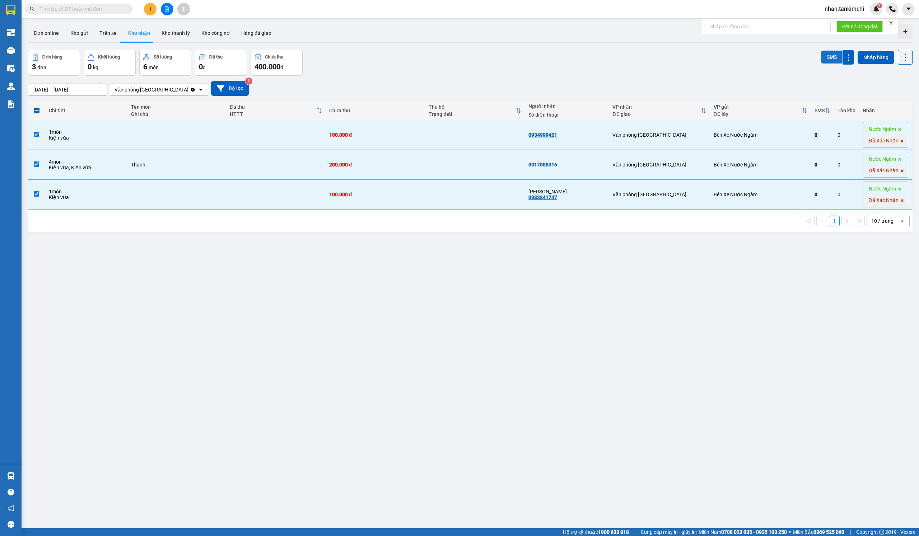
click at [836, 58] on button "SMS" at bounding box center [832, 57] width 22 height 13
click at [65, 8] on input "text" at bounding box center [81, 9] width 85 height 8
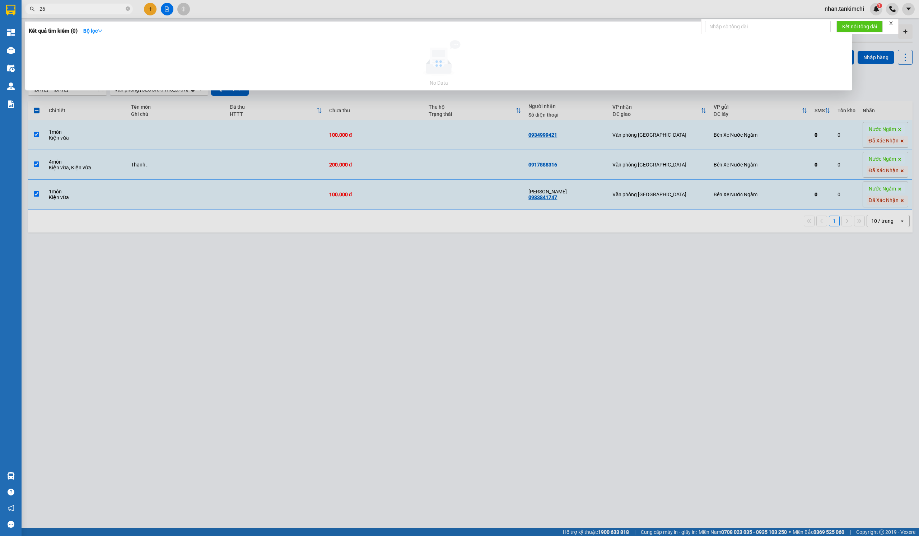
type input "2"
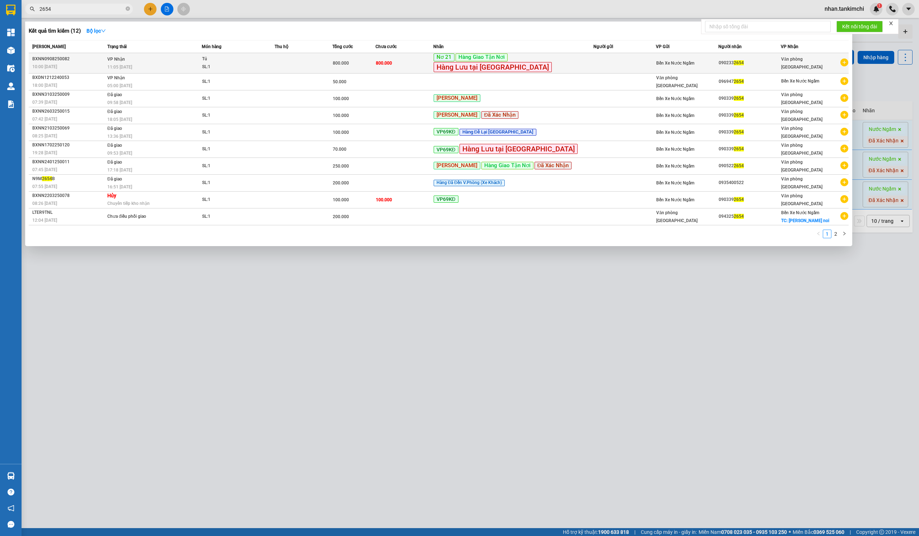
type input "2654"
click at [420, 73] on td "800.000" at bounding box center [404, 63] width 58 height 20
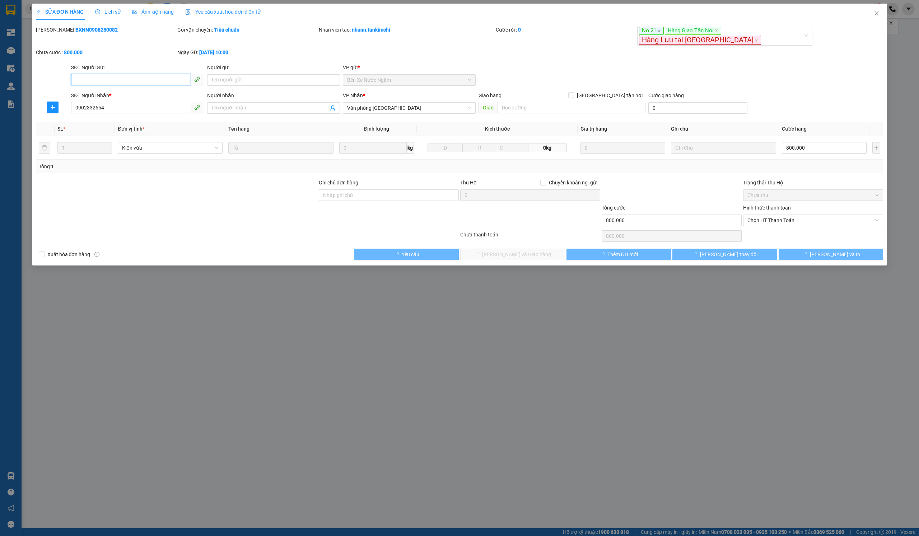
type input "0902332654"
type input "800.000"
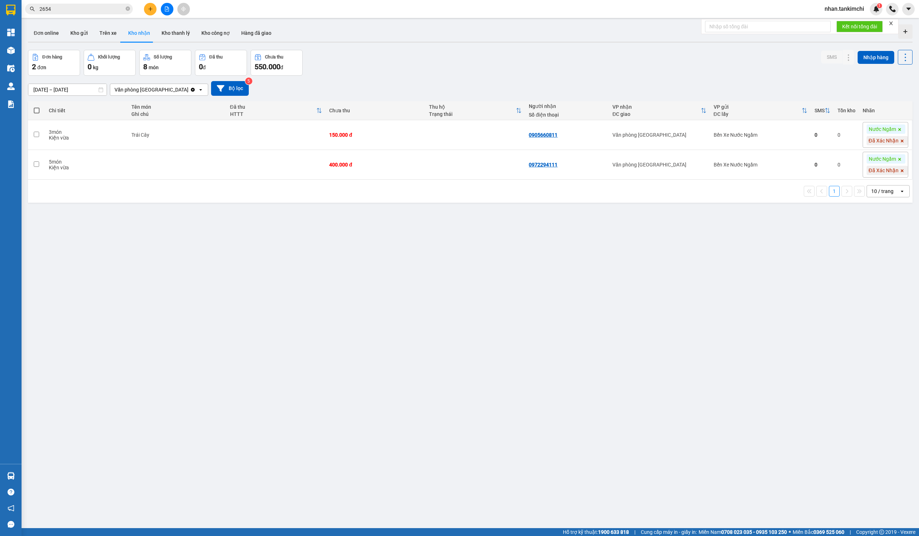
click at [434, 294] on div "ver 1.8.138 Đơn online Kho gửi Trên xe Kho nhận Kho thanh lý Kho công nợ Hàng đ…" at bounding box center [470, 290] width 890 height 536
click at [907, 58] on icon at bounding box center [905, 57] width 10 height 10
click at [896, 85] on li "Làm mới" at bounding box center [892, 89] width 54 height 13
click at [39, 111] on span at bounding box center [37, 111] width 6 height 6
click at [37, 107] on input "checkbox" at bounding box center [37, 107] width 0 height 0
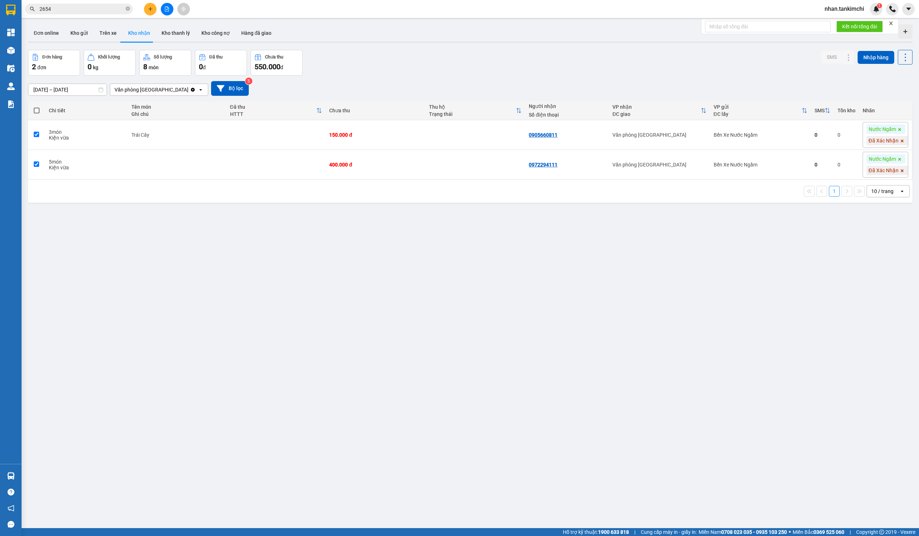
checkbox input "true"
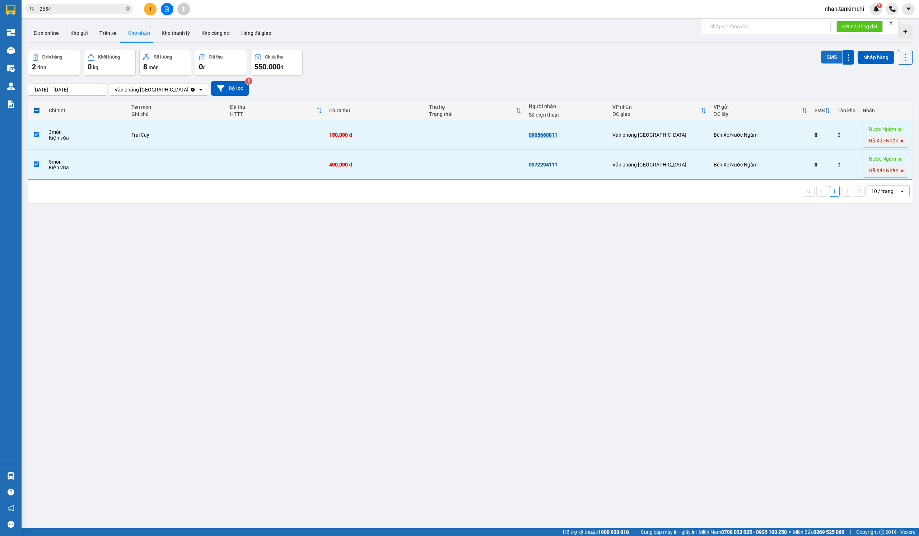
click at [830, 52] on button "SMS" at bounding box center [832, 57] width 22 height 13
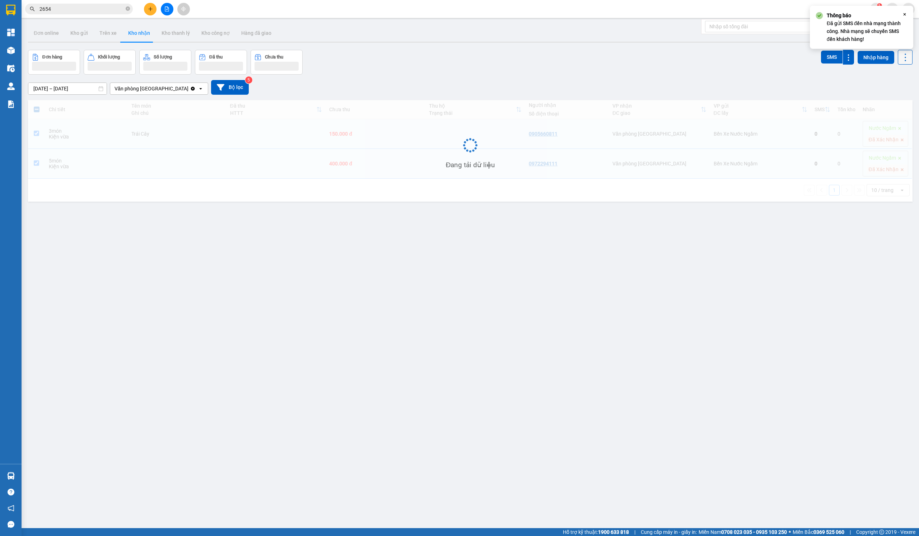
click at [905, 52] on icon at bounding box center [905, 57] width 10 height 10
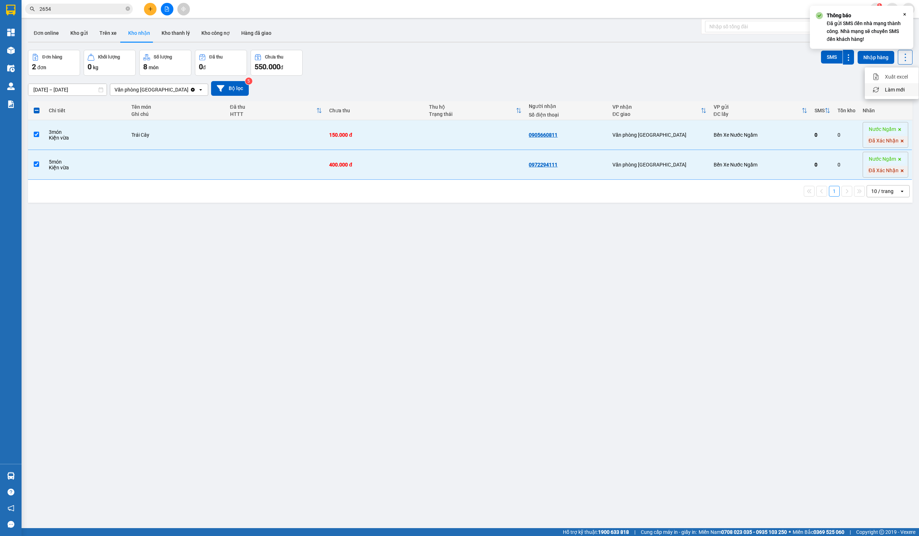
click at [892, 88] on span "Làm mới" at bounding box center [895, 89] width 20 height 7
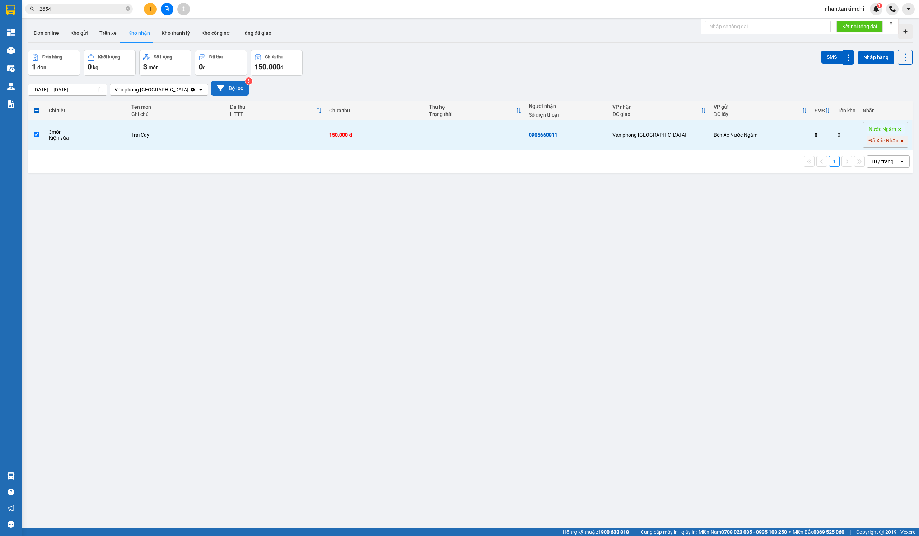
click at [221, 85] on button "Bộ lọc" at bounding box center [230, 88] width 38 height 15
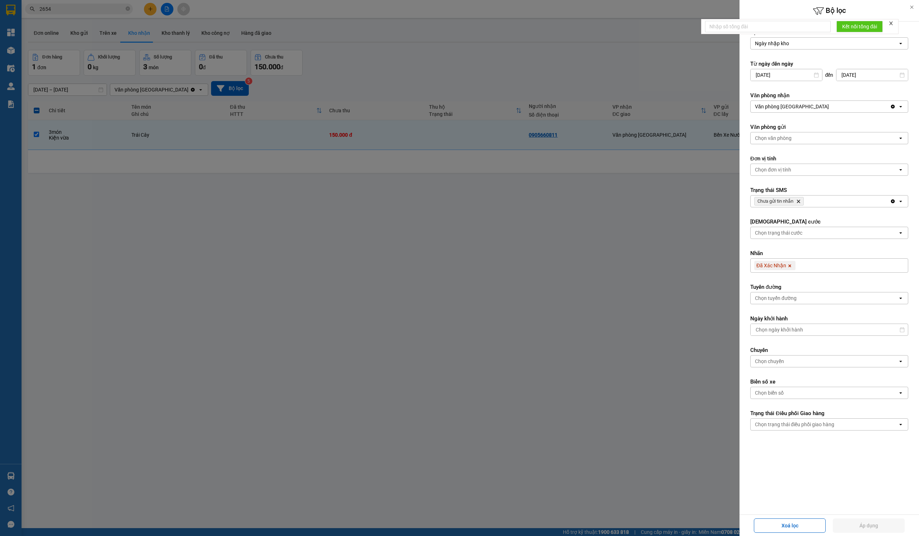
click at [831, 460] on div "Lọc theo Ngày nhập kho open Từ ngày đến [DATE] Press the down arrow key to inte…" at bounding box center [828, 268] width 179 height 493
click at [800, 203] on icon "Chưa gửi tin nhắn, close by backspace" at bounding box center [798, 201] width 3 height 3
click at [856, 526] on button "Áp dụng" at bounding box center [869, 526] width 72 height 14
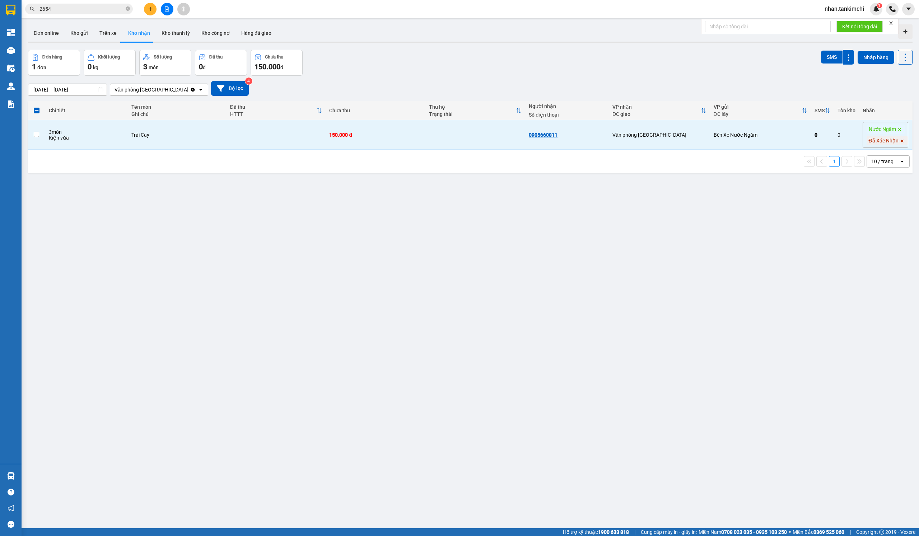
checkbox input "false"
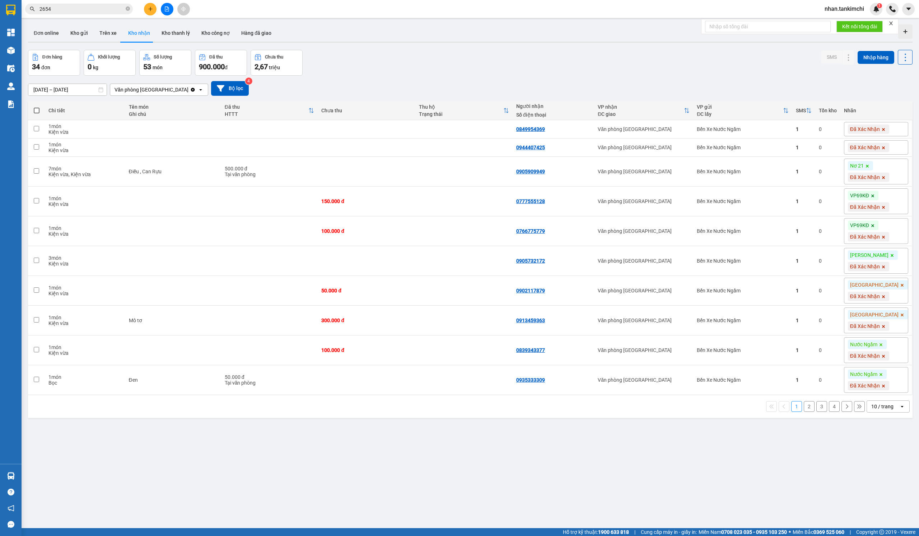
click at [833, 410] on button "4" at bounding box center [834, 406] width 11 height 11
